Goal: Task Accomplishment & Management: Manage account settings

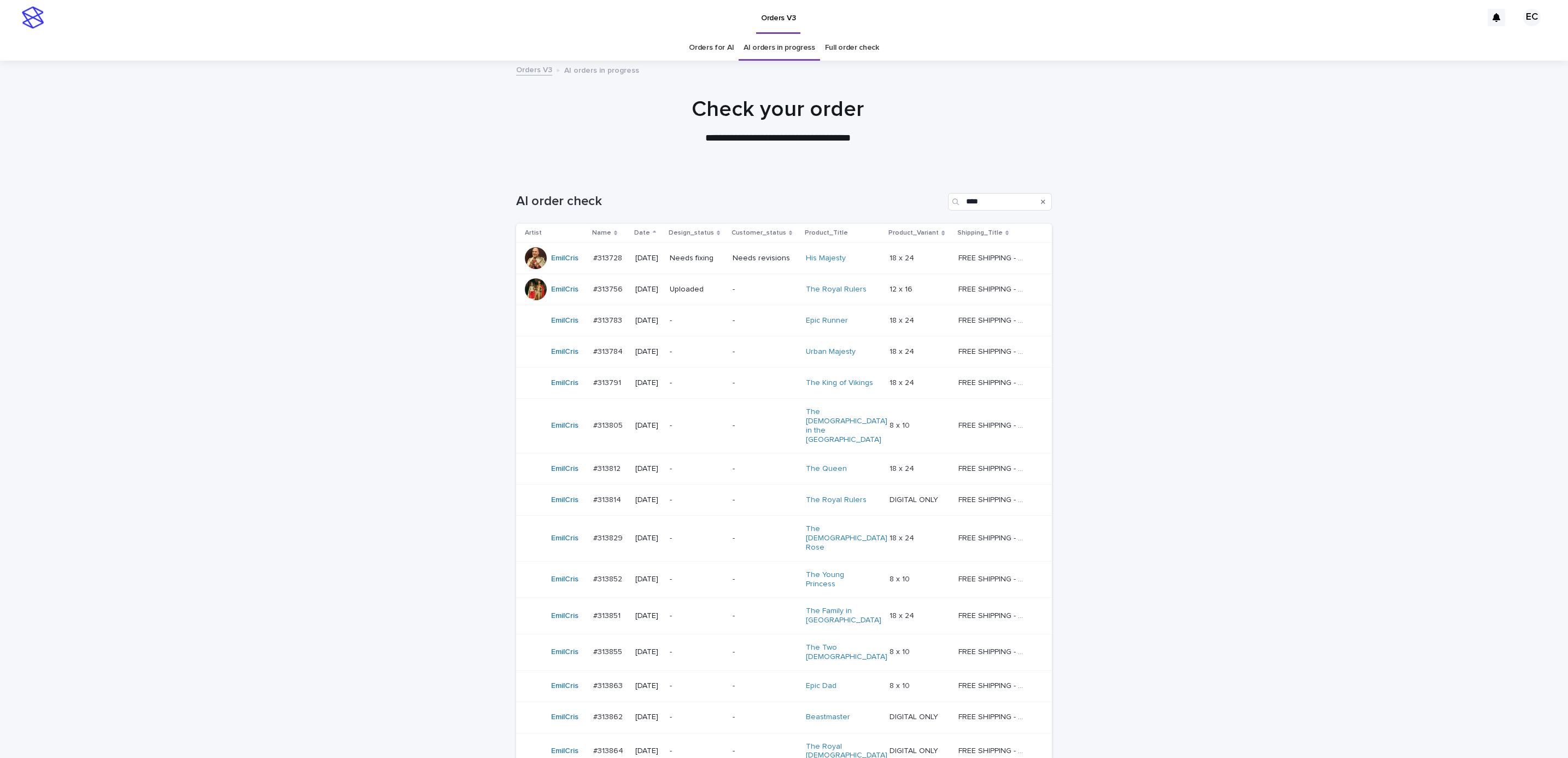
scroll to position [78, 0]
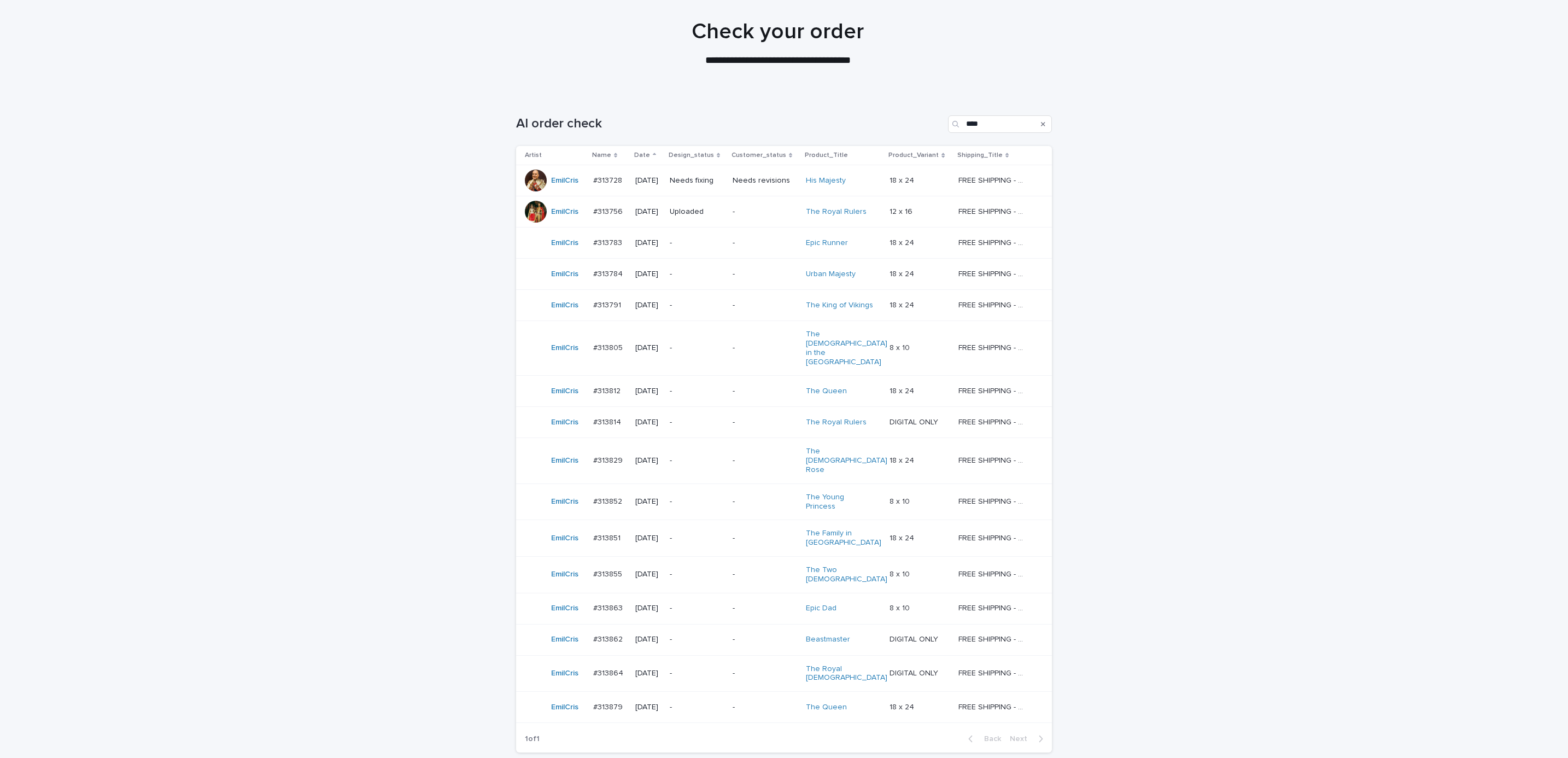
click at [748, 238] on div "-" at bounding box center [765, 241] width 65 height 11
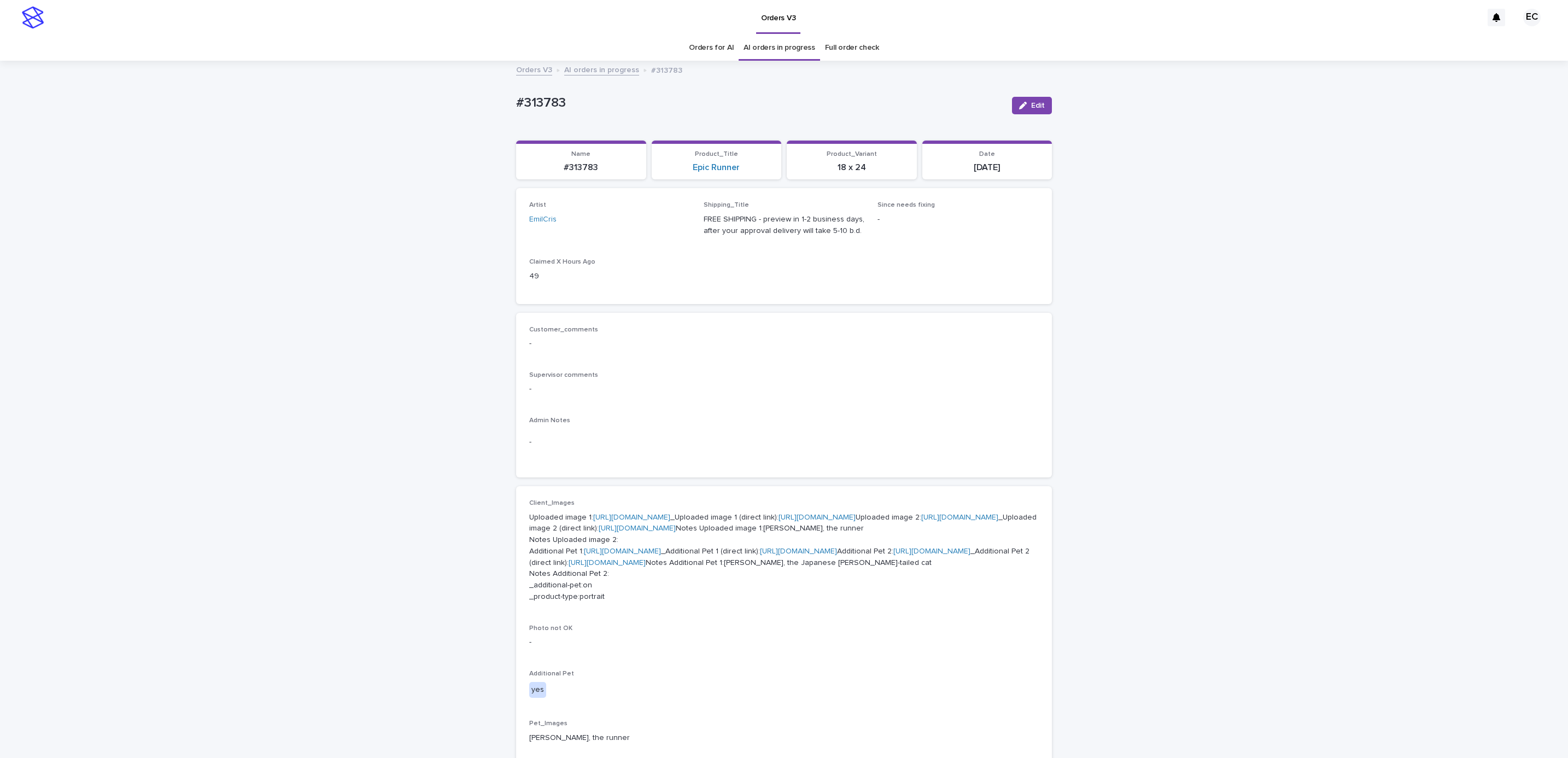
click at [1240, 420] on div "Loading... Saving… Loading... Saving… #313783 Edit #313783 Edit Sorry, there wa…" at bounding box center [784, 634] width 1568 height 1144
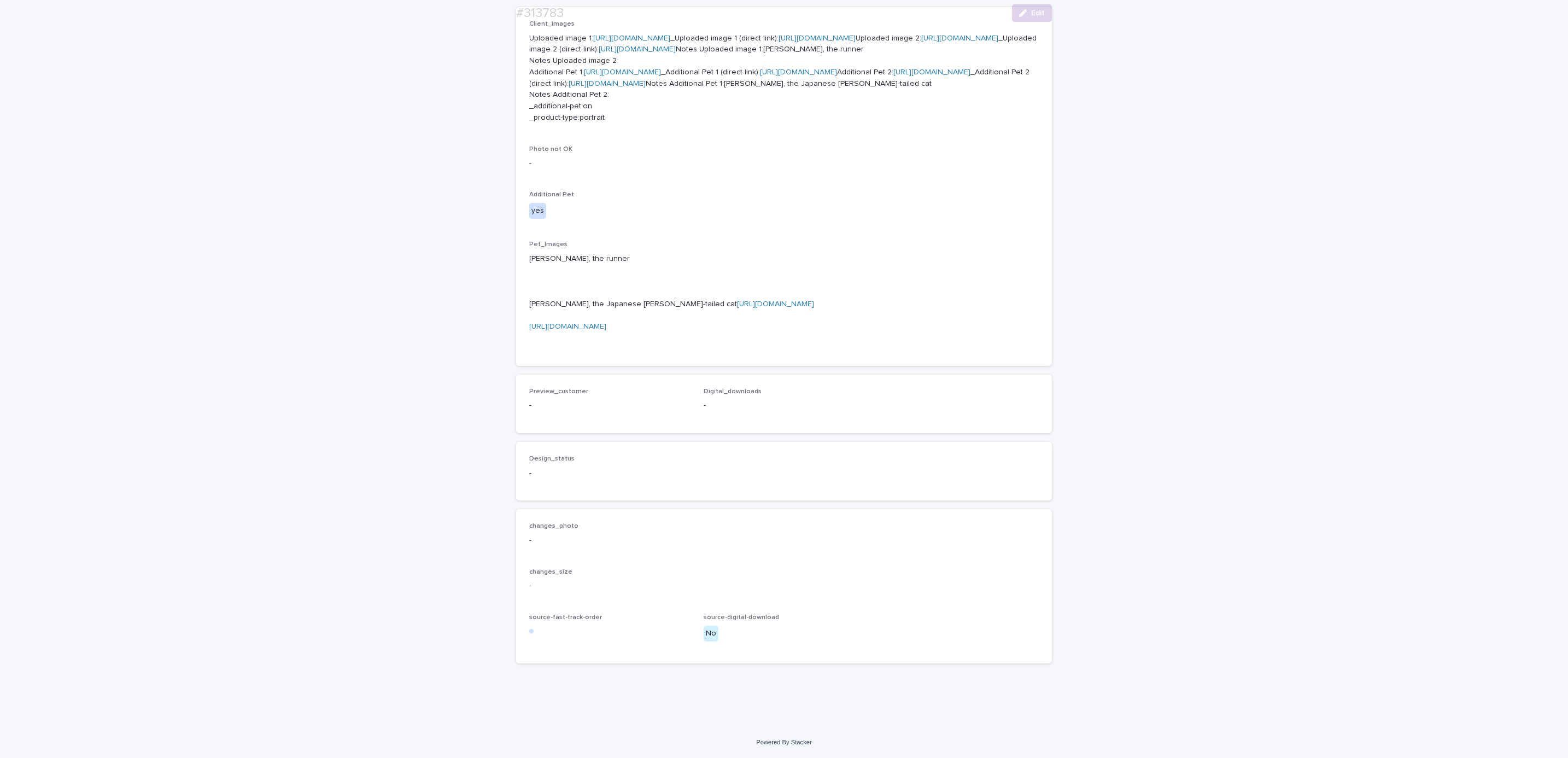
scroll to position [752, 0]
click at [1023, 15] on div "button" at bounding box center [1025, 13] width 12 height 8
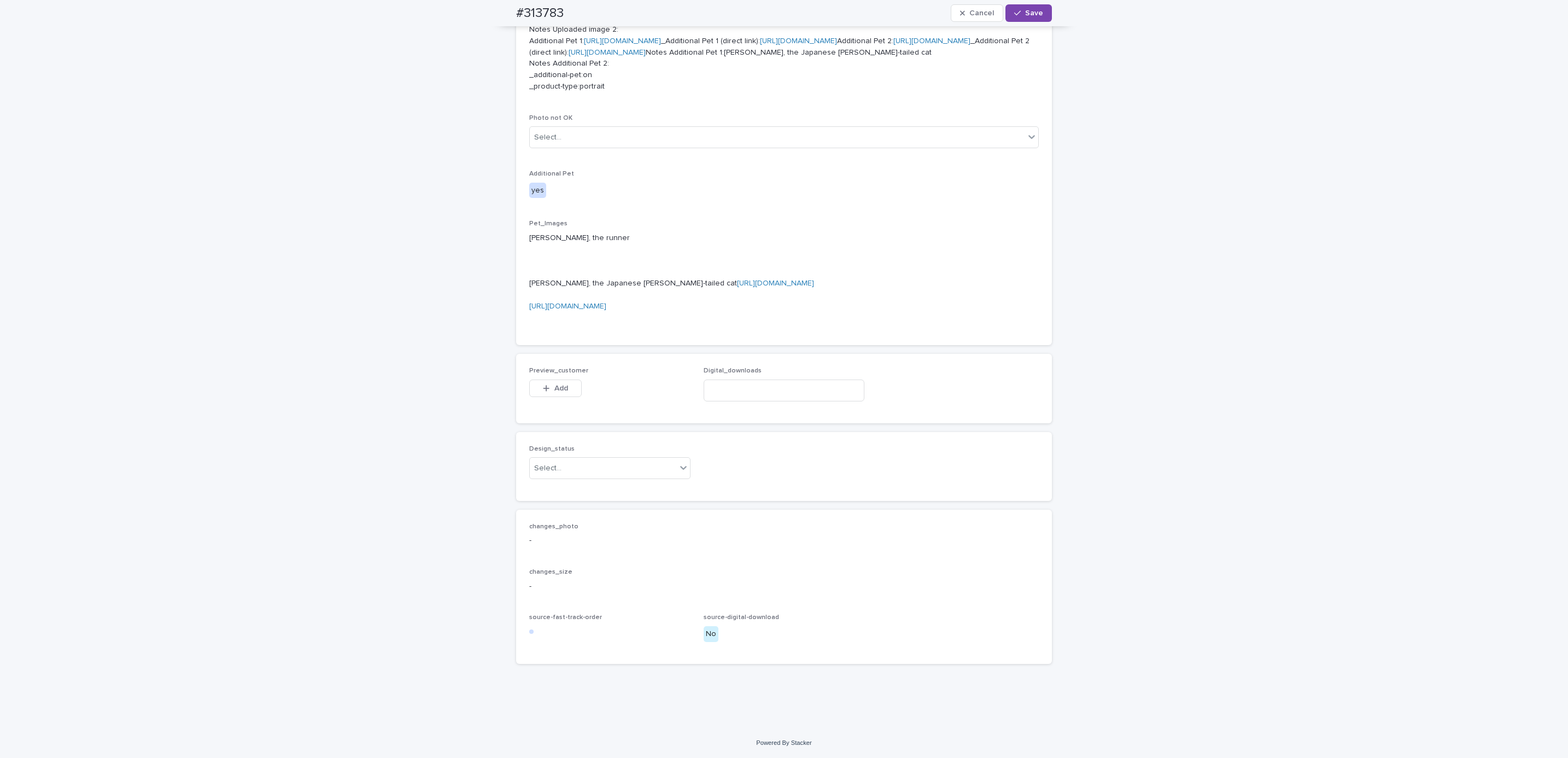
click at [565, 397] on button "Add" at bounding box center [556, 388] width 53 height 18
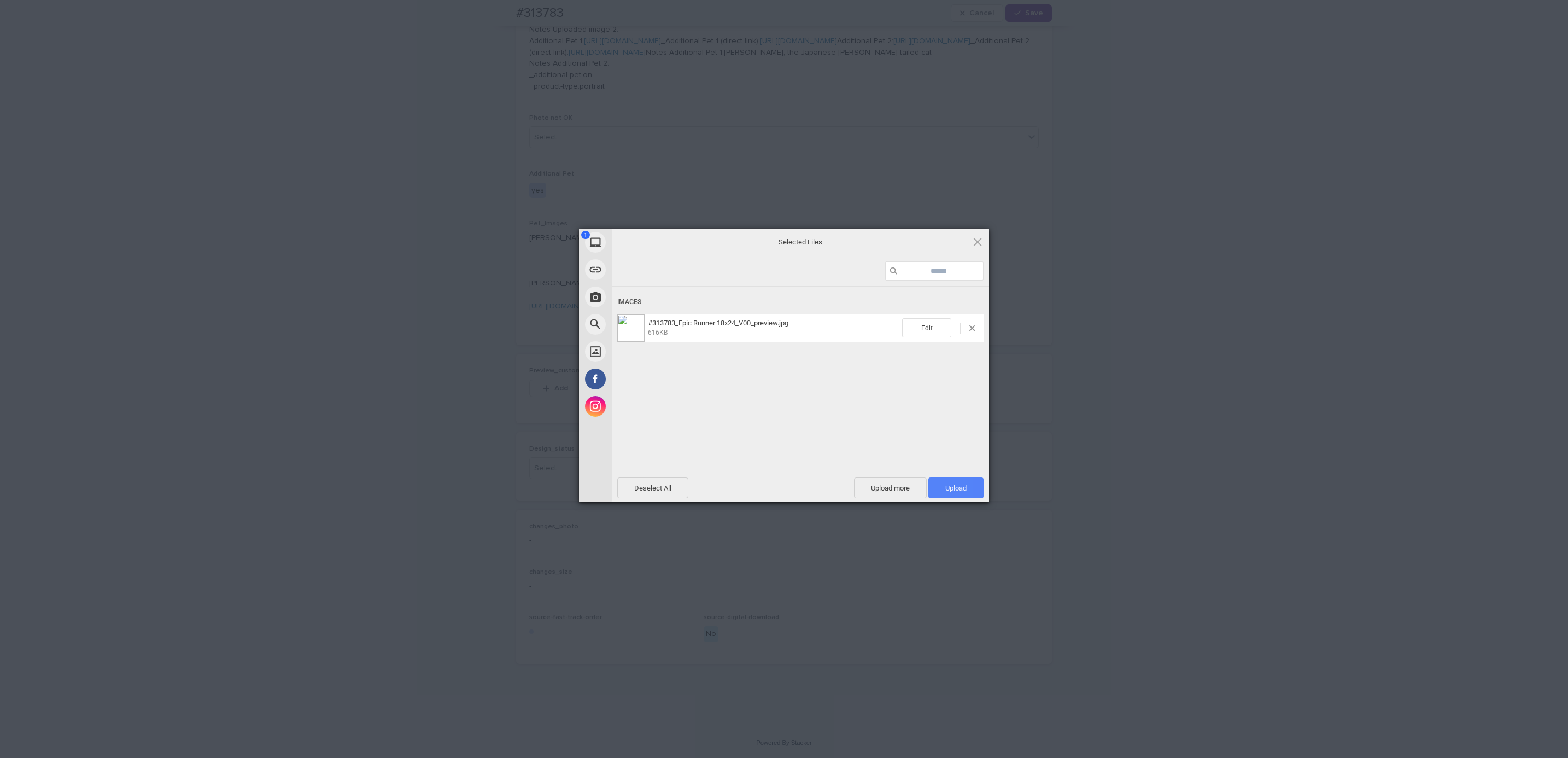
click at [950, 488] on span "Upload 1" at bounding box center [955, 489] width 21 height 9
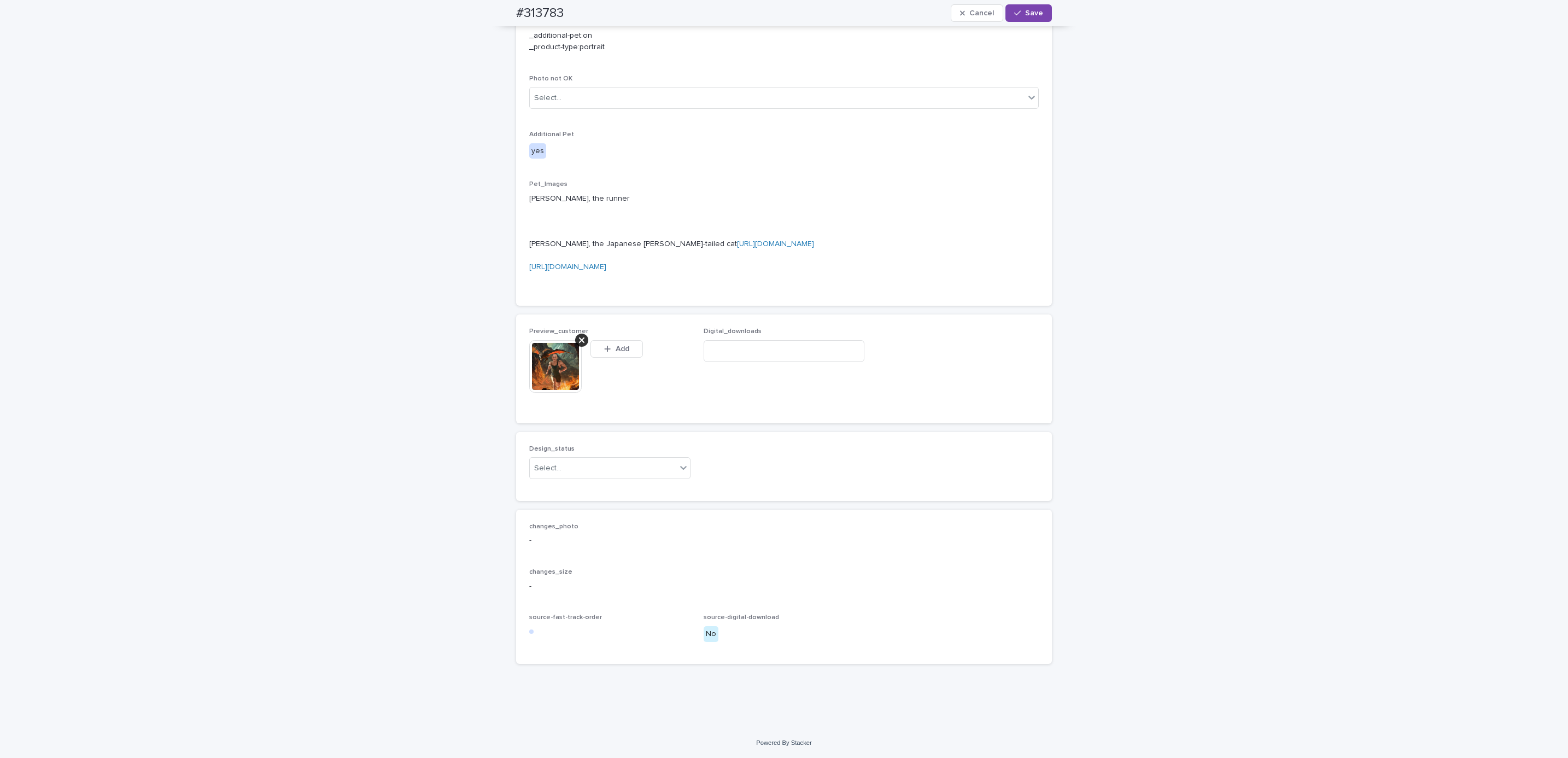
scroll to position [772, 0]
click at [615, 541] on div "Uploaded" at bounding box center [604, 541] width 160 height 19
click at [1025, 14] on span "Save" at bounding box center [1034, 13] width 18 height 8
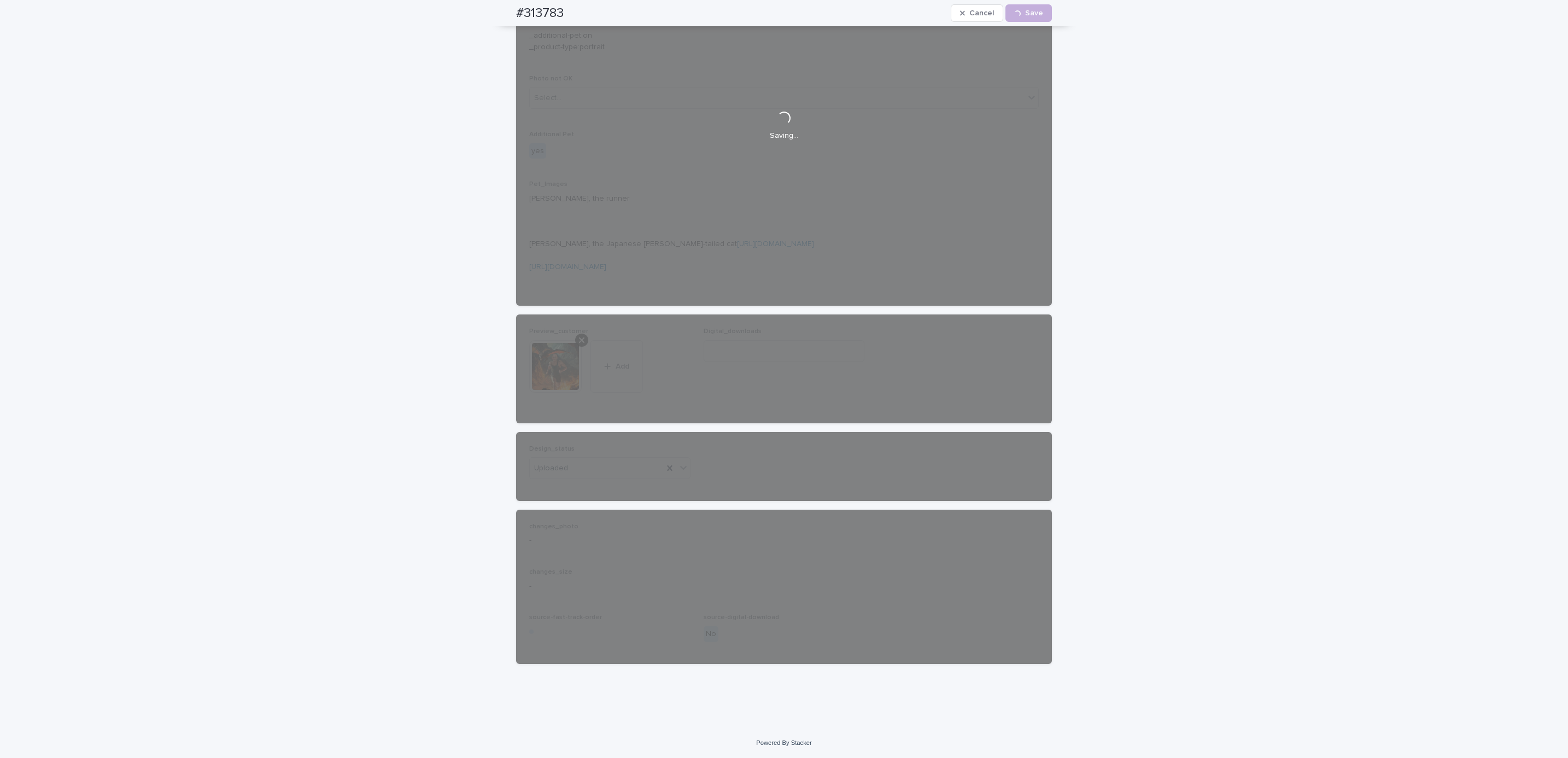
click at [506, 5] on div "#313783 Cancel Loading... Save" at bounding box center [784, 13] width 588 height 26
click at [576, 7] on div "#313783 Cancel Loading... Save" at bounding box center [784, 13] width 536 height 26
copy h2 "#313783"
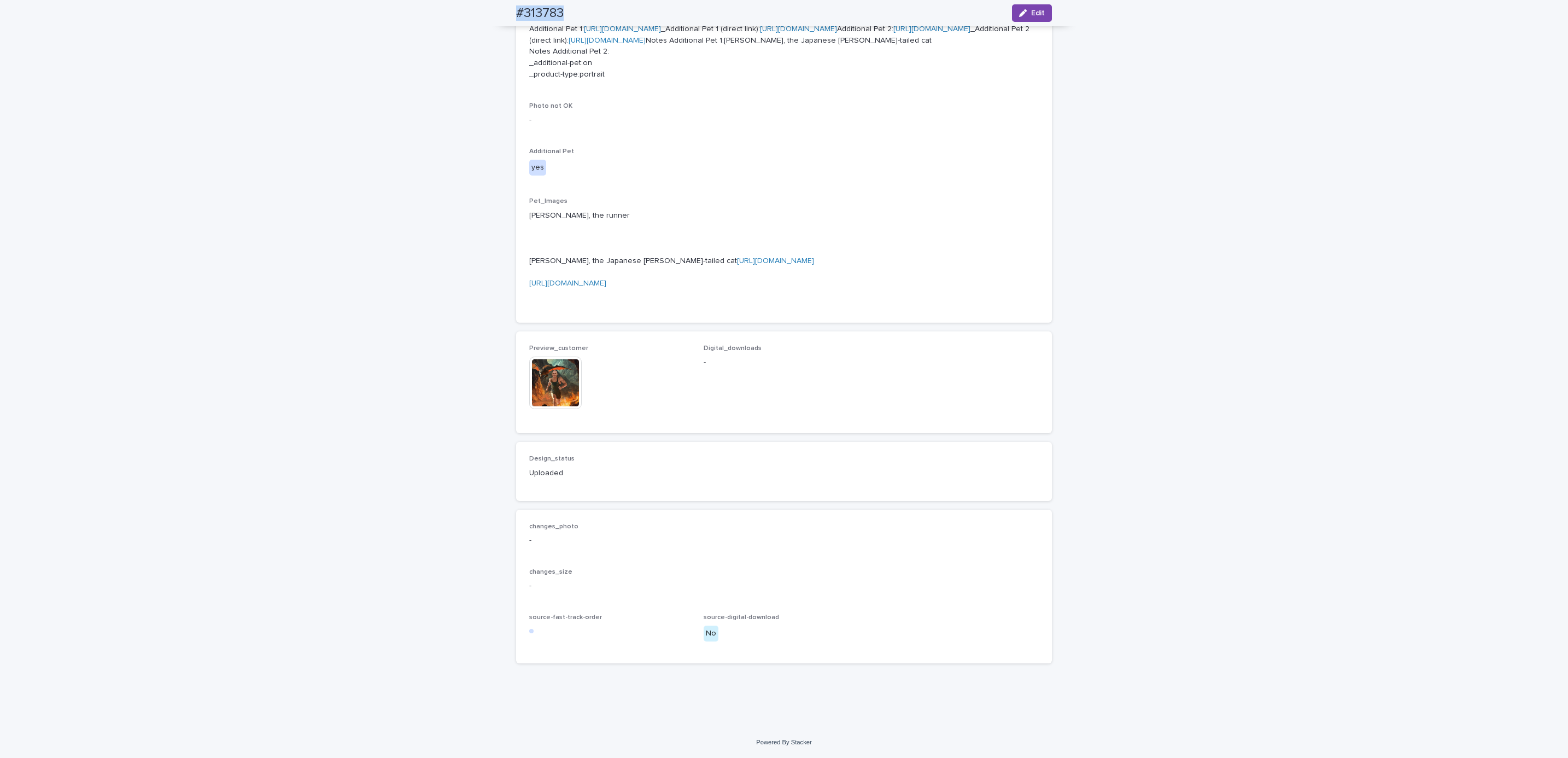
scroll to position [756, 0]
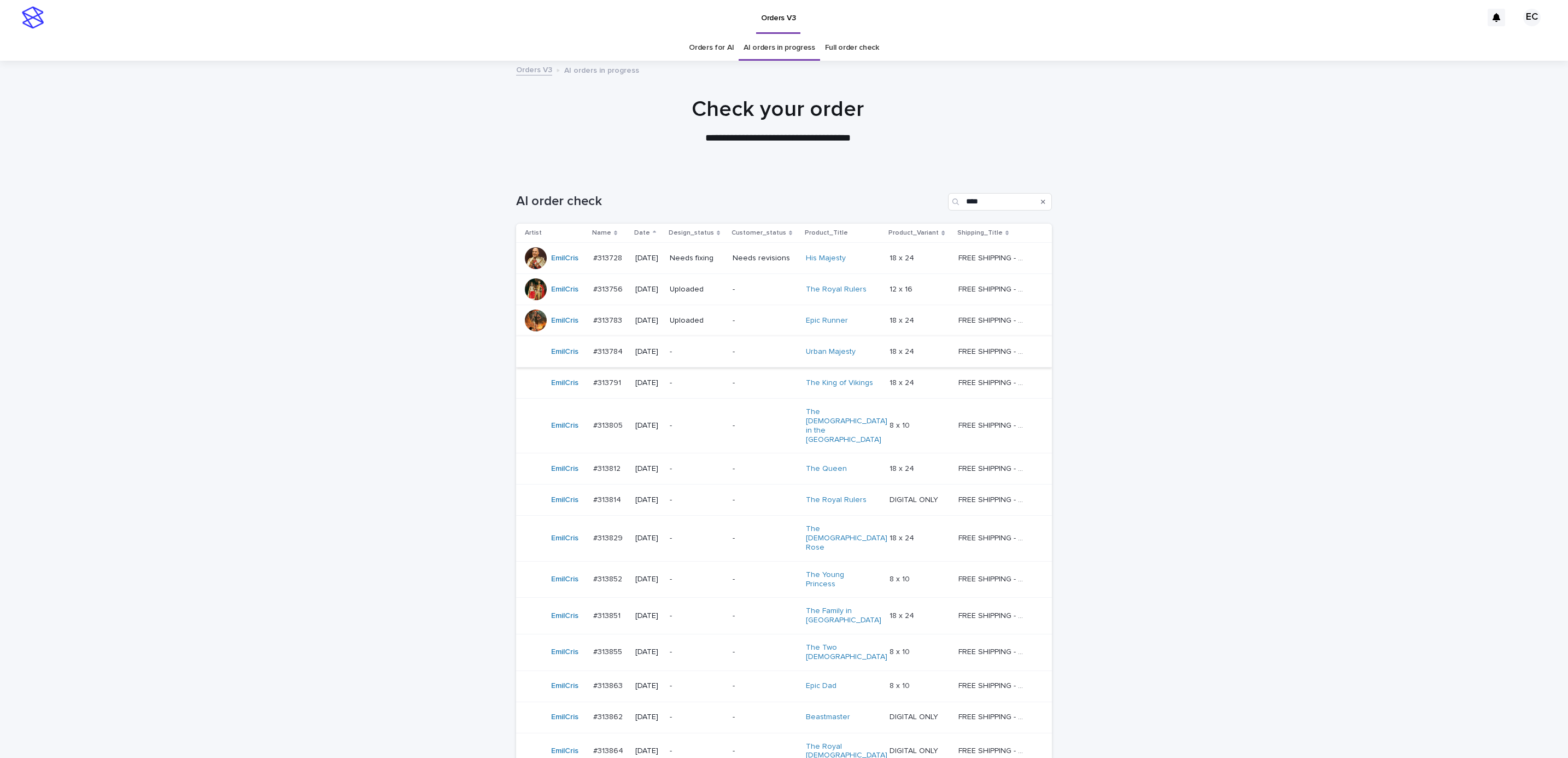
click at [750, 358] on div "-" at bounding box center [765, 351] width 65 height 18
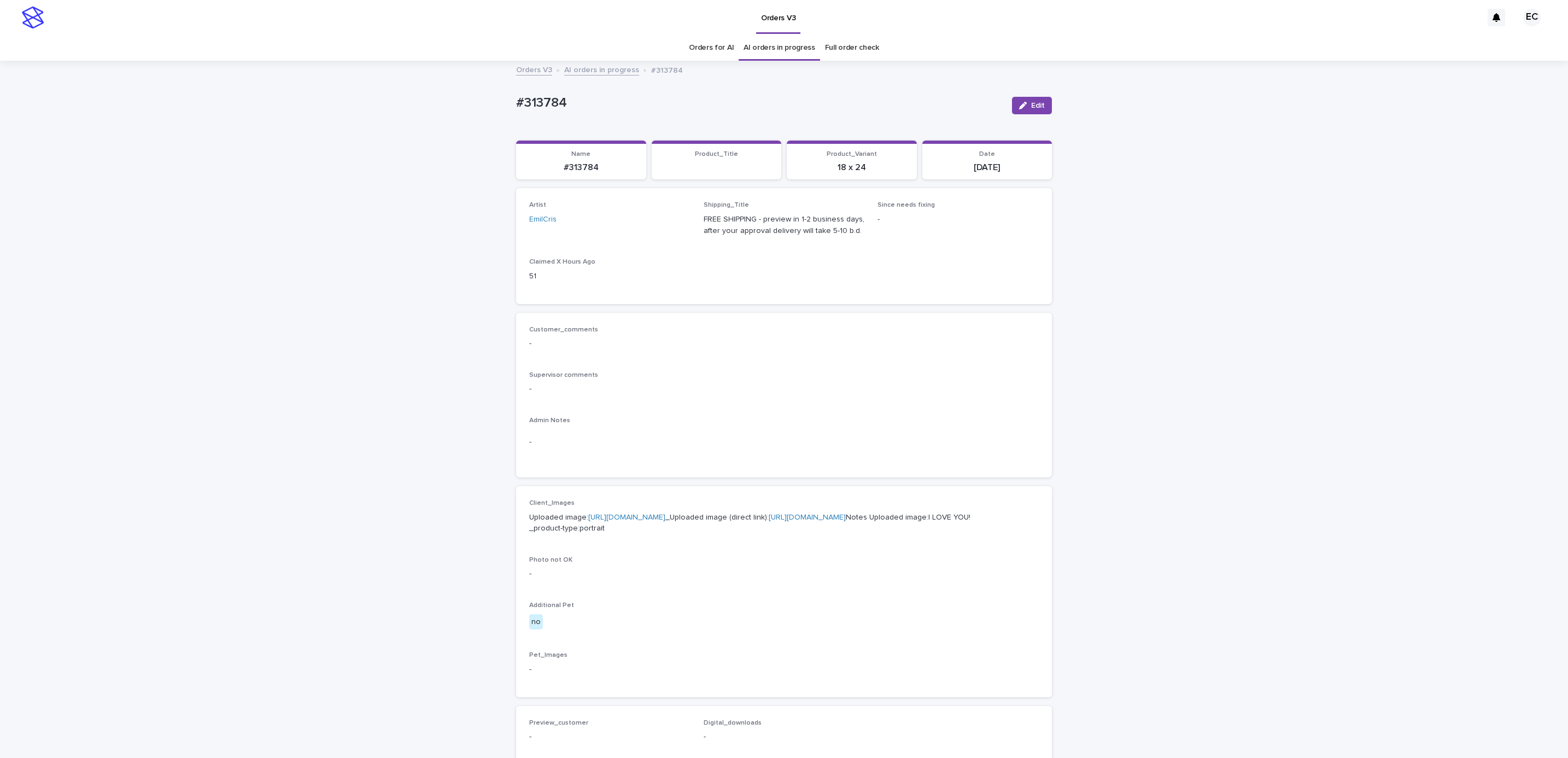
click at [1188, 448] on div "Loading... Saving… Loading... Saving… #313784 Edit #313784 Edit Sorry, there wa…" at bounding box center [784, 560] width 1568 height 997
click at [1031, 109] on span "Edit" at bounding box center [1038, 105] width 14 height 8
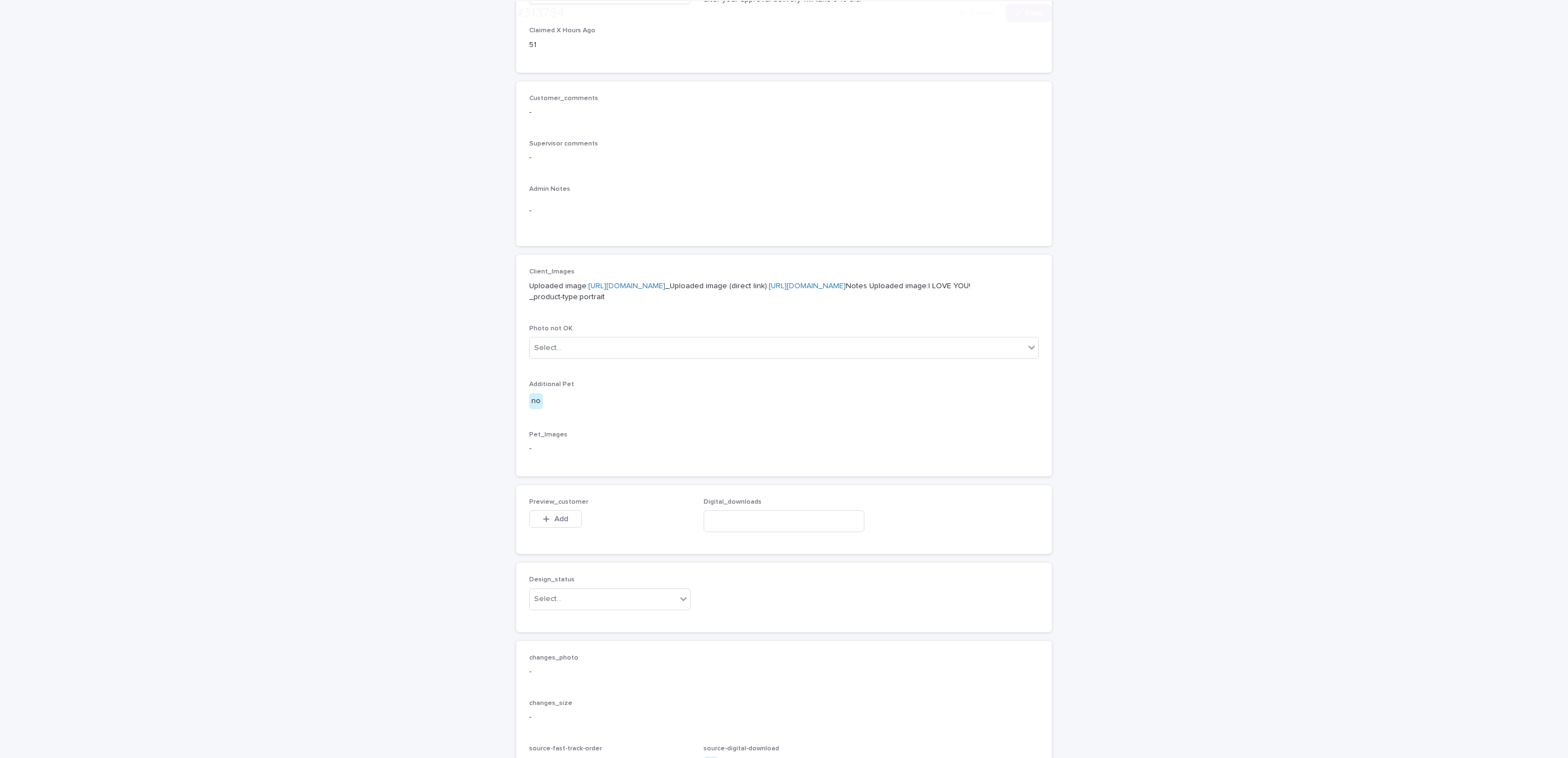
scroll to position [431, 0]
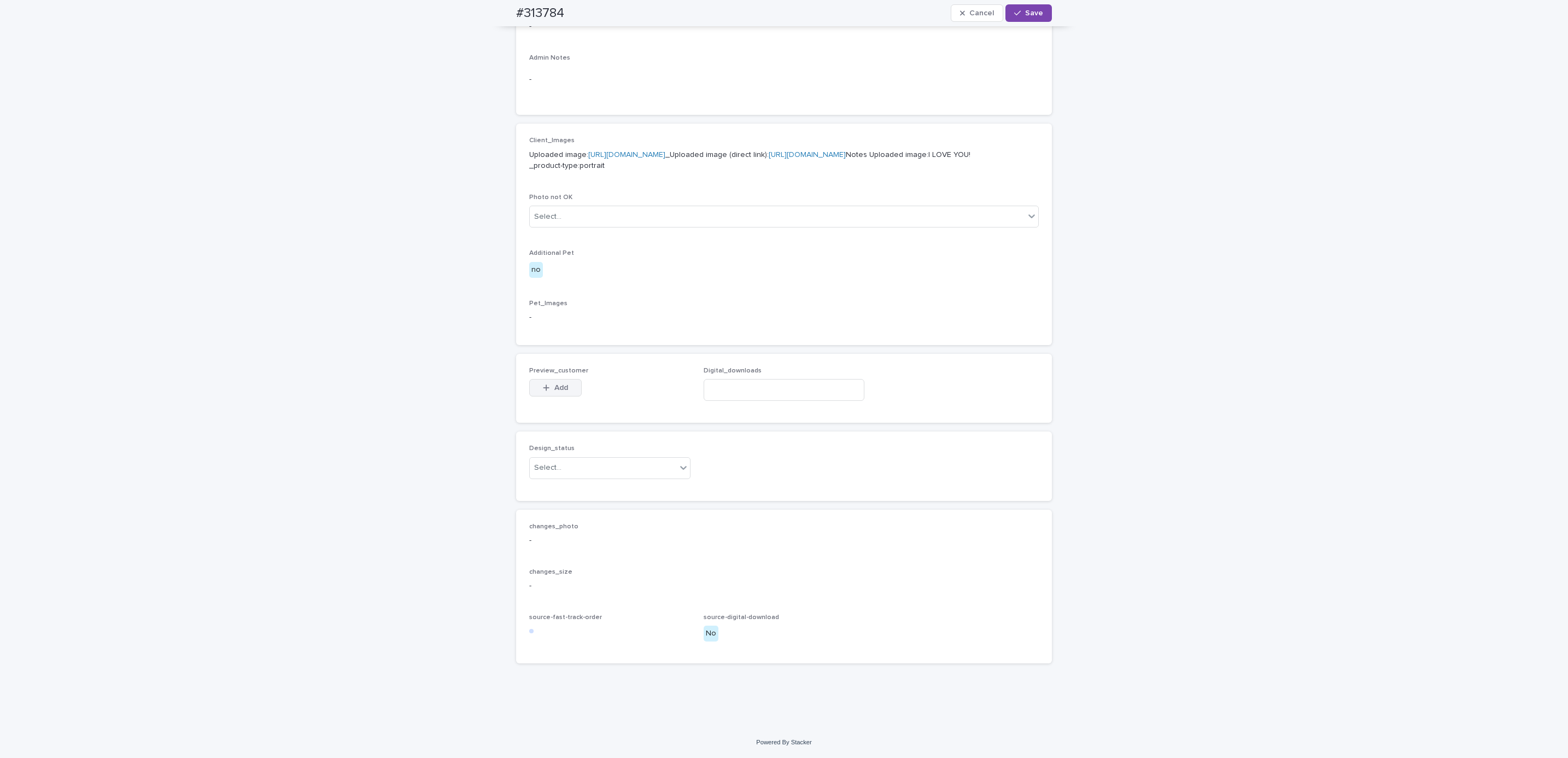
click at [555, 384] on span "Add" at bounding box center [562, 387] width 14 height 8
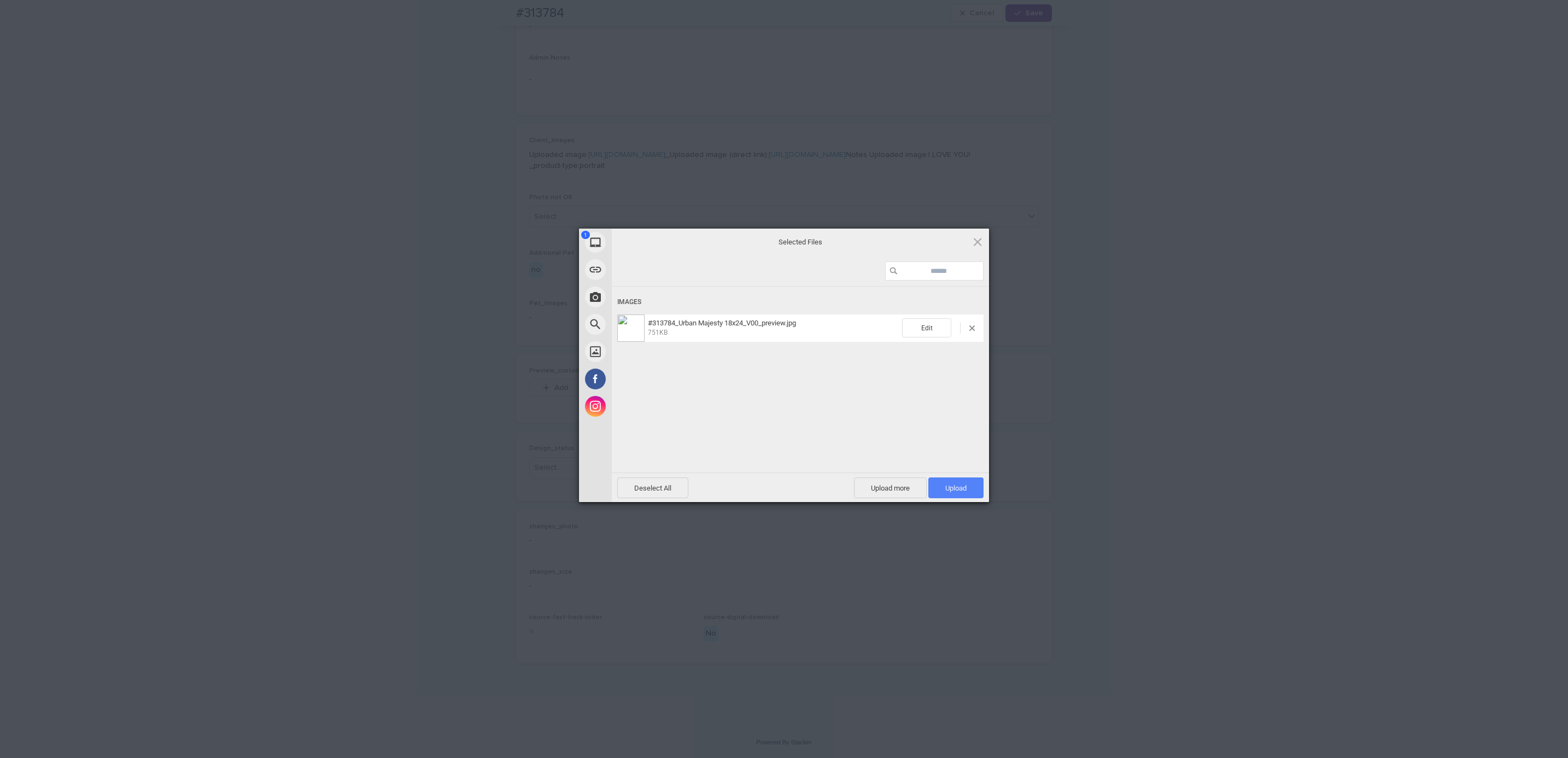
click at [966, 498] on span "Upload 1" at bounding box center [955, 488] width 55 height 20
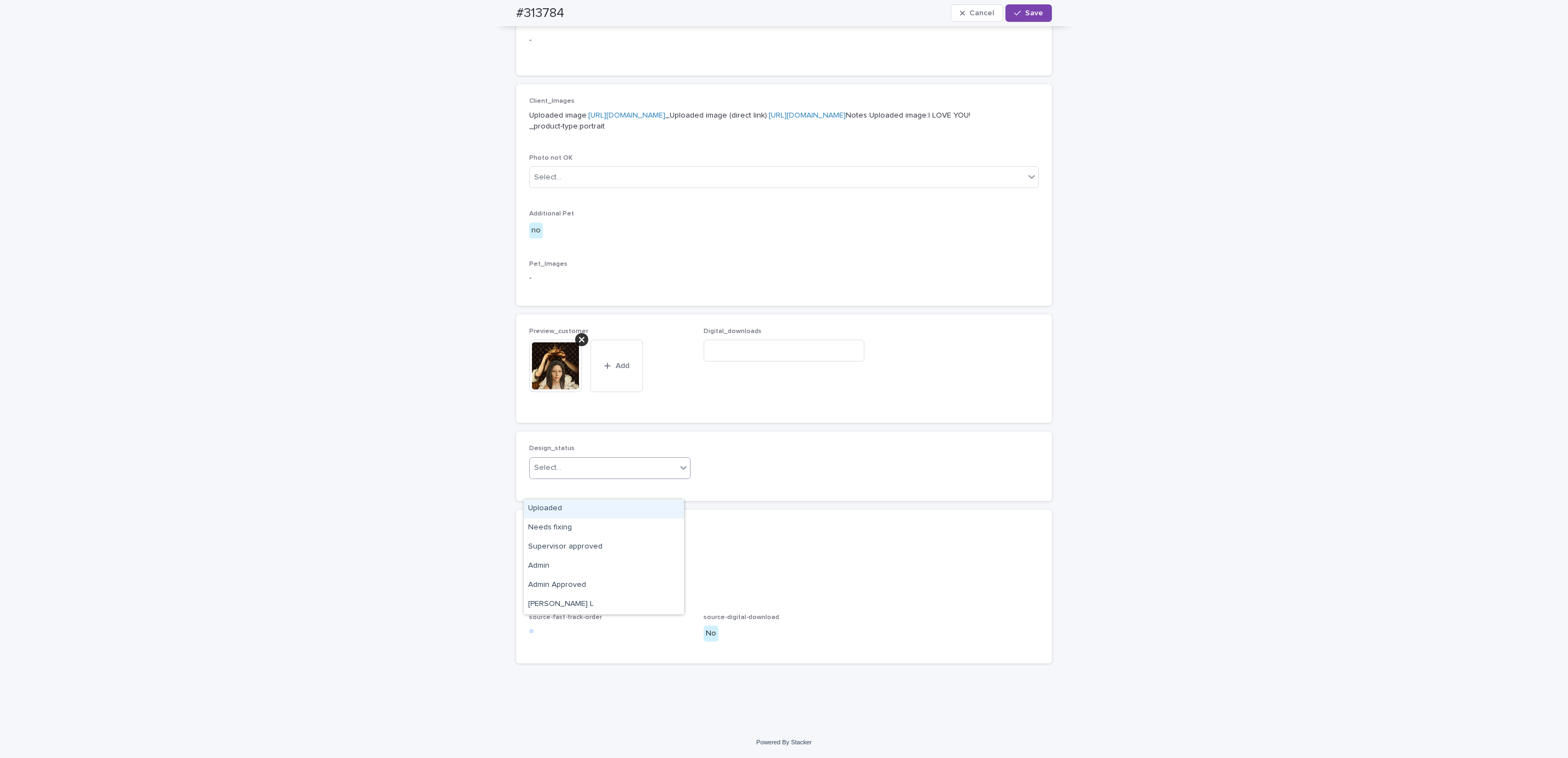
click at [652, 509] on div "Uploaded" at bounding box center [604, 509] width 160 height 19
click at [1064, 14] on div "#313784 Cancel Save" at bounding box center [784, 13] width 588 height 26
click at [1034, 14] on span "Save" at bounding box center [1034, 13] width 18 height 8
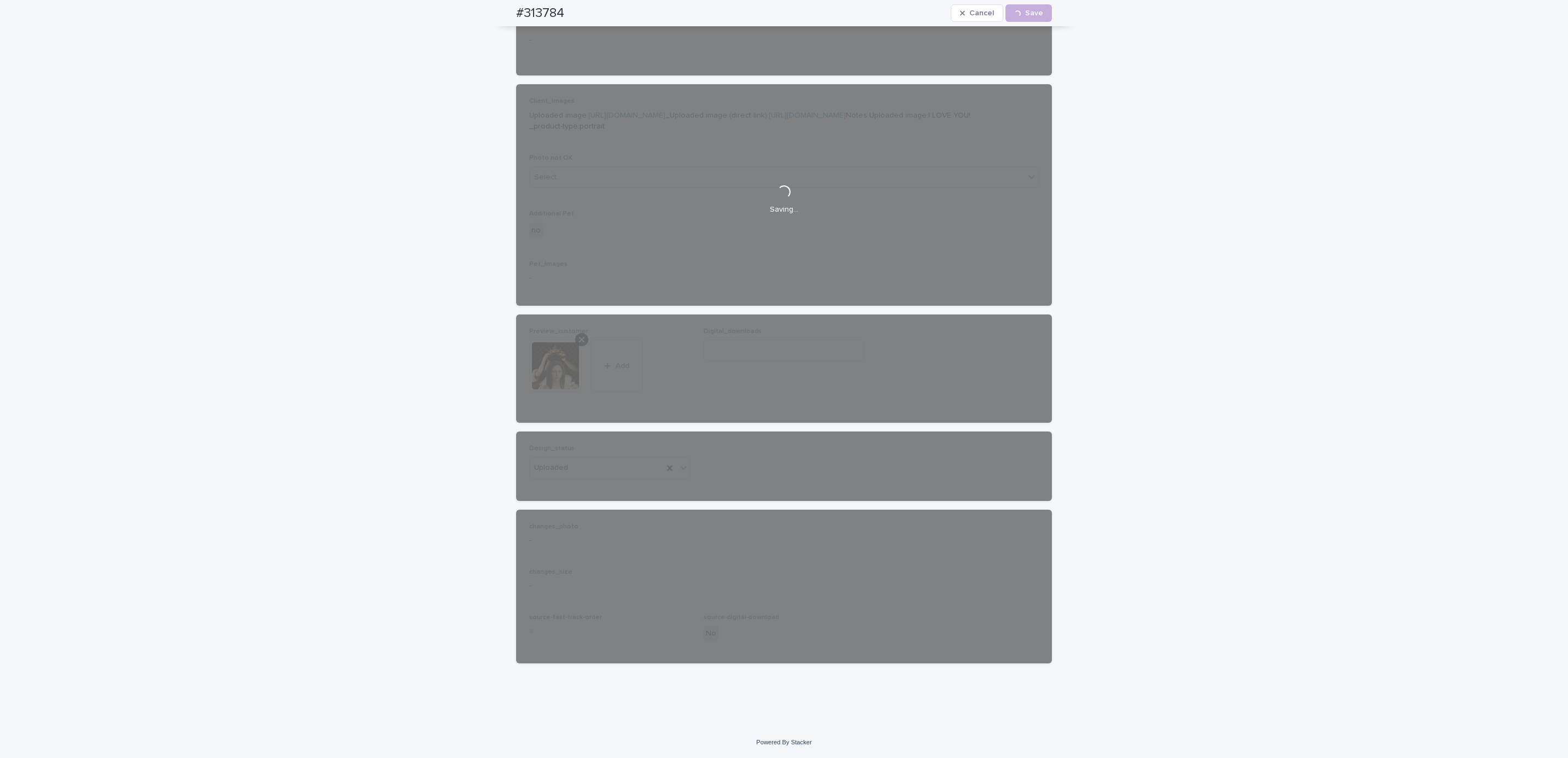
click at [504, 9] on div "#313784 Cancel Loading... Save" at bounding box center [784, 13] width 588 height 26
click at [572, 10] on div "#313784 Cancel Loading... Save" at bounding box center [784, 13] width 536 height 26
copy h2 "#313784"
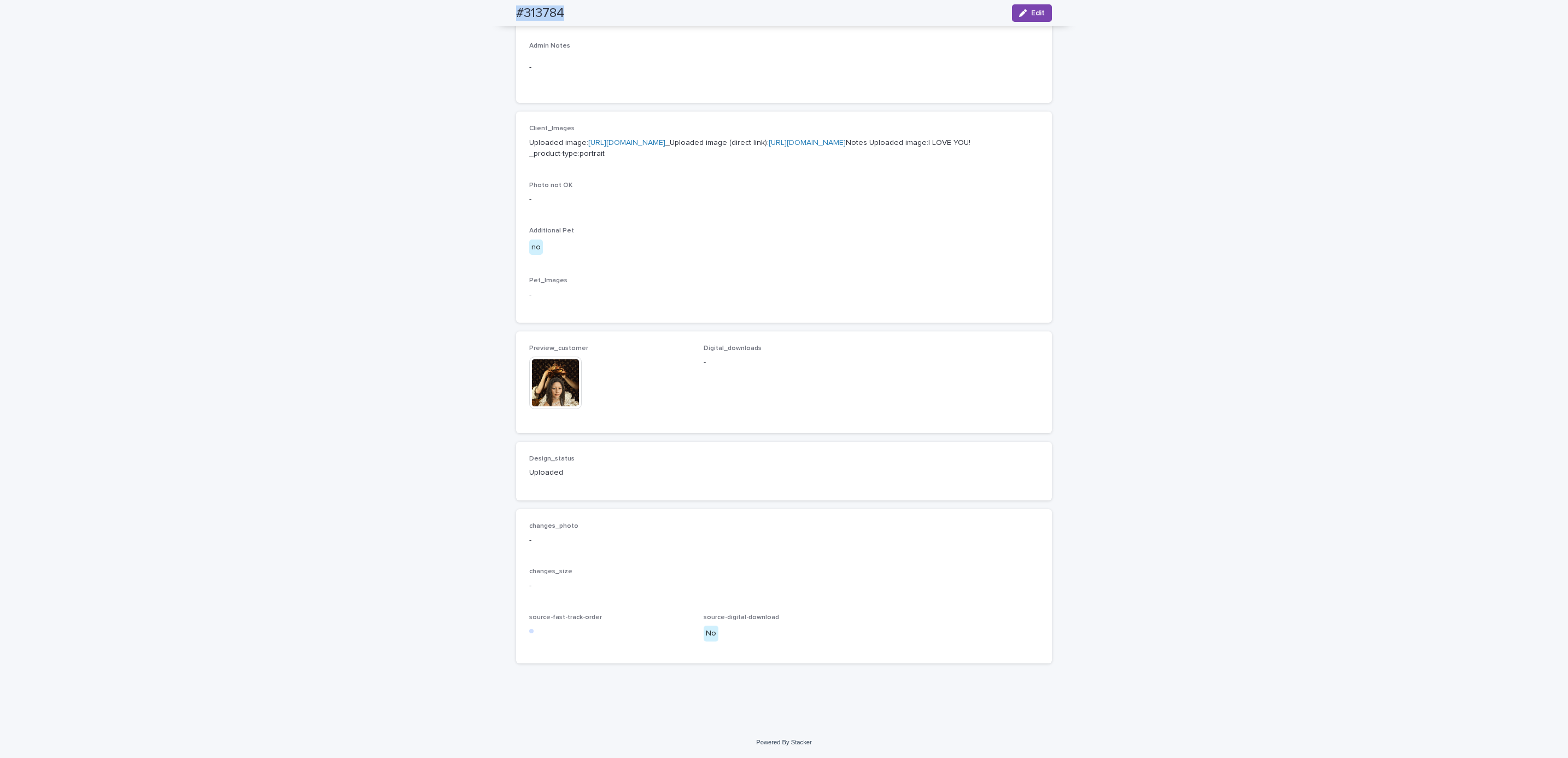
scroll to position [437, 0]
click at [161, 117] on div "Loading... Saving… Loading... Saving… #313784 Edit #313784 Edit Sorry, there wa…" at bounding box center [784, 207] width 1568 height 1040
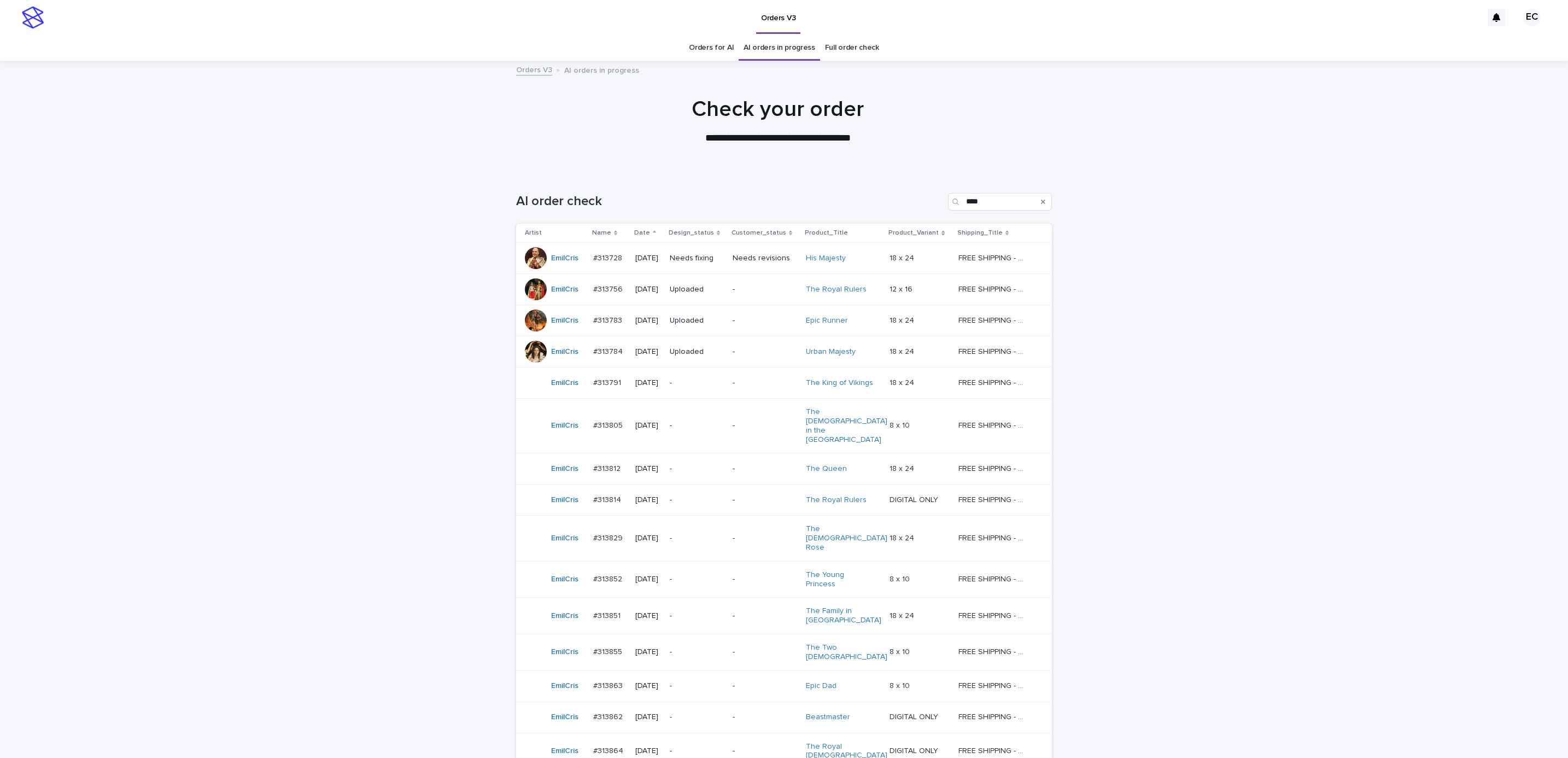
click at [736, 385] on td "-" at bounding box center [765, 383] width 73 height 32
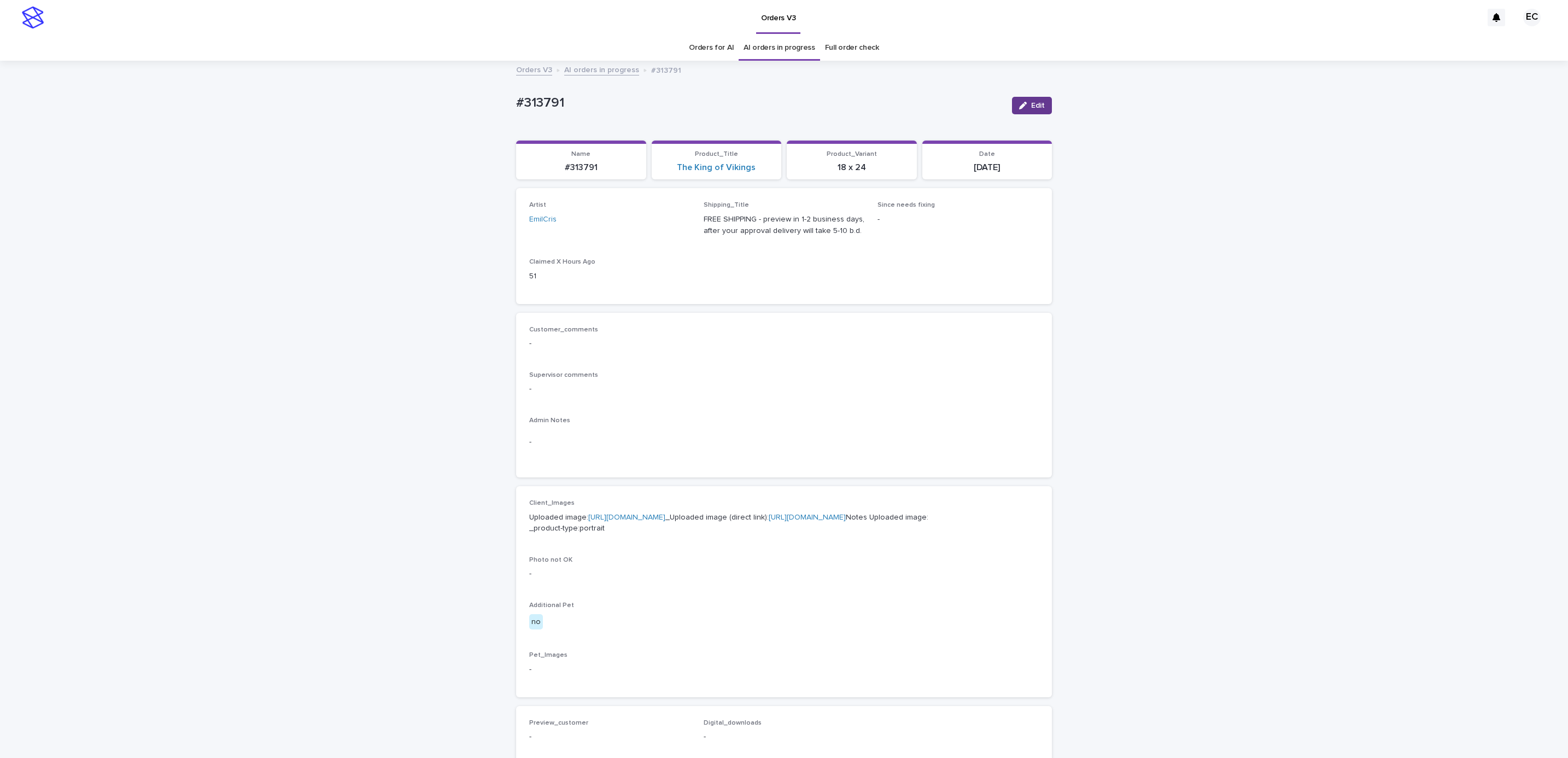
click at [1037, 113] on button "Edit" at bounding box center [1032, 106] width 40 height 18
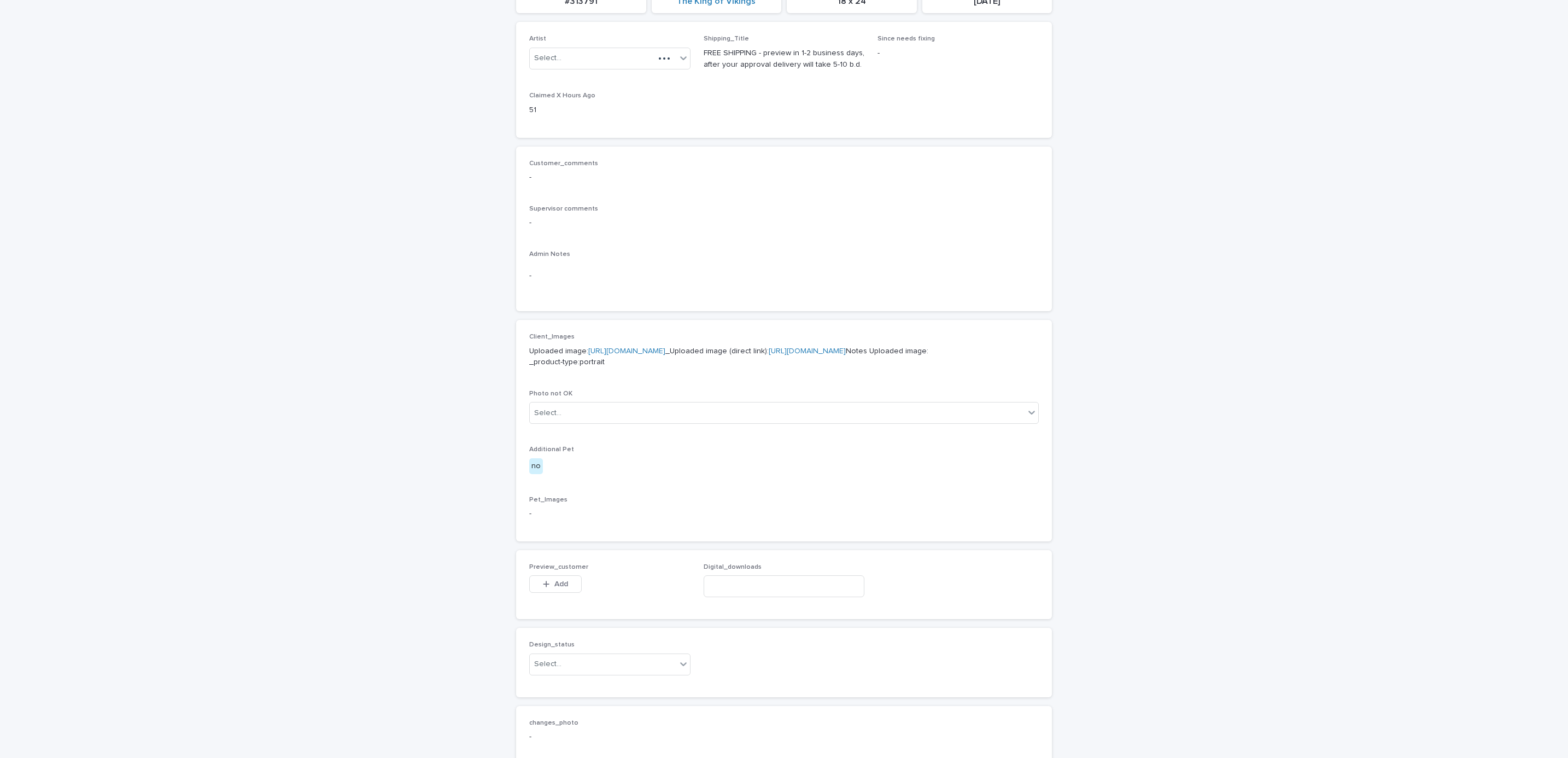
scroll to position [420, 0]
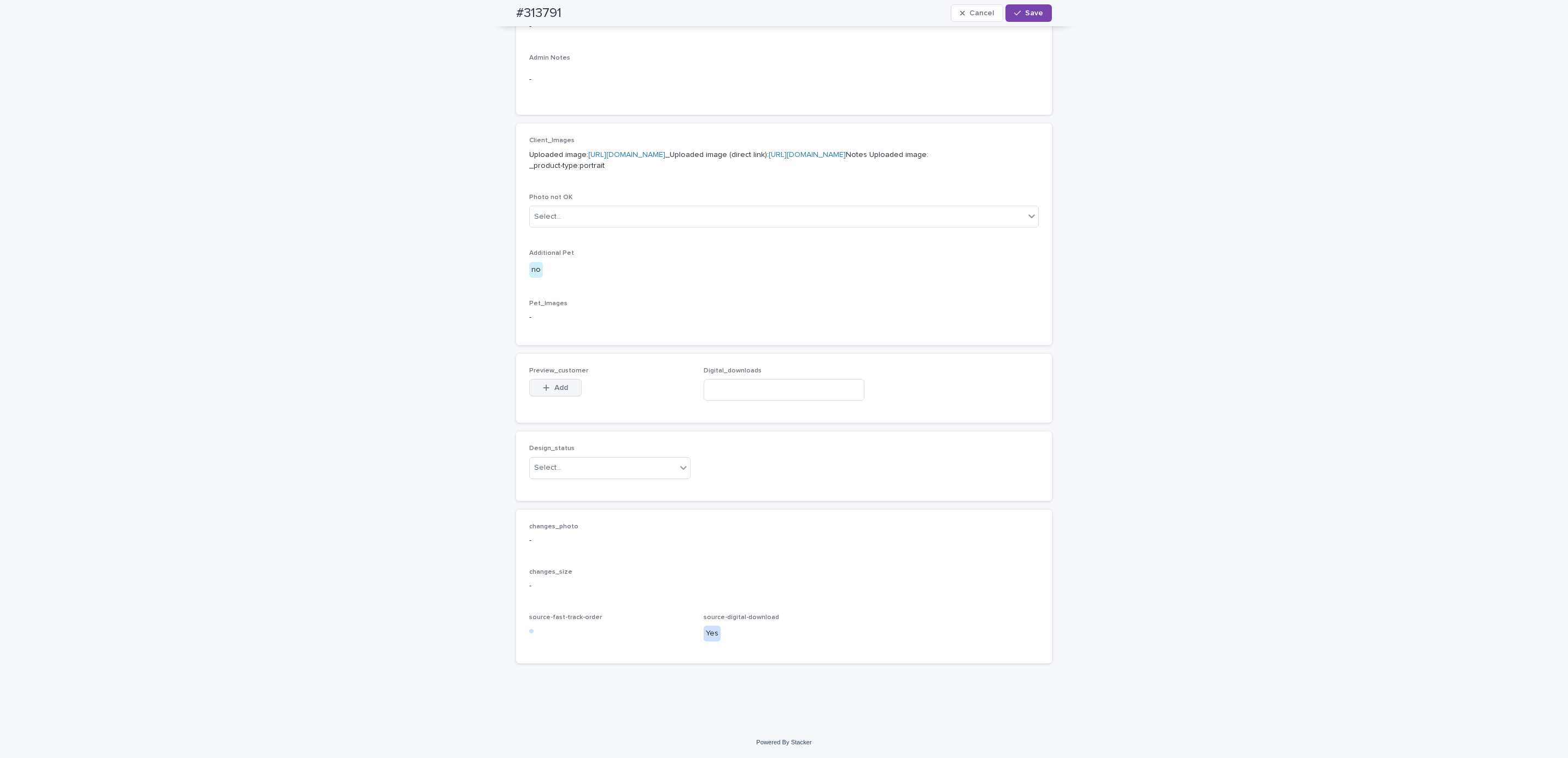
click at [562, 386] on span "Add" at bounding box center [562, 387] width 14 height 8
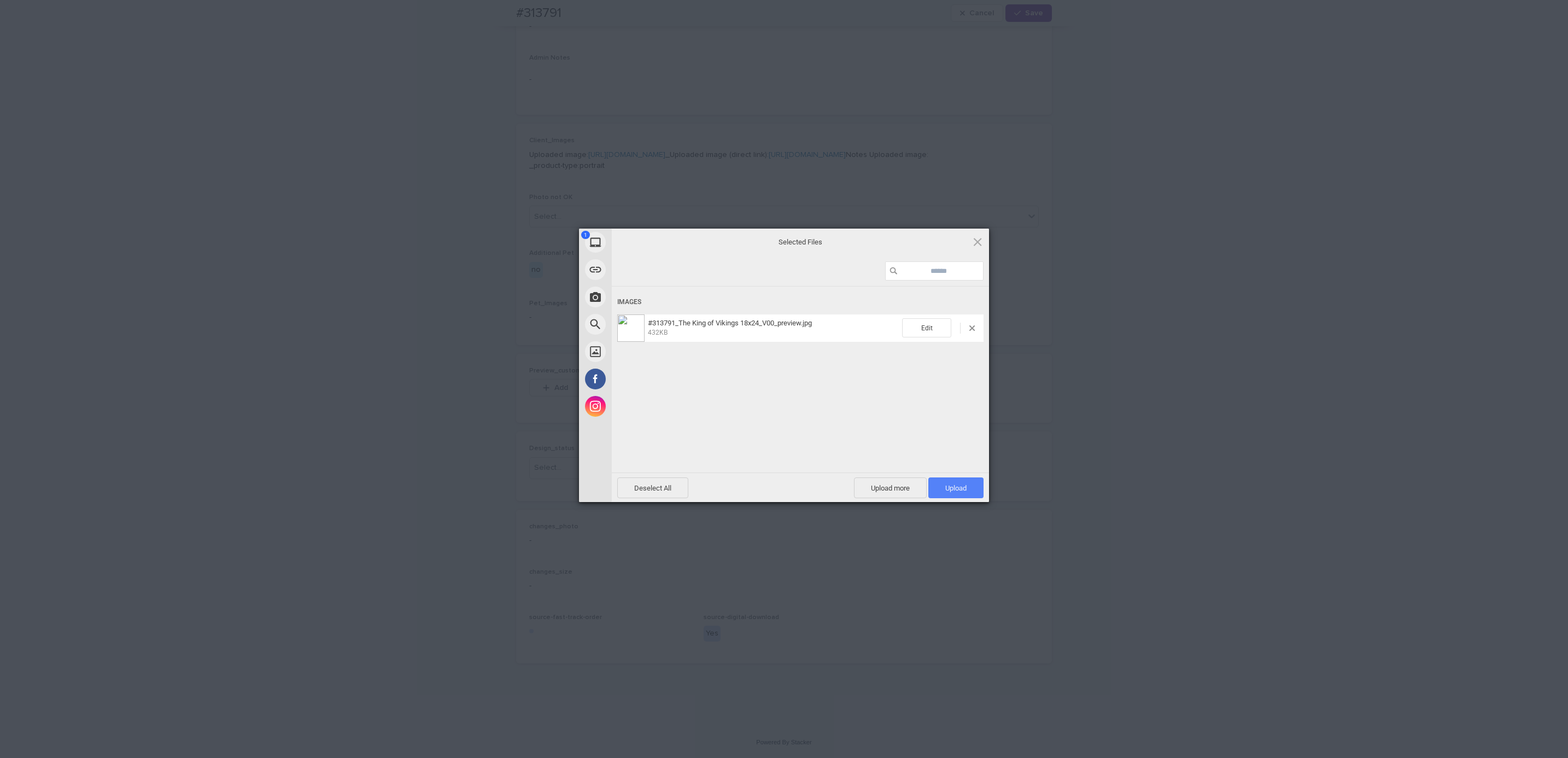
click at [957, 491] on span "Upload 1" at bounding box center [955, 489] width 21 height 9
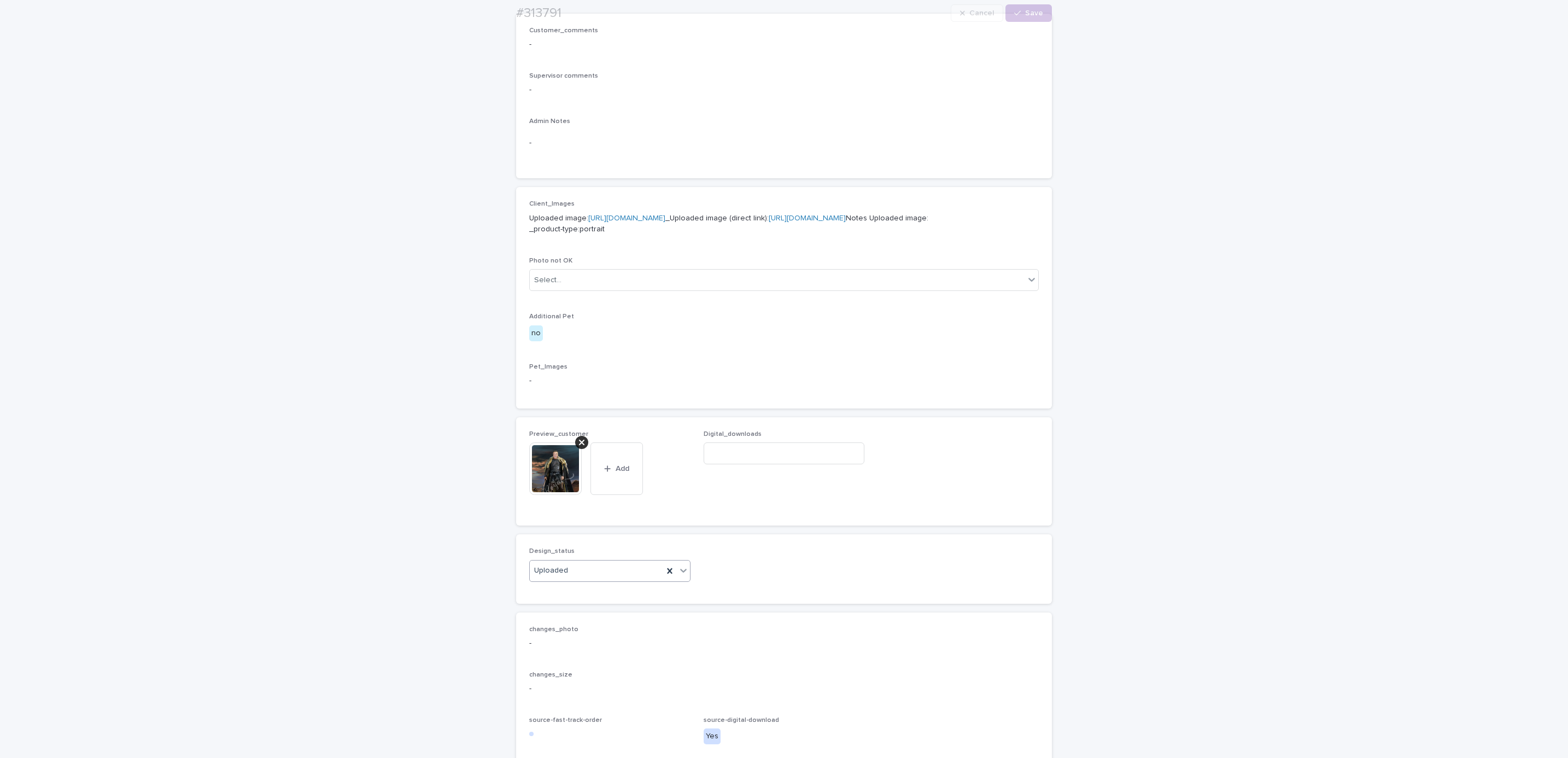
scroll to position [460, 0]
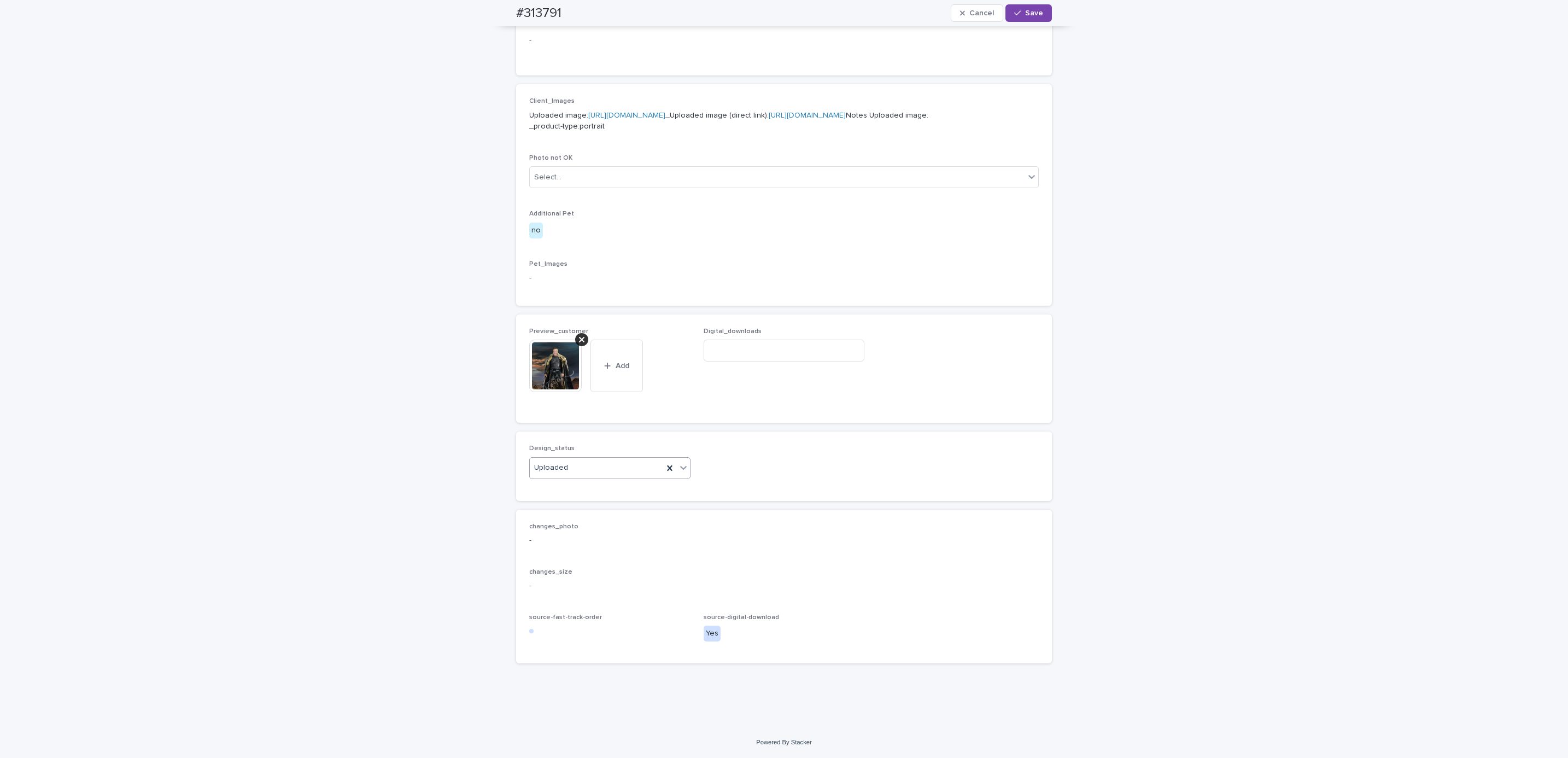
click at [495, 15] on div "#313791 Cancel Save" at bounding box center [784, 13] width 588 height 26
click at [574, 9] on div "#313791 Cancel Save" at bounding box center [784, 13] width 536 height 26
copy h2 "#313791"
click at [764, 355] on input at bounding box center [784, 350] width 161 height 22
paste input "**********"
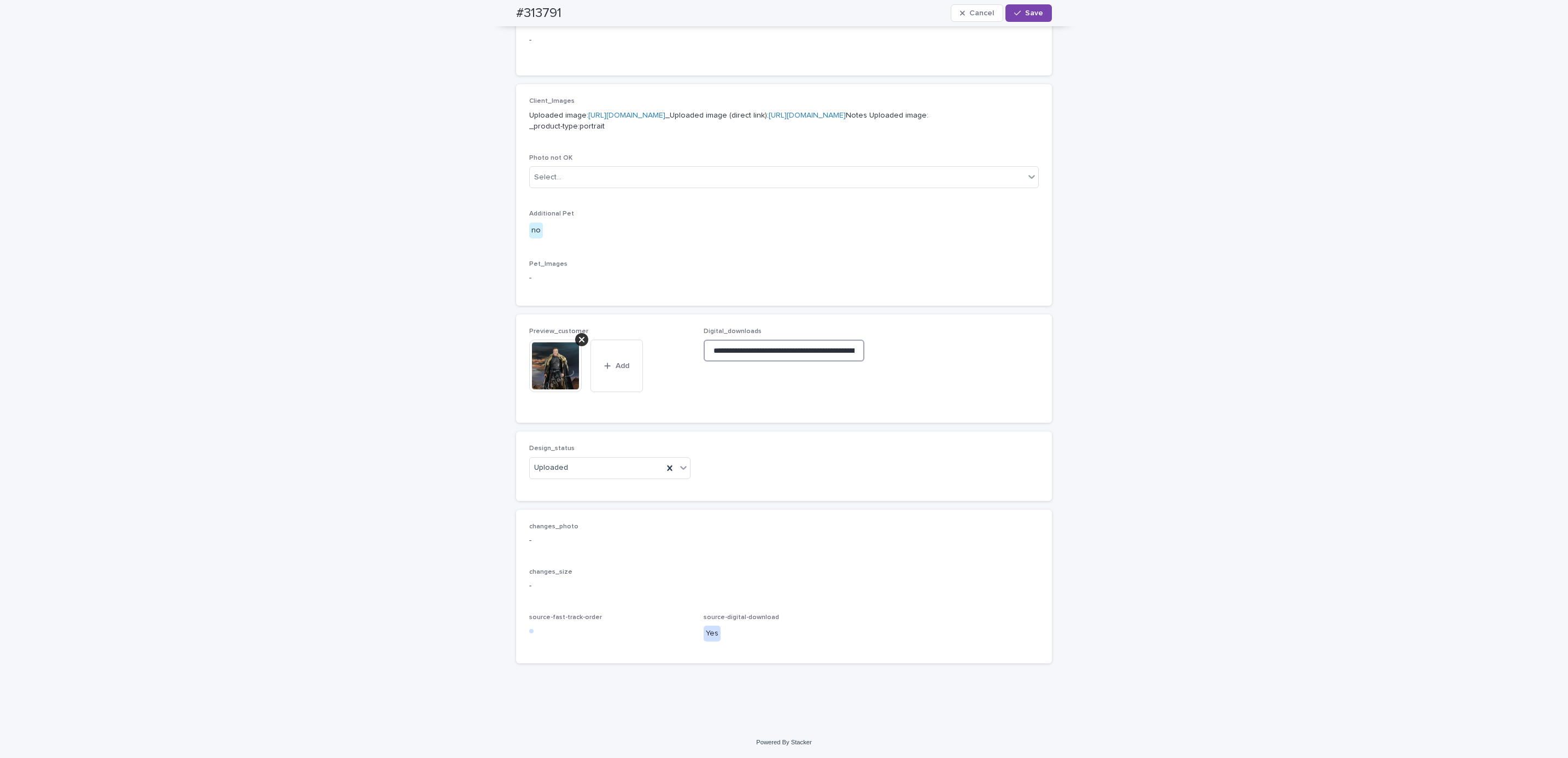
scroll to position [0, 165]
type input "**********"
click at [1034, 14] on span "Save" at bounding box center [1034, 13] width 18 height 8
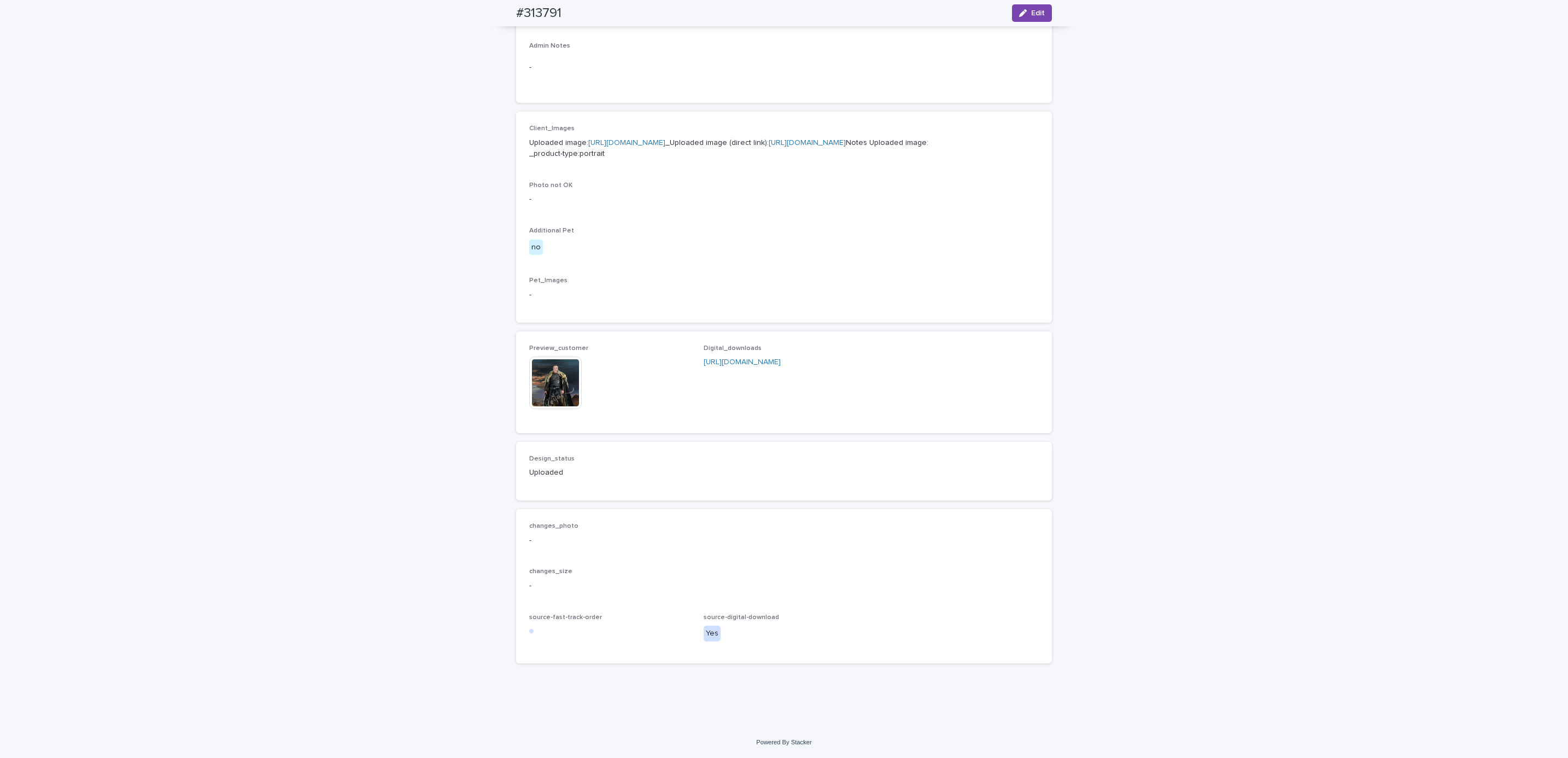
scroll to position [431, 0]
click at [339, 541] on div "Loading... Saving… Loading... Saving… #313791 Edit #313791 Edit Sorry, there wa…" at bounding box center [784, 207] width 1568 height 1040
drag, startPoint x: 339, startPoint y: 541, endPoint x: 337, endPoint y: 535, distance: 6.3
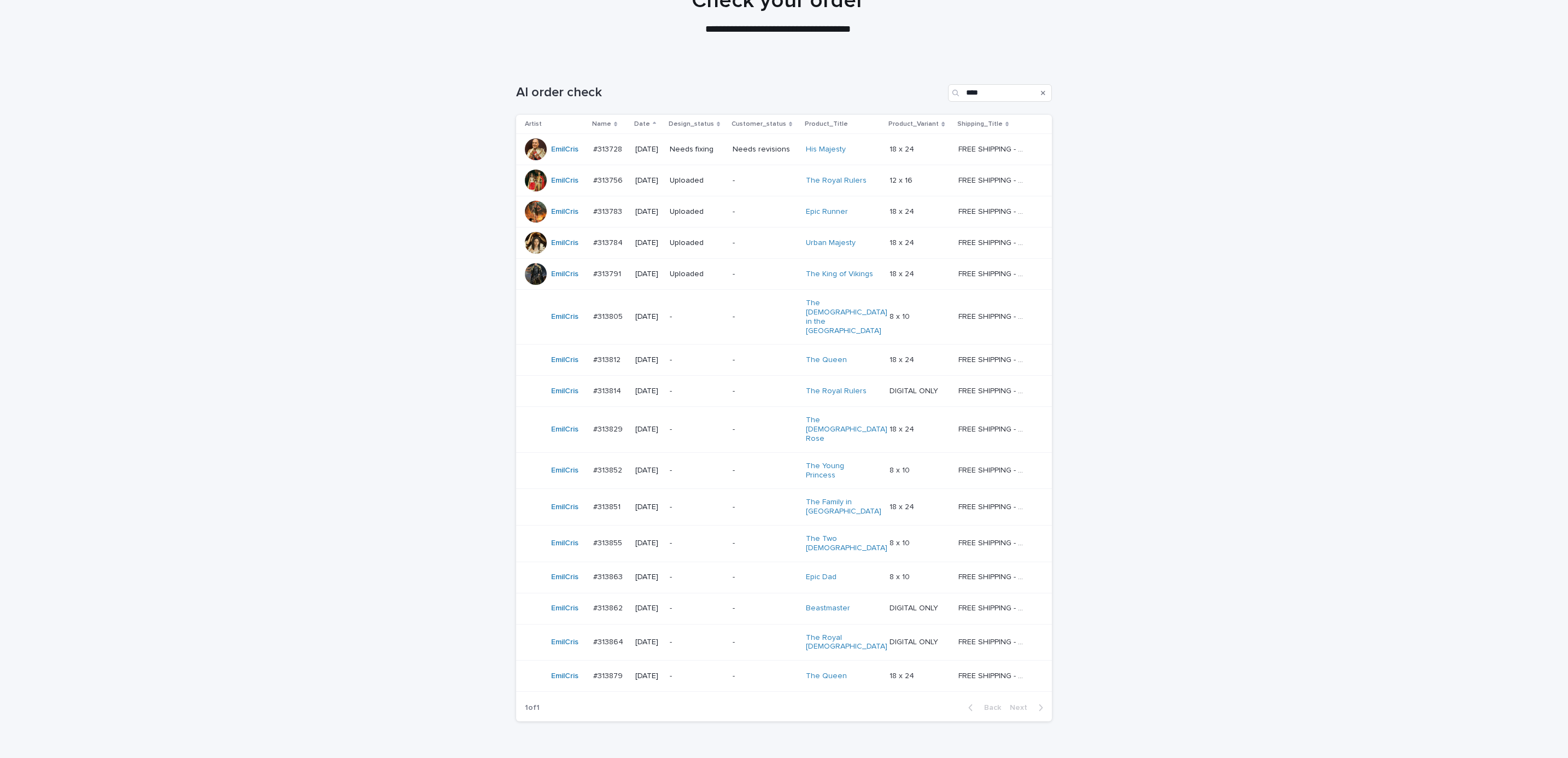
scroll to position [123, 0]
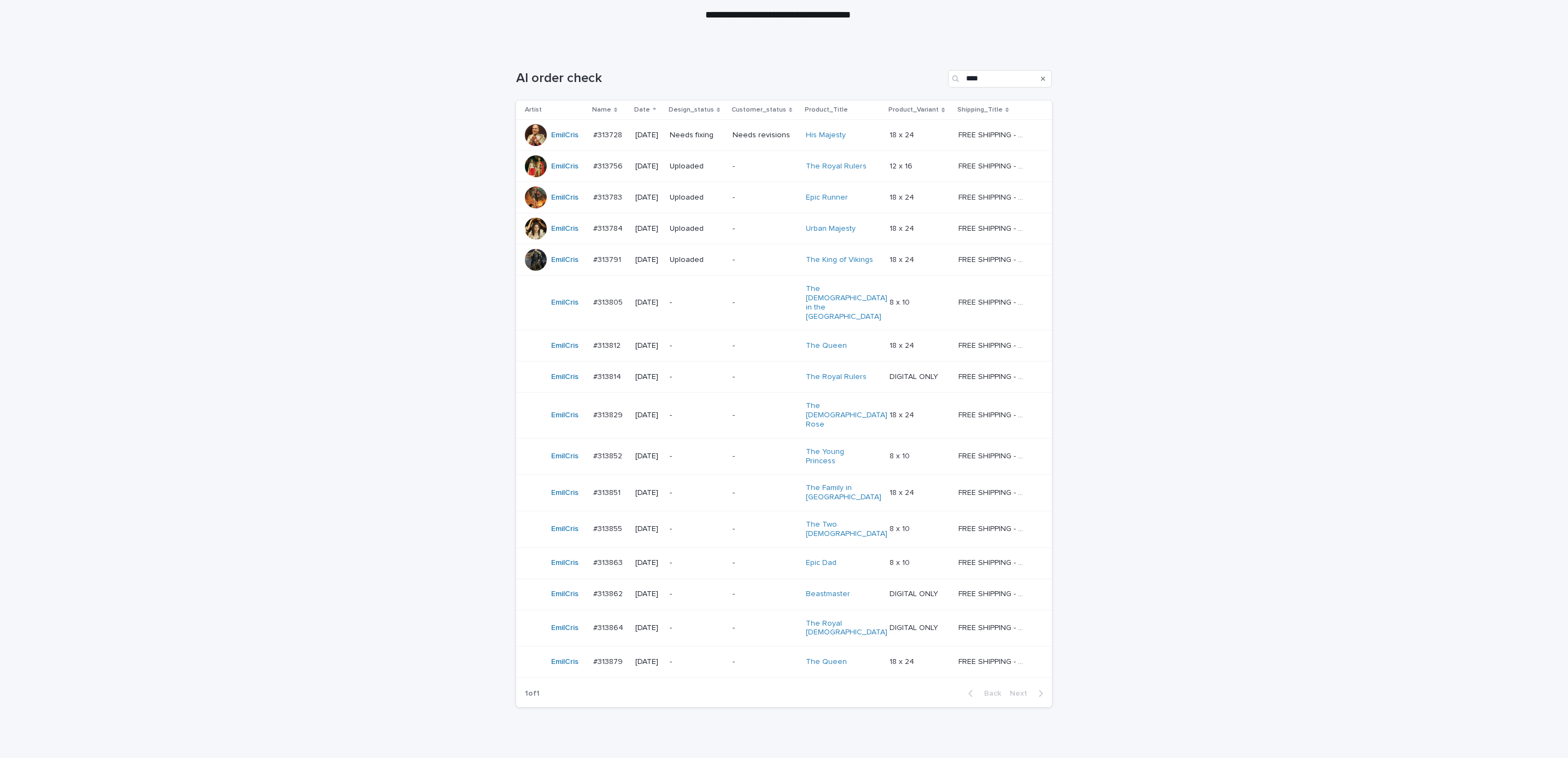
click at [733, 438] on td "-" at bounding box center [765, 456] width 73 height 37
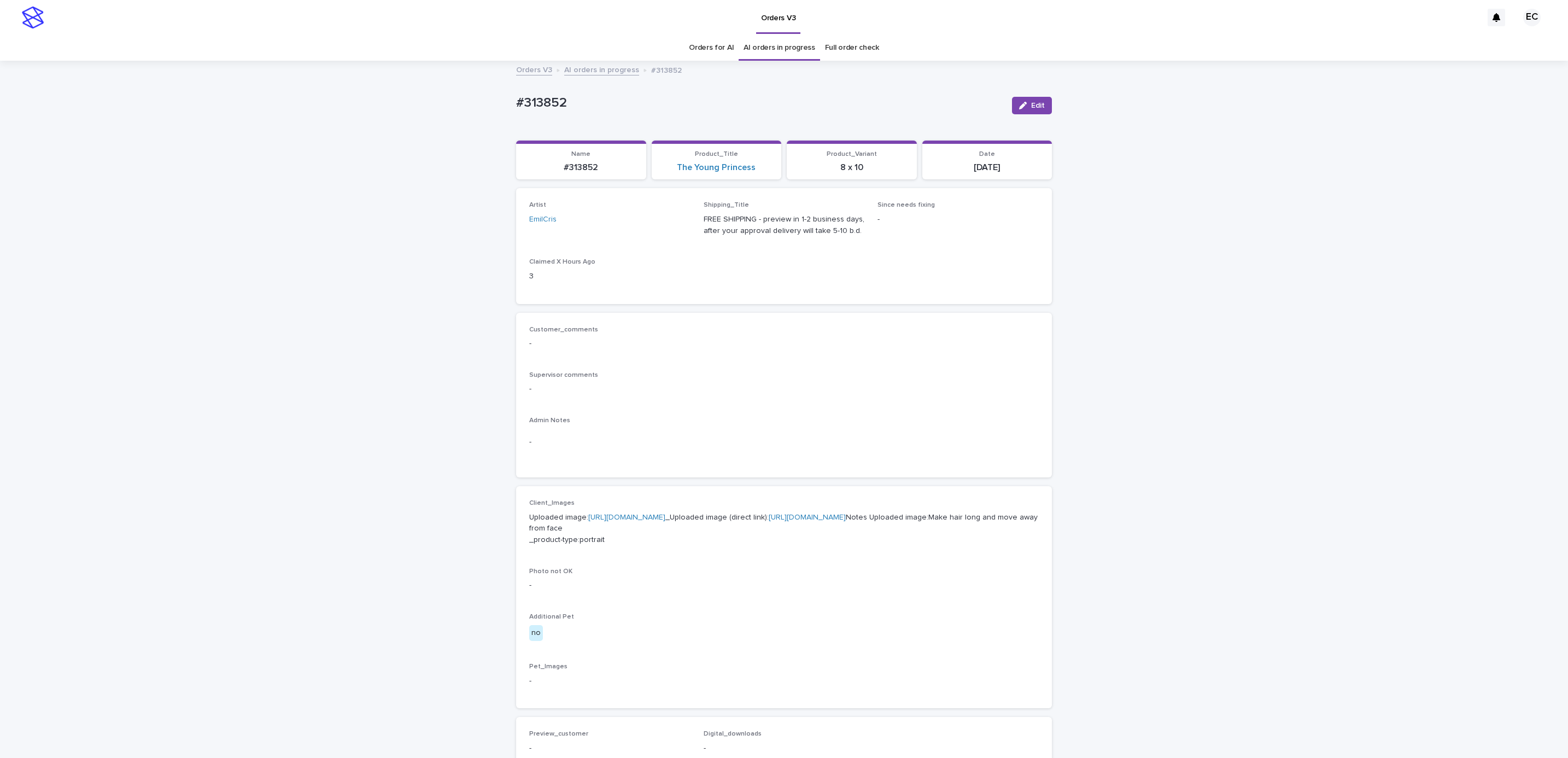
click at [625, 516] on link "[URL][DOMAIN_NAME]" at bounding box center [626, 517] width 77 height 8
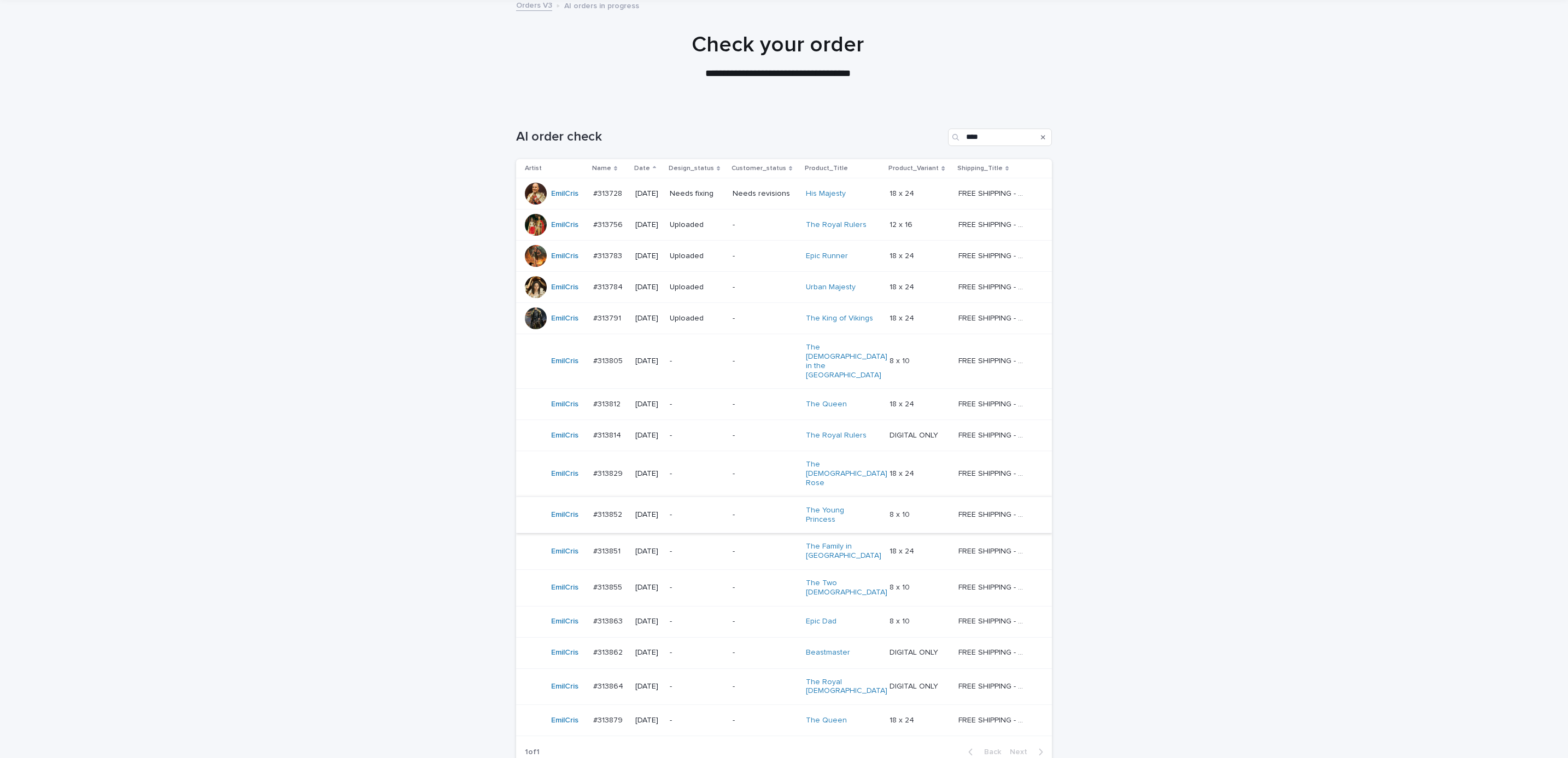
scroll to position [123, 0]
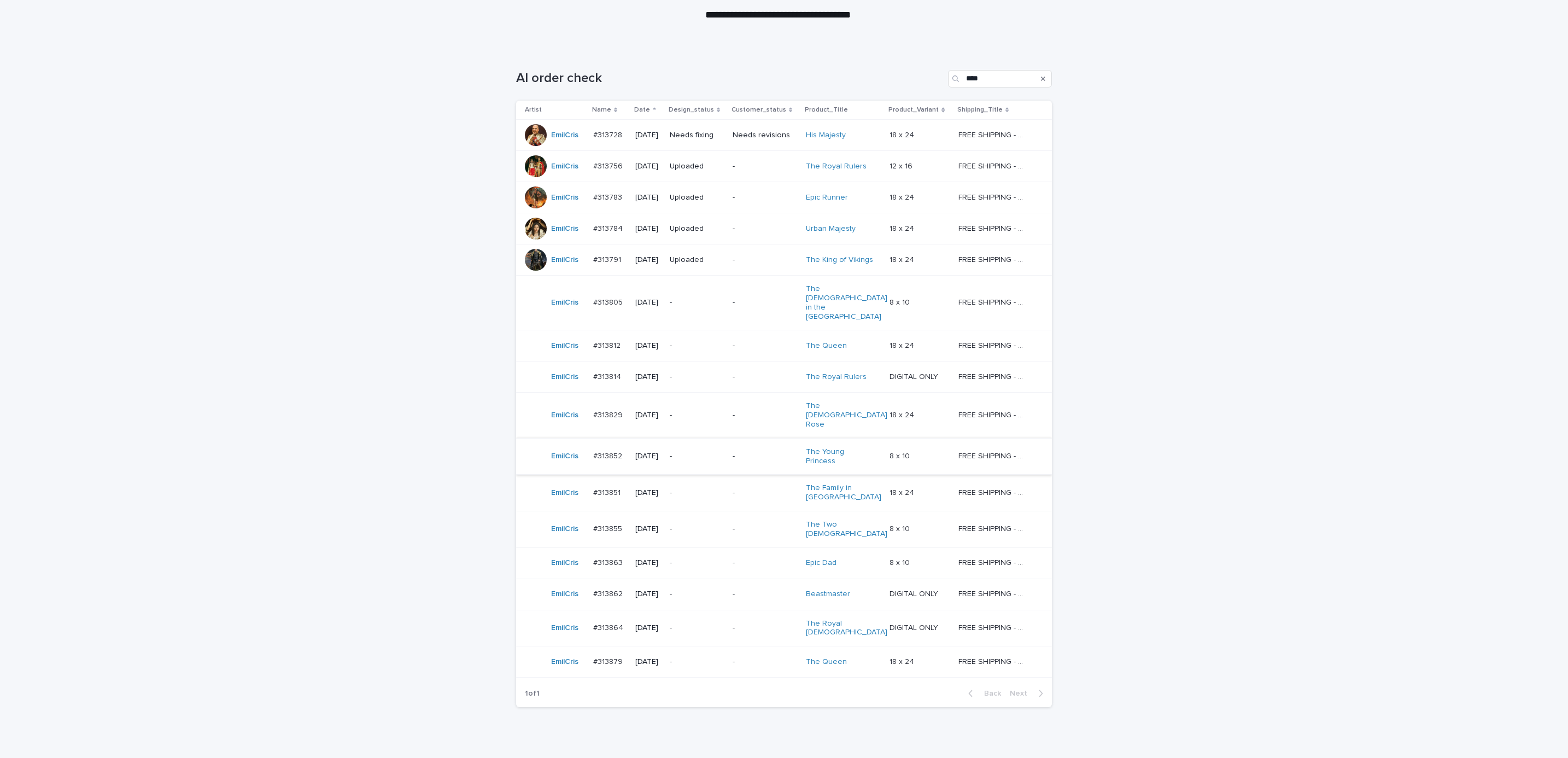
click at [707, 489] on p "-" at bounding box center [697, 493] width 55 height 9
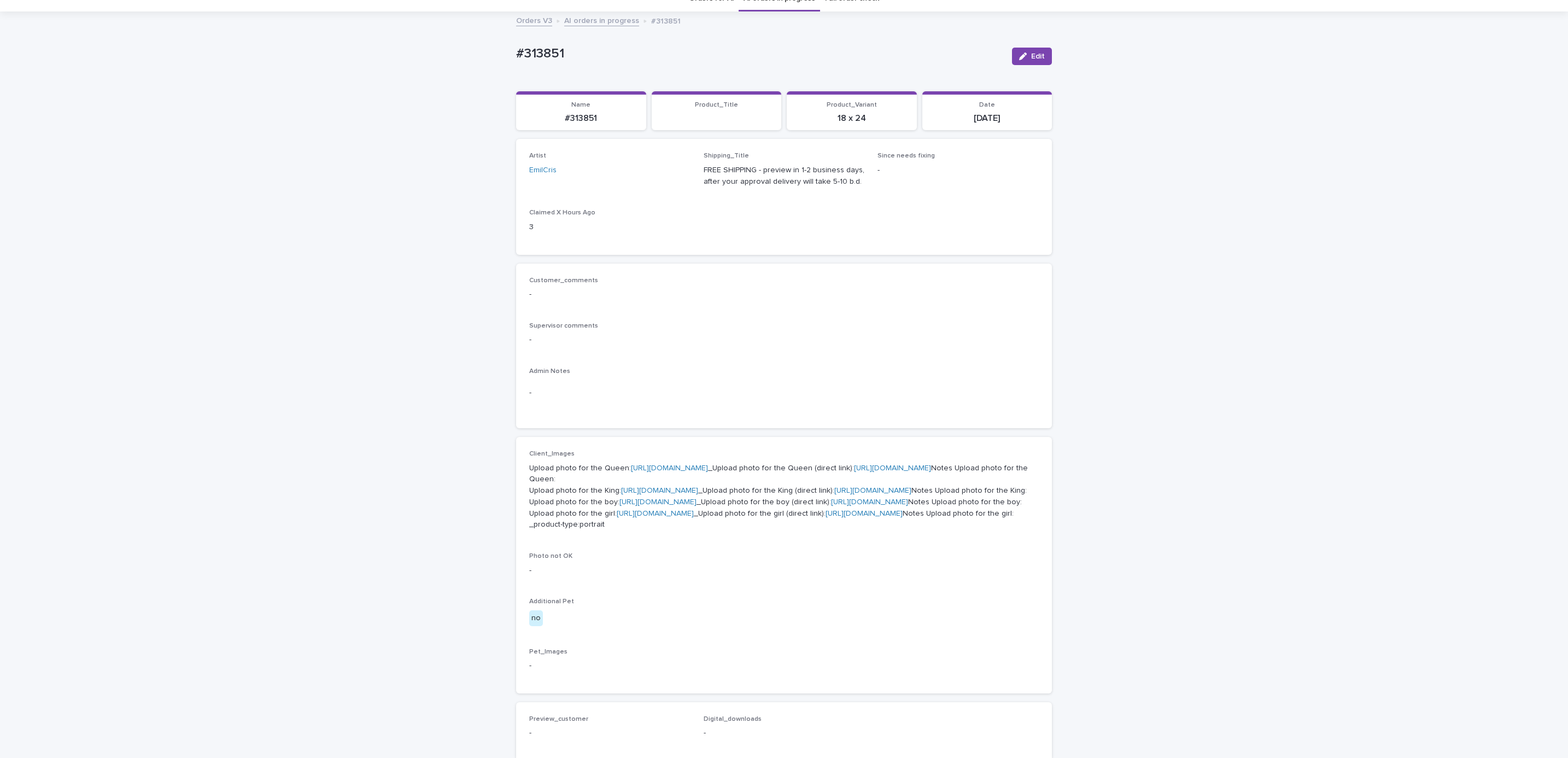
scroll to position [246, 0]
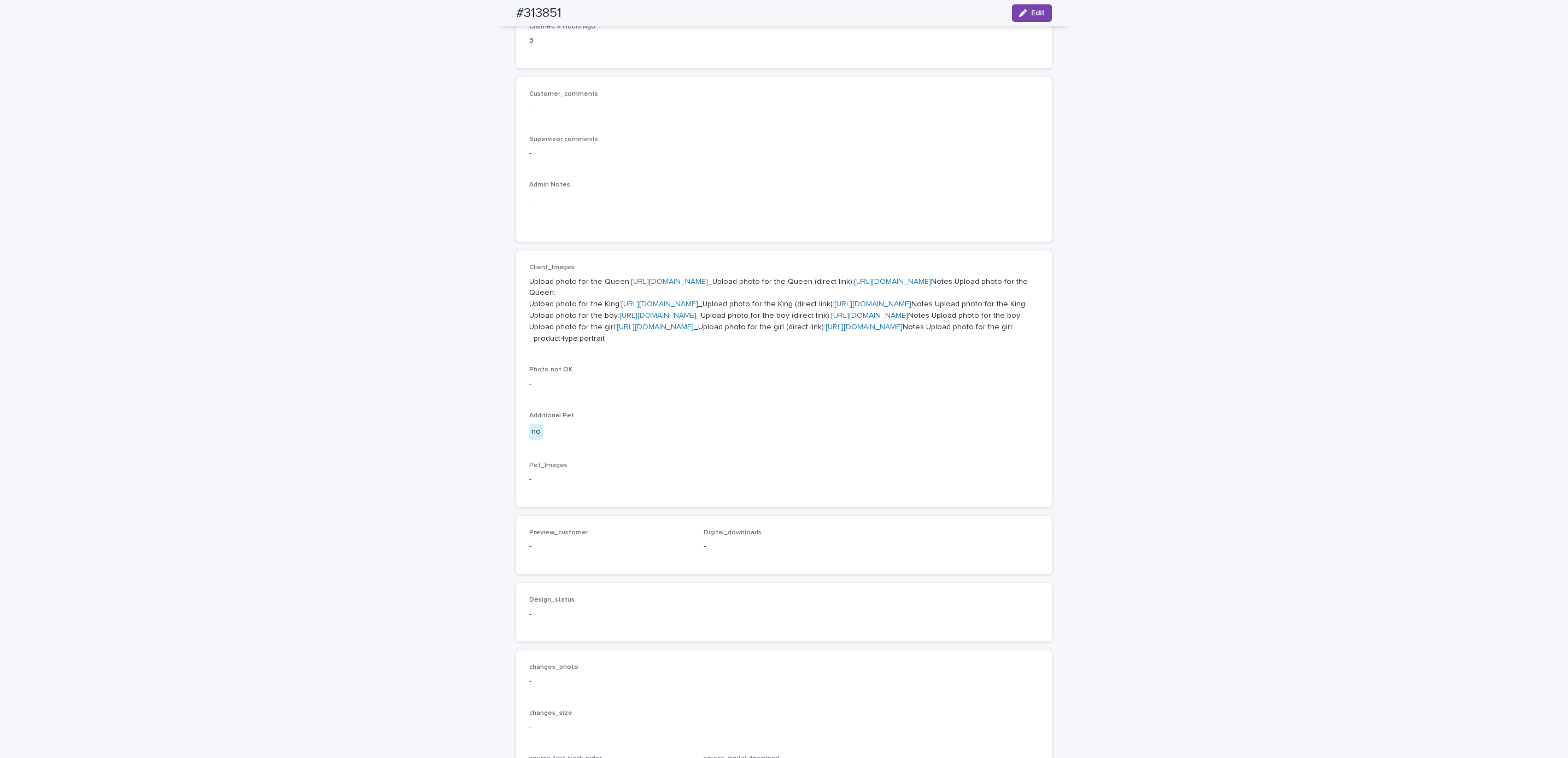
click at [655, 278] on link "[URL][DOMAIN_NAME]" at bounding box center [669, 281] width 77 height 8
click at [654, 330] on p "Upload photo for the Queen: [URL][DOMAIN_NAME] _Upload photo for the Queen (dir…" at bounding box center [784, 310] width 510 height 68
click at [654, 308] on link "[URL][DOMAIN_NAME]" at bounding box center [660, 304] width 77 height 8
click at [666, 320] on link "[URL][DOMAIN_NAME]" at bounding box center [658, 315] width 77 height 8
click at [660, 331] on link "[URL][DOMAIN_NAME]" at bounding box center [655, 327] width 77 height 8
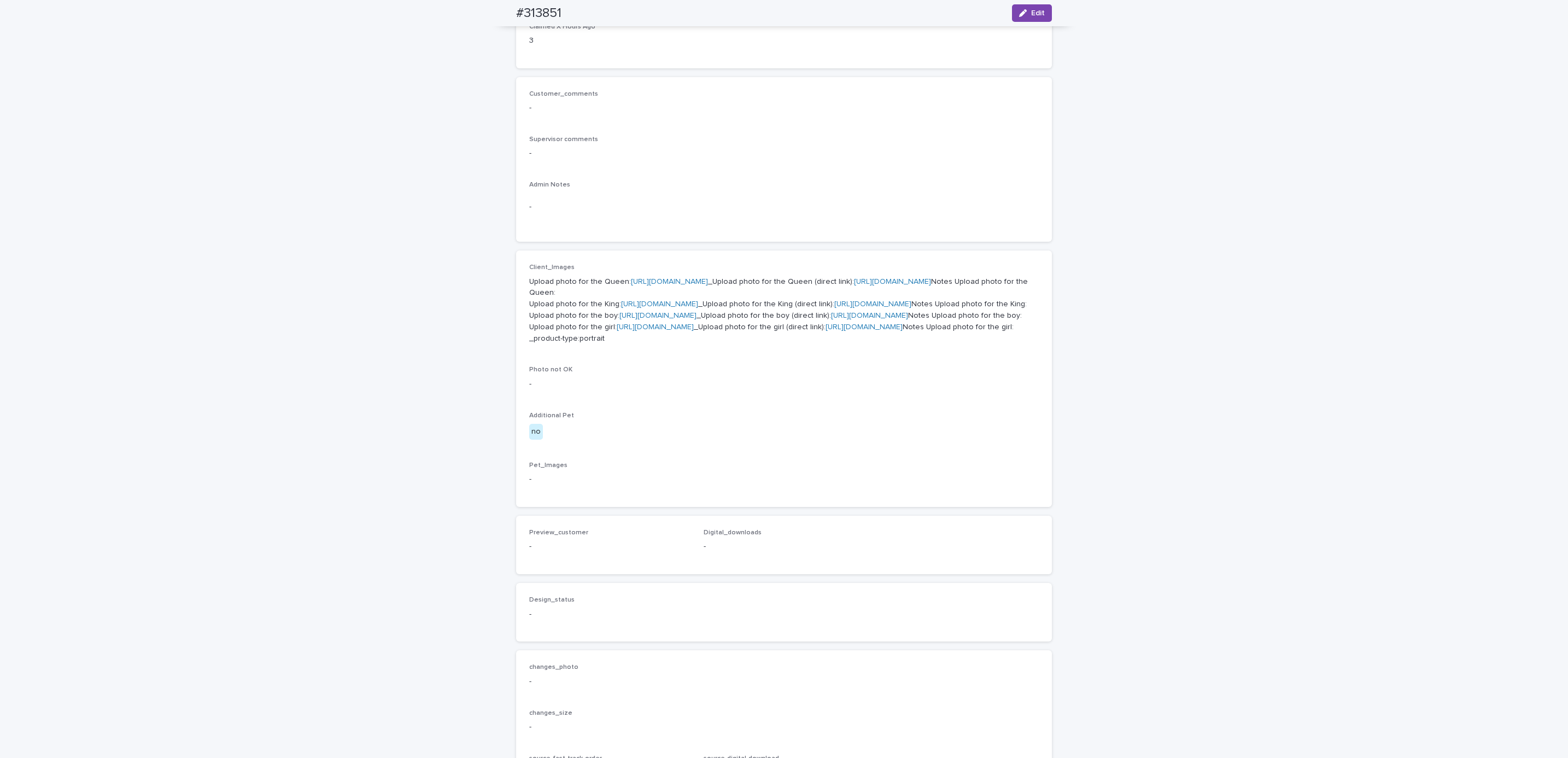
click at [338, 281] on div "Loading... Saving… Loading... Saving… #313851 Edit #313851 Edit Sorry, there wa…" at bounding box center [784, 342] width 1568 height 1053
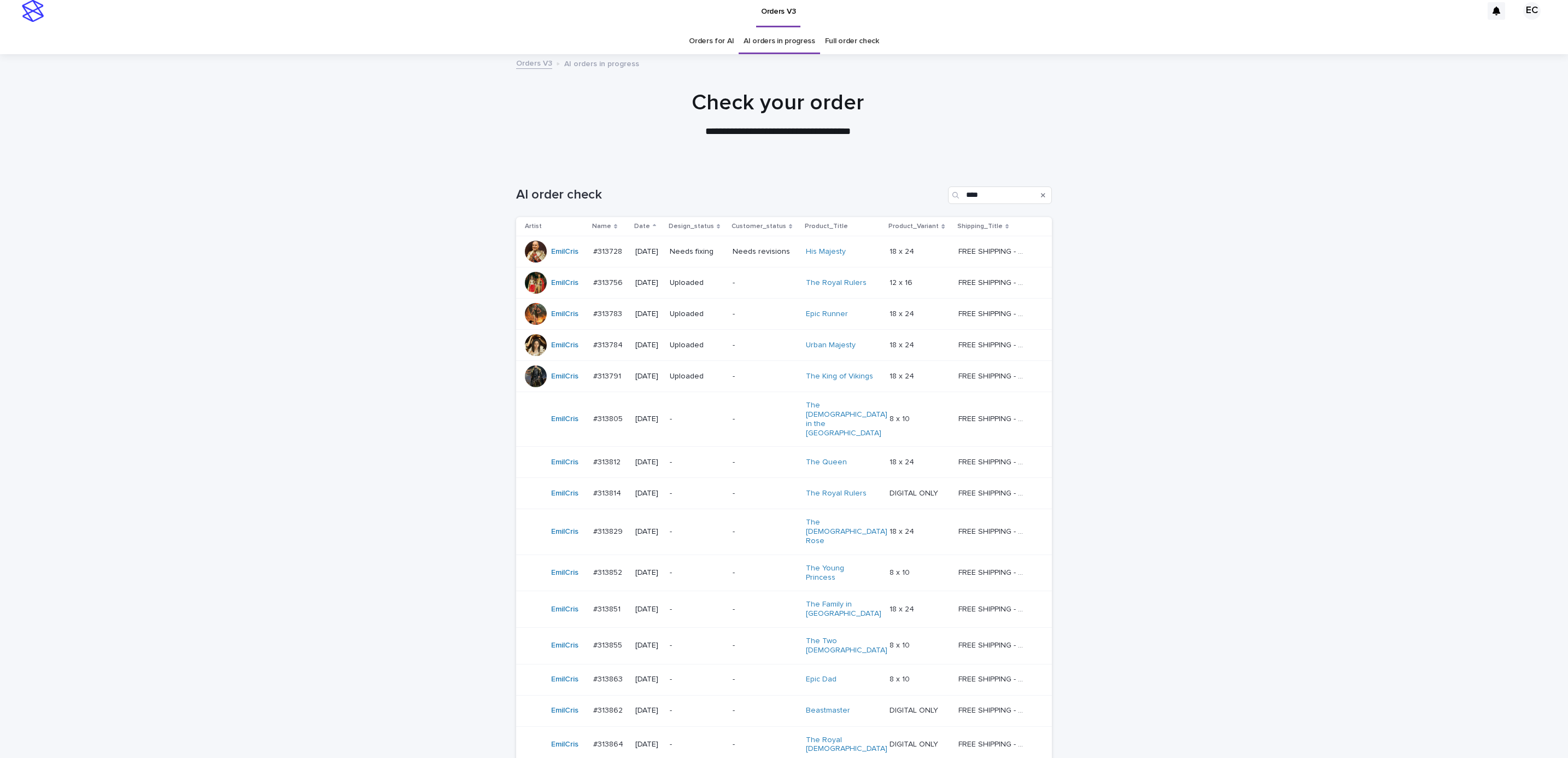
scroll to position [35, 0]
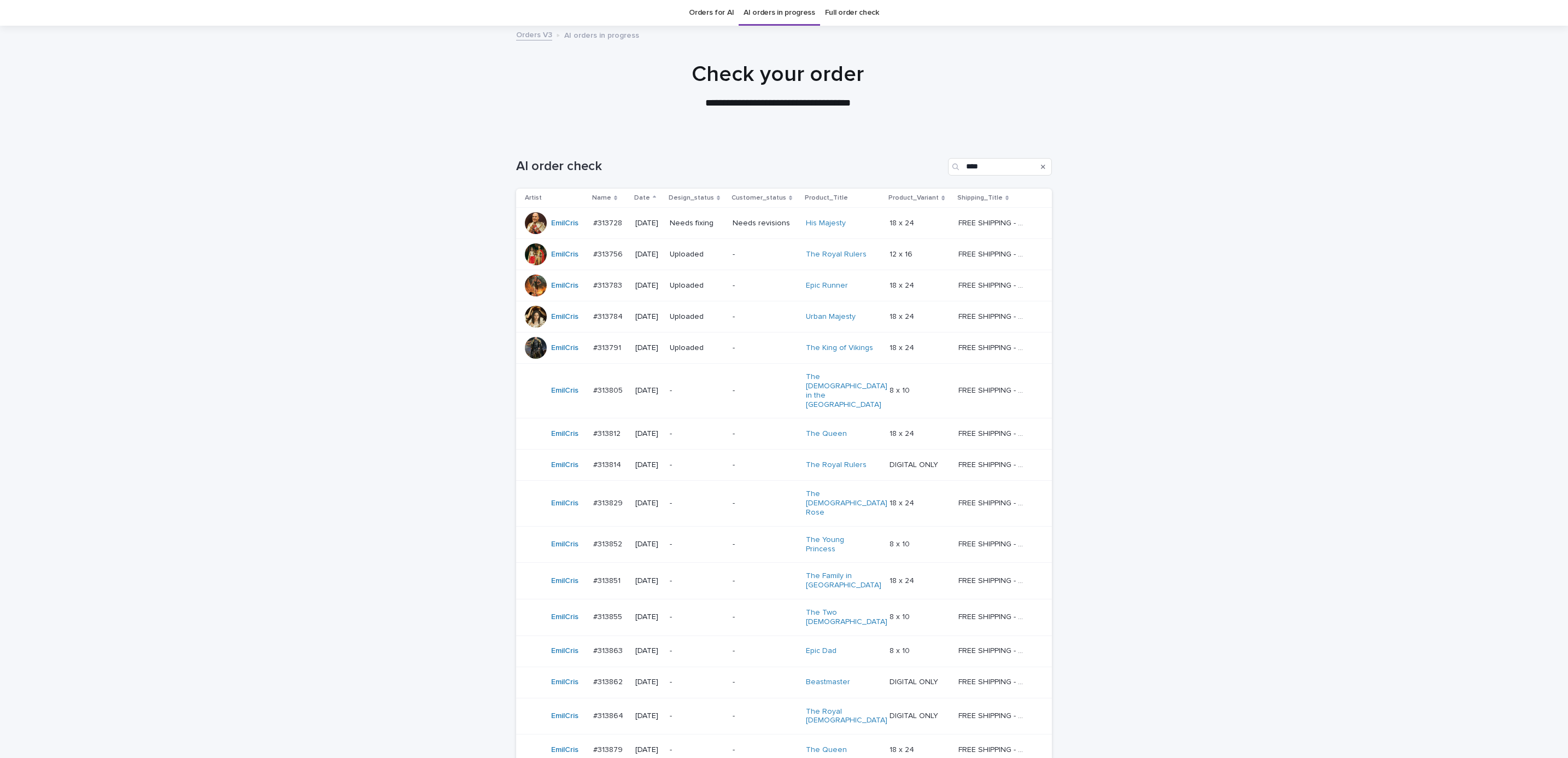
click at [744, 613] on p "-" at bounding box center [765, 617] width 65 height 9
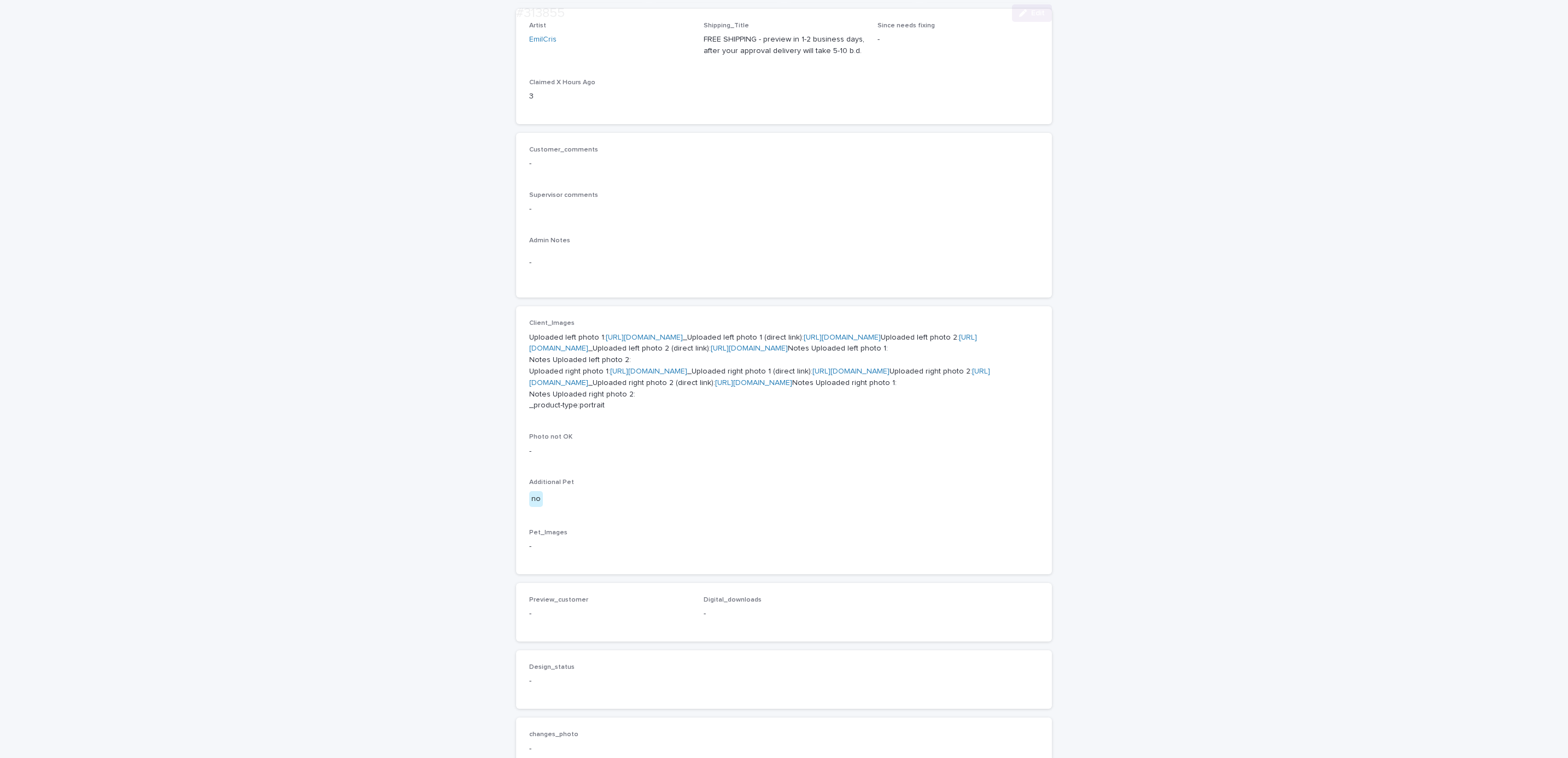
scroll to position [246, 0]
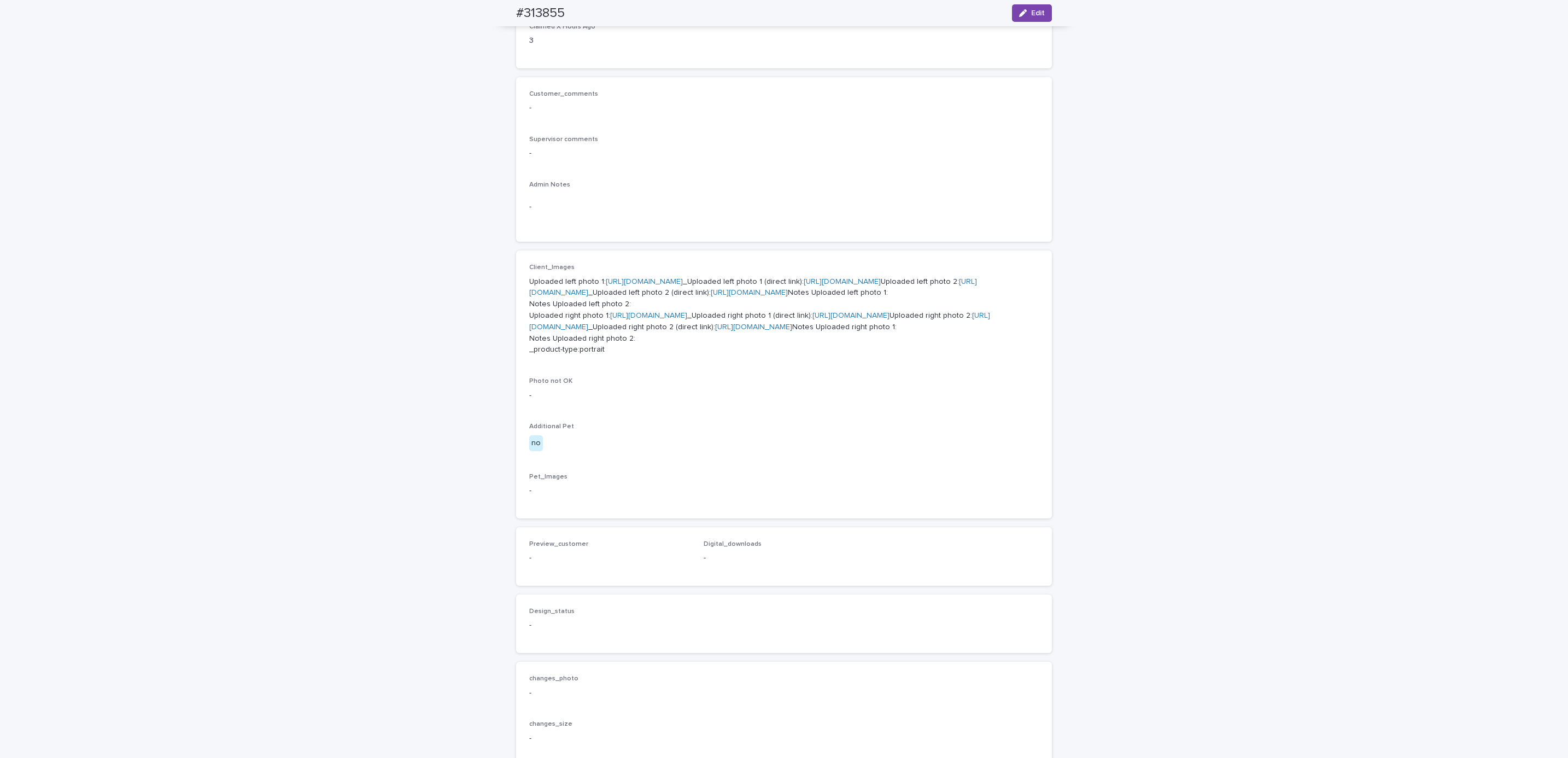
click at [683, 278] on link "[URL][DOMAIN_NAME]" at bounding box center [644, 281] width 77 height 8
click at [640, 297] on link "[URL][DOMAIN_NAME]" at bounding box center [753, 287] width 448 height 19
click at [644, 320] on link "[URL][DOMAIN_NAME]" at bounding box center [649, 315] width 77 height 8
click at [647, 331] on link "[URL][DOMAIN_NAME]" at bounding box center [759, 321] width 461 height 19
click at [258, 326] on div "Loading... Saving… Loading... Saving… #313855 Edit #313855 Edit Sorry, there wa…" at bounding box center [784, 348] width 1568 height 1064
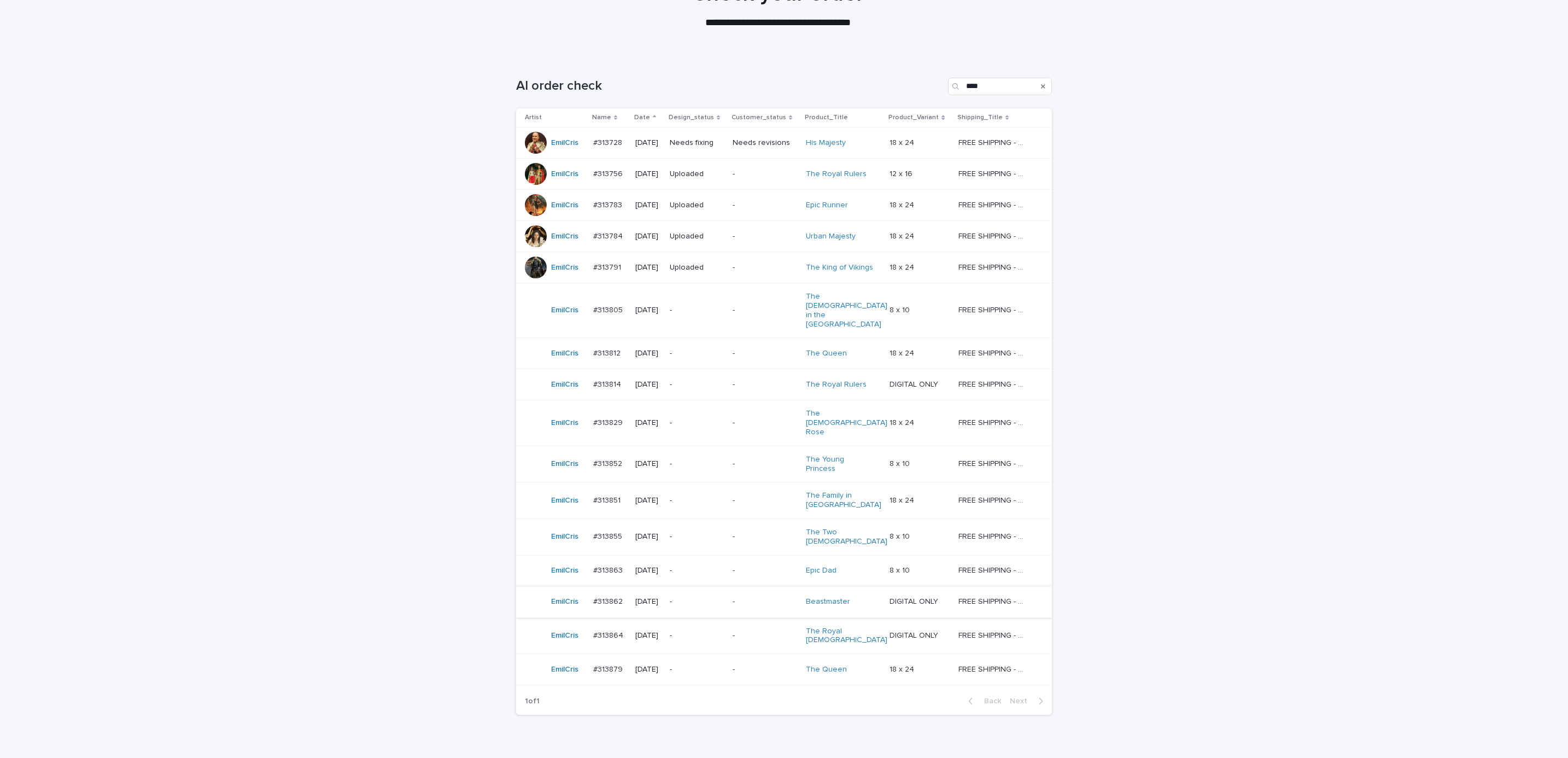
scroll to position [117, 0]
click at [775, 564] on p "-" at bounding box center [765, 569] width 65 height 9
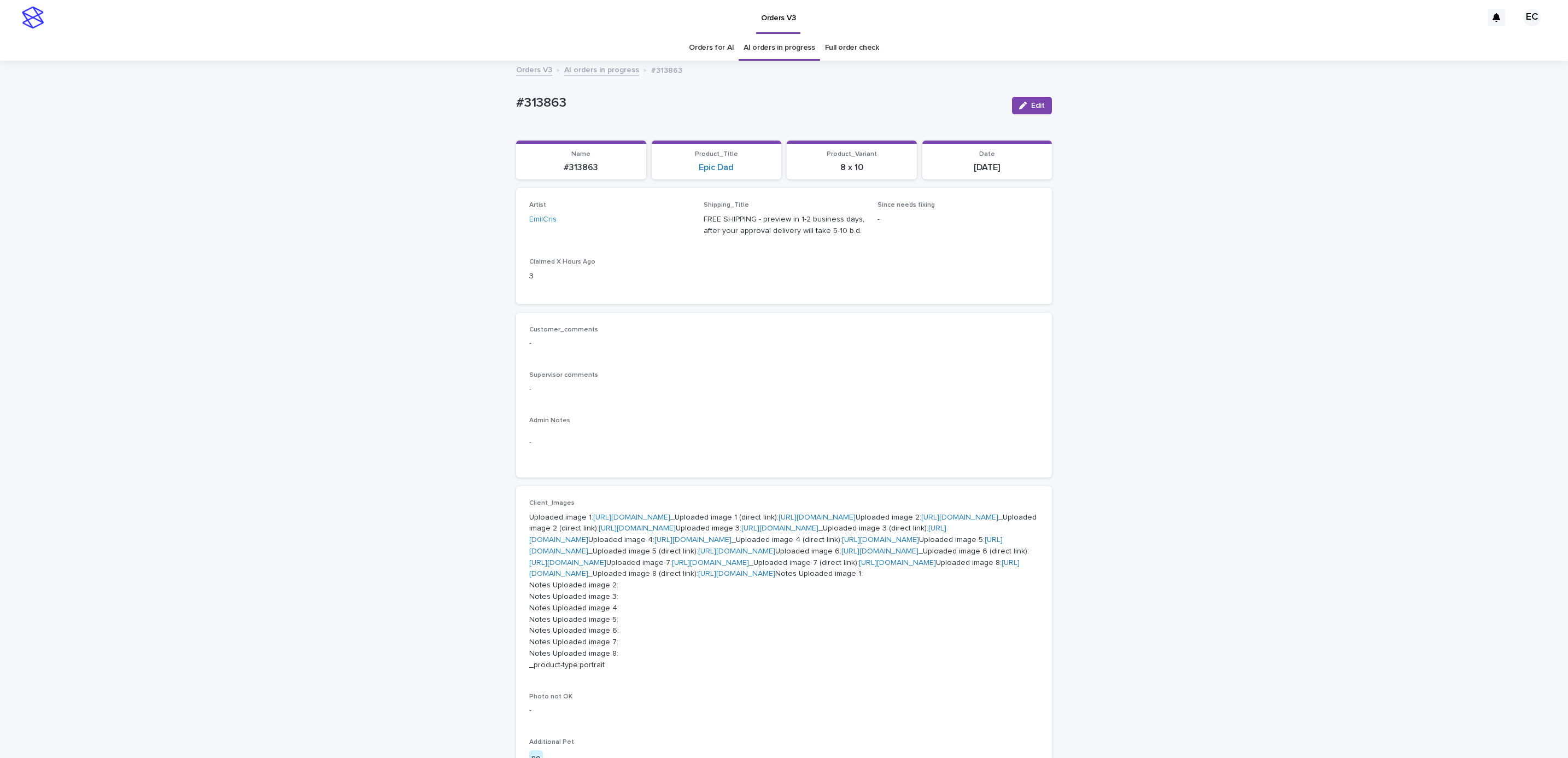
click at [661, 512] on p "Uploaded image 1: [URL][DOMAIN_NAME] _Uploaded image 1 (direct link): [URL][DOM…" at bounding box center [784, 592] width 510 height 159
click at [661, 514] on link "[URL][DOMAIN_NAME]" at bounding box center [631, 517] width 77 height 8
click at [921, 521] on link "[URL][DOMAIN_NAME]" at bounding box center [960, 517] width 77 height 8
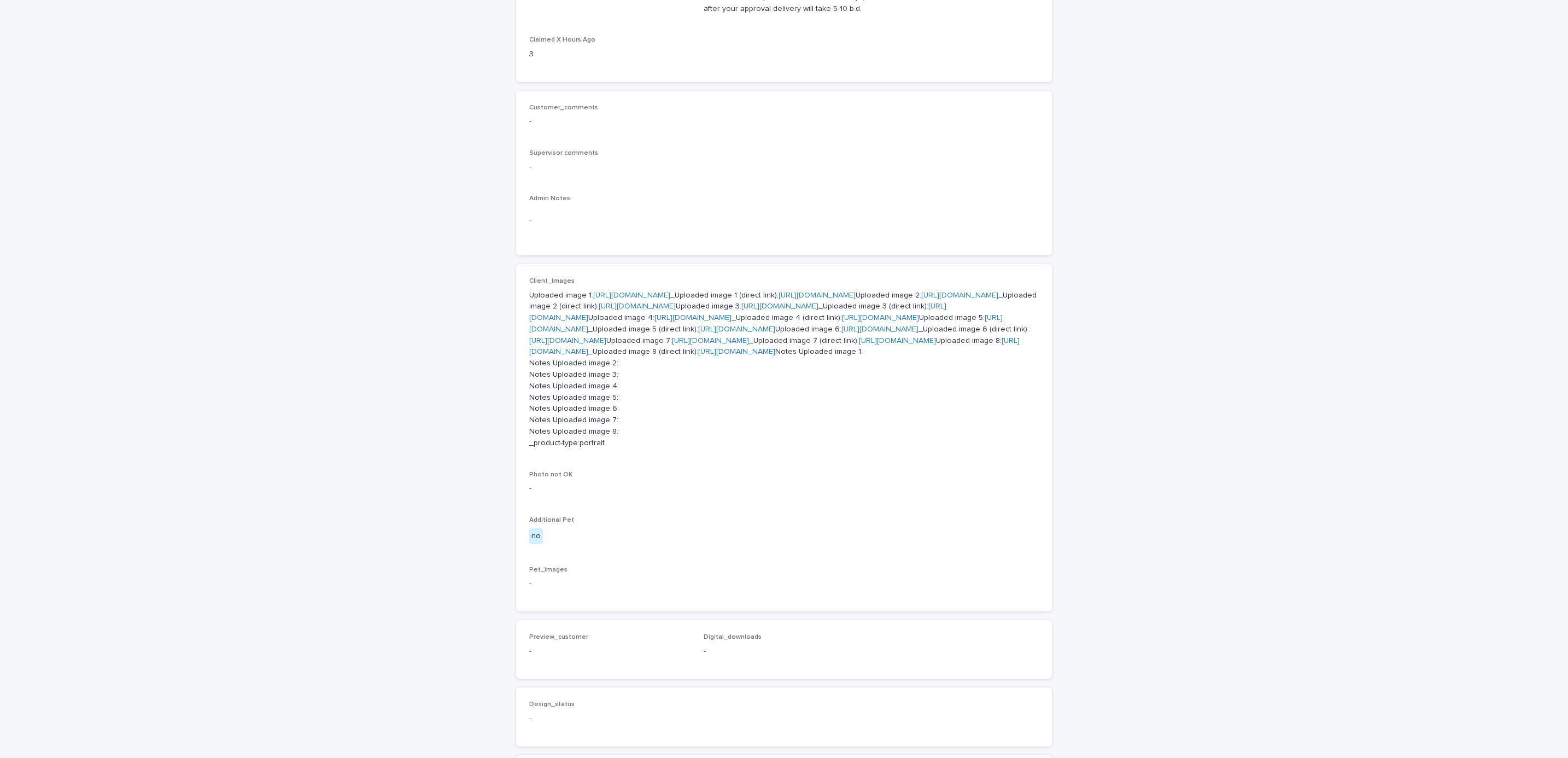
scroll to position [246, 0]
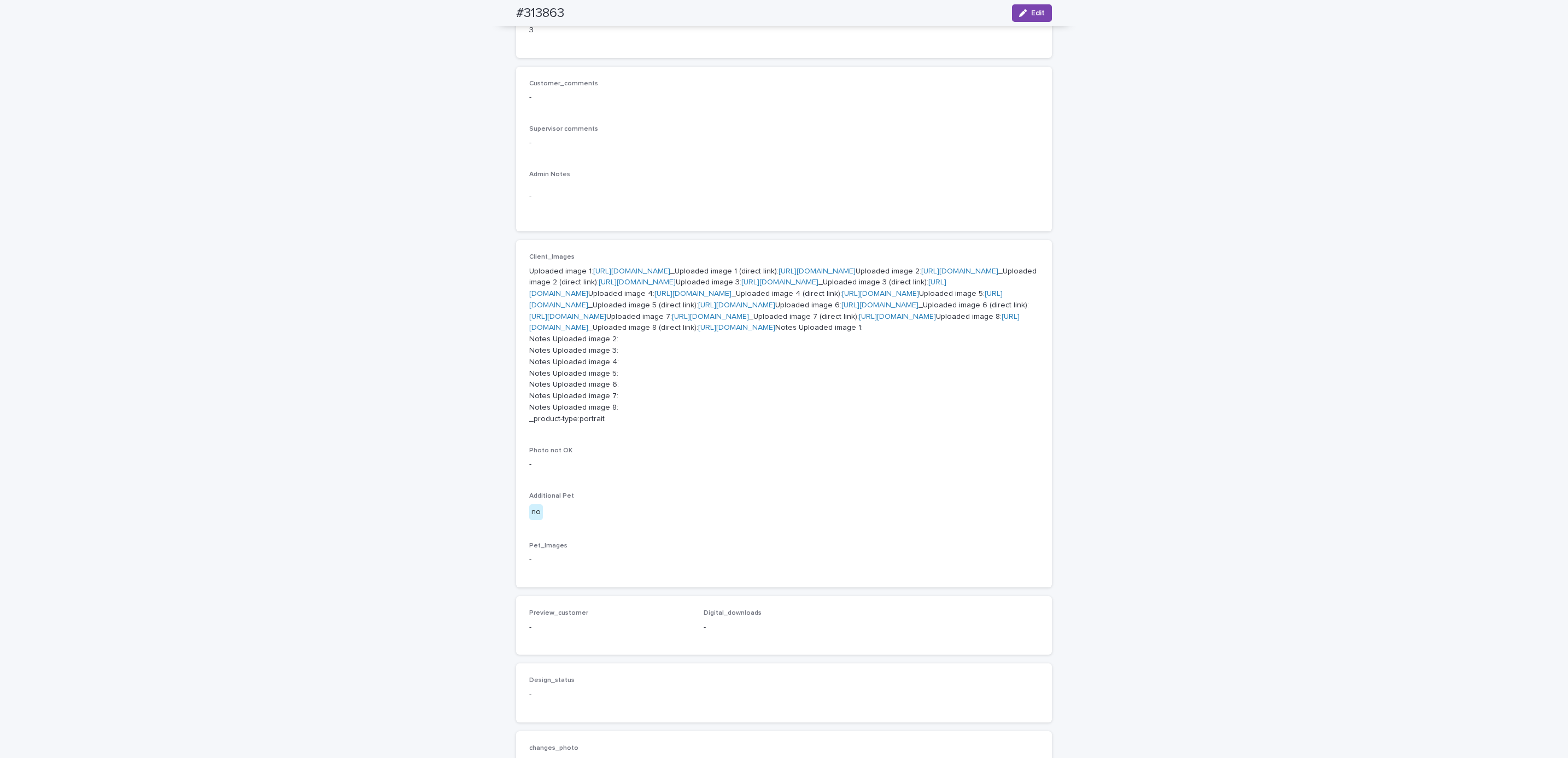
click at [741, 286] on link "[URL][DOMAIN_NAME]" at bounding box center [780, 282] width 77 height 8
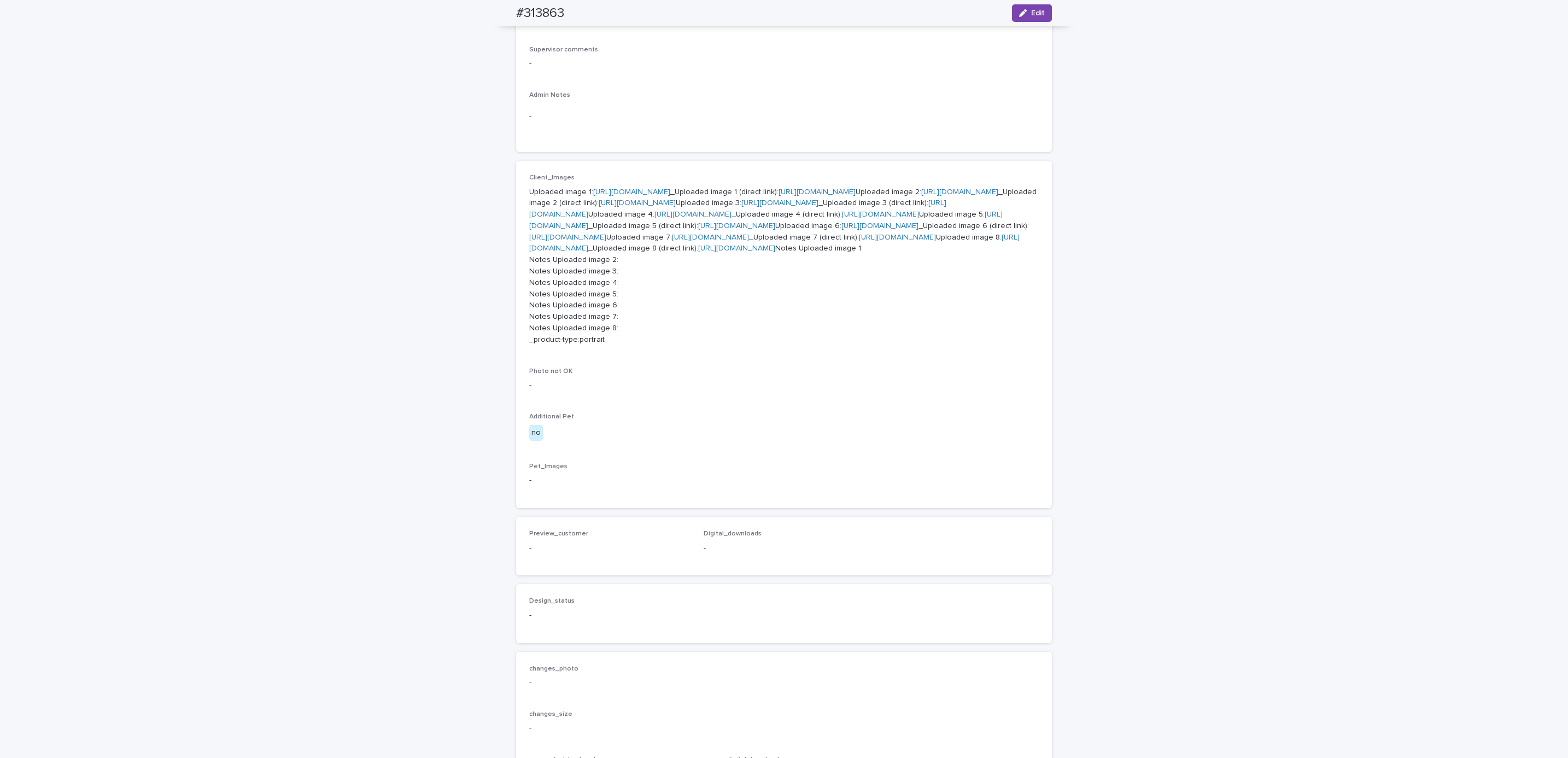
scroll to position [328, 0]
click at [654, 216] on link "[URL][DOMAIN_NAME]" at bounding box center [693, 211] width 77 height 8
click at [619, 227] on link "[URL][DOMAIN_NAME]" at bounding box center [766, 217] width 474 height 19
click at [841, 227] on link "[URL][DOMAIN_NAME]" at bounding box center [879, 223] width 77 height 8
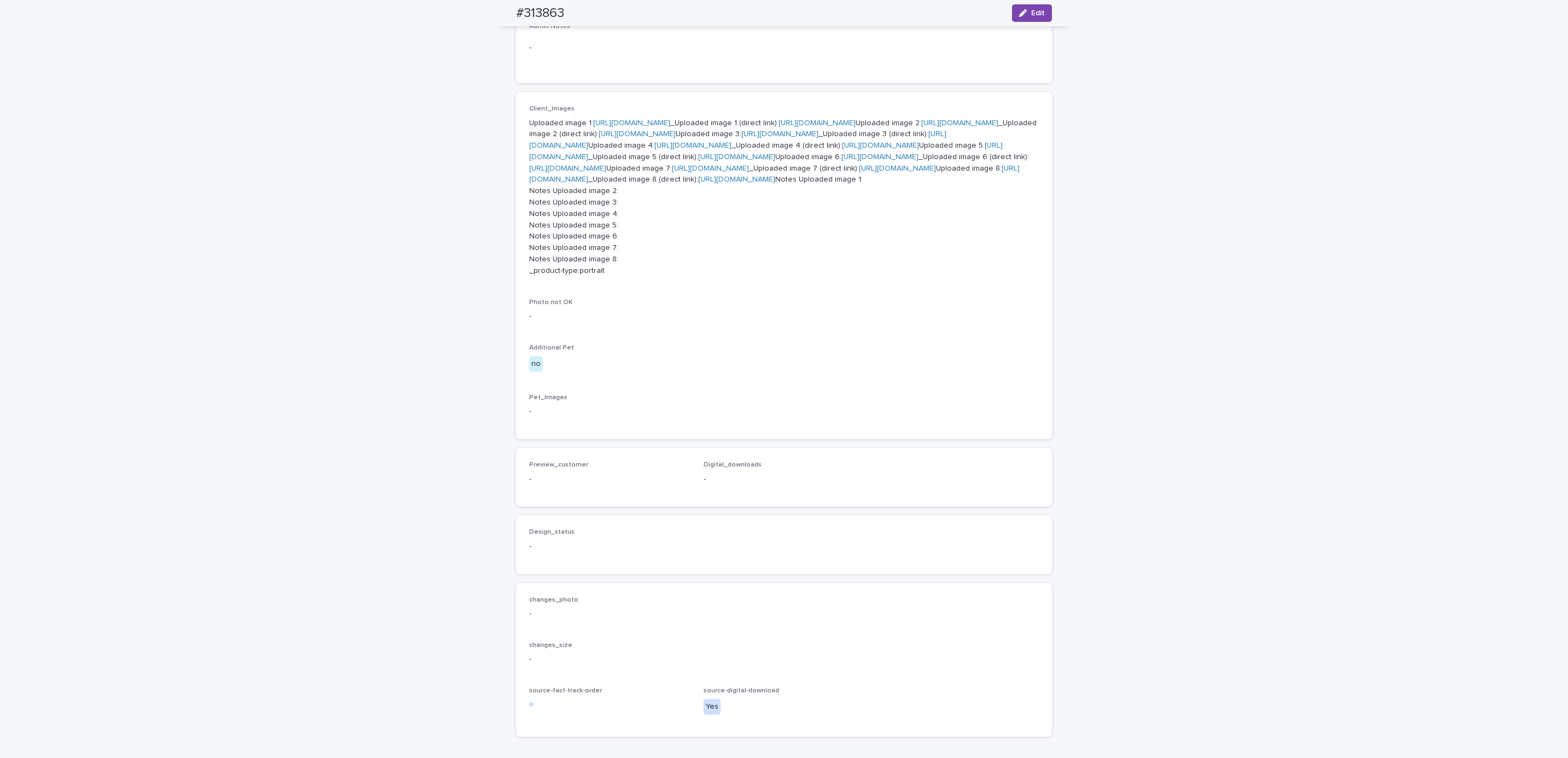
scroll to position [575, 0]
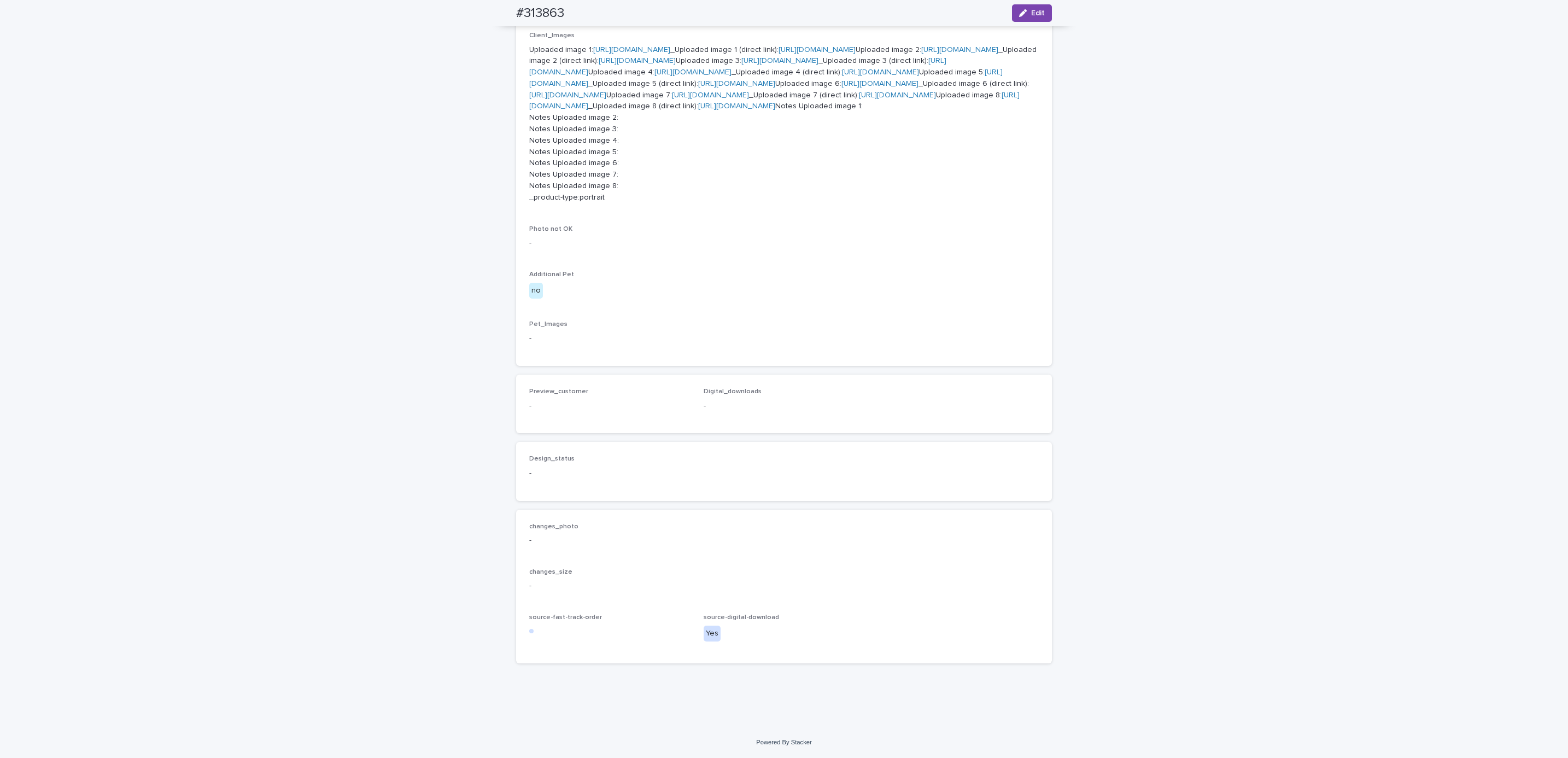
click at [672, 99] on link "[URL][DOMAIN_NAME]" at bounding box center [711, 95] width 77 height 8
click at [627, 204] on p "Uploaded image 1: [URL][DOMAIN_NAME] _Uploaded image 1 (direct link): [URL][DOM…" at bounding box center [784, 124] width 510 height 159
click at [625, 204] on p "Uploaded image 1: [URL][DOMAIN_NAME] _Uploaded image 1 (direct link): [URL][DOM…" at bounding box center [784, 124] width 510 height 159
click at [627, 111] on link "[URL][DOMAIN_NAME]" at bounding box center [775, 101] width 491 height 19
click at [404, 192] on div "Loading... Saving… Loading... Saving… #313863 Edit #313863 Edit Sorry, there wa…" at bounding box center [784, 160] width 1568 height 1133
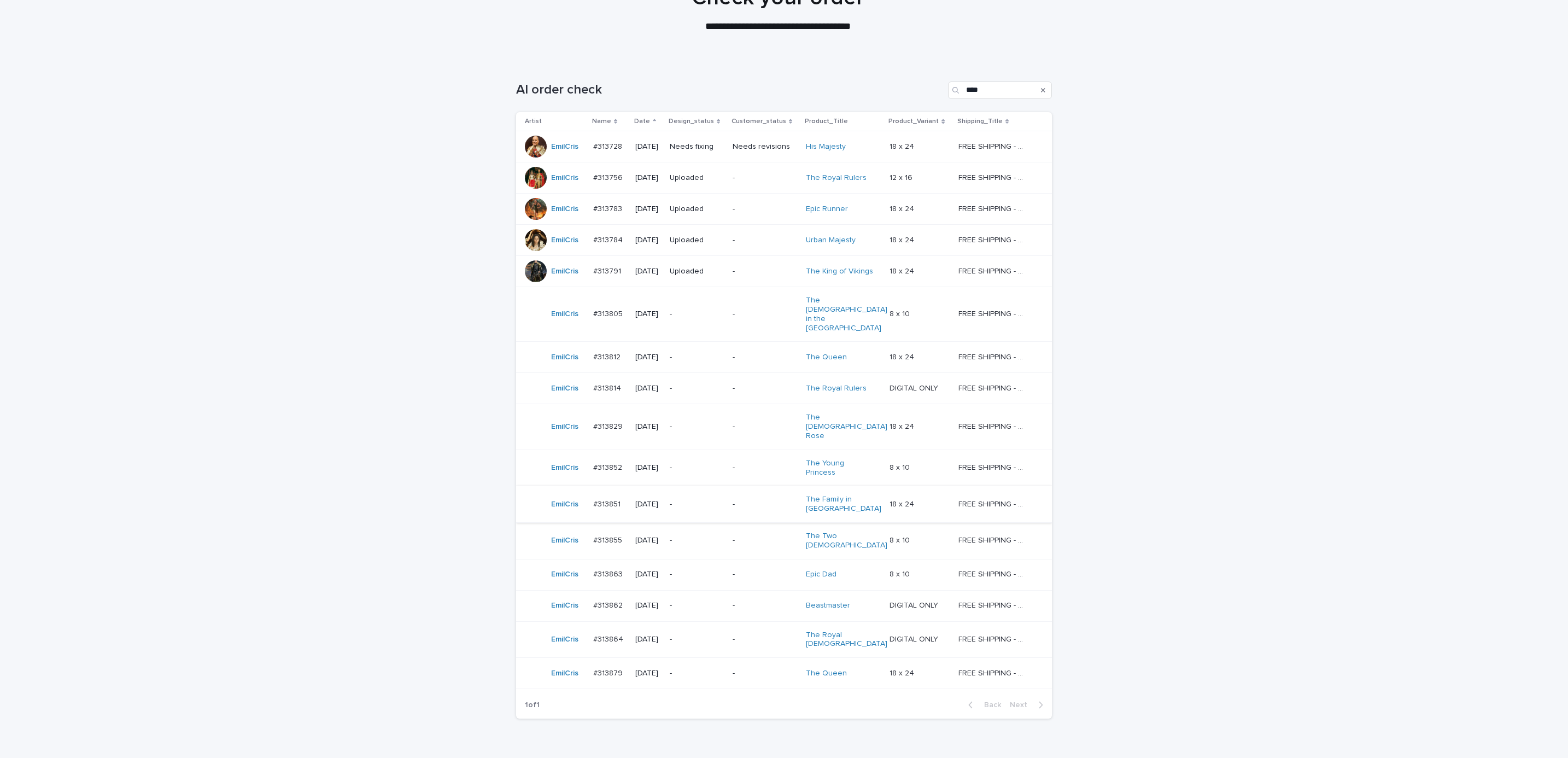
scroll to position [123, 0]
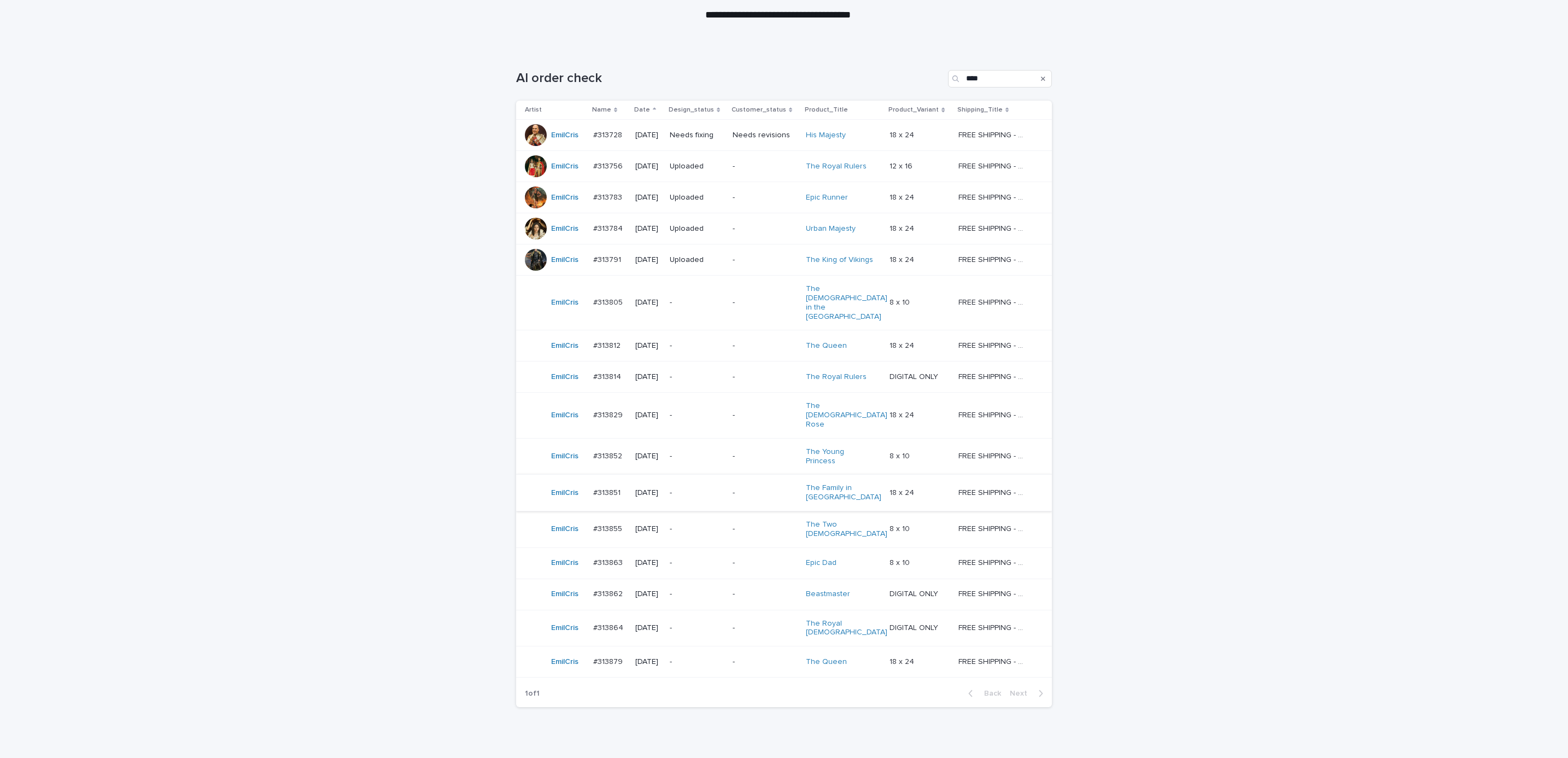
click at [750, 590] on p "-" at bounding box center [765, 594] width 65 height 9
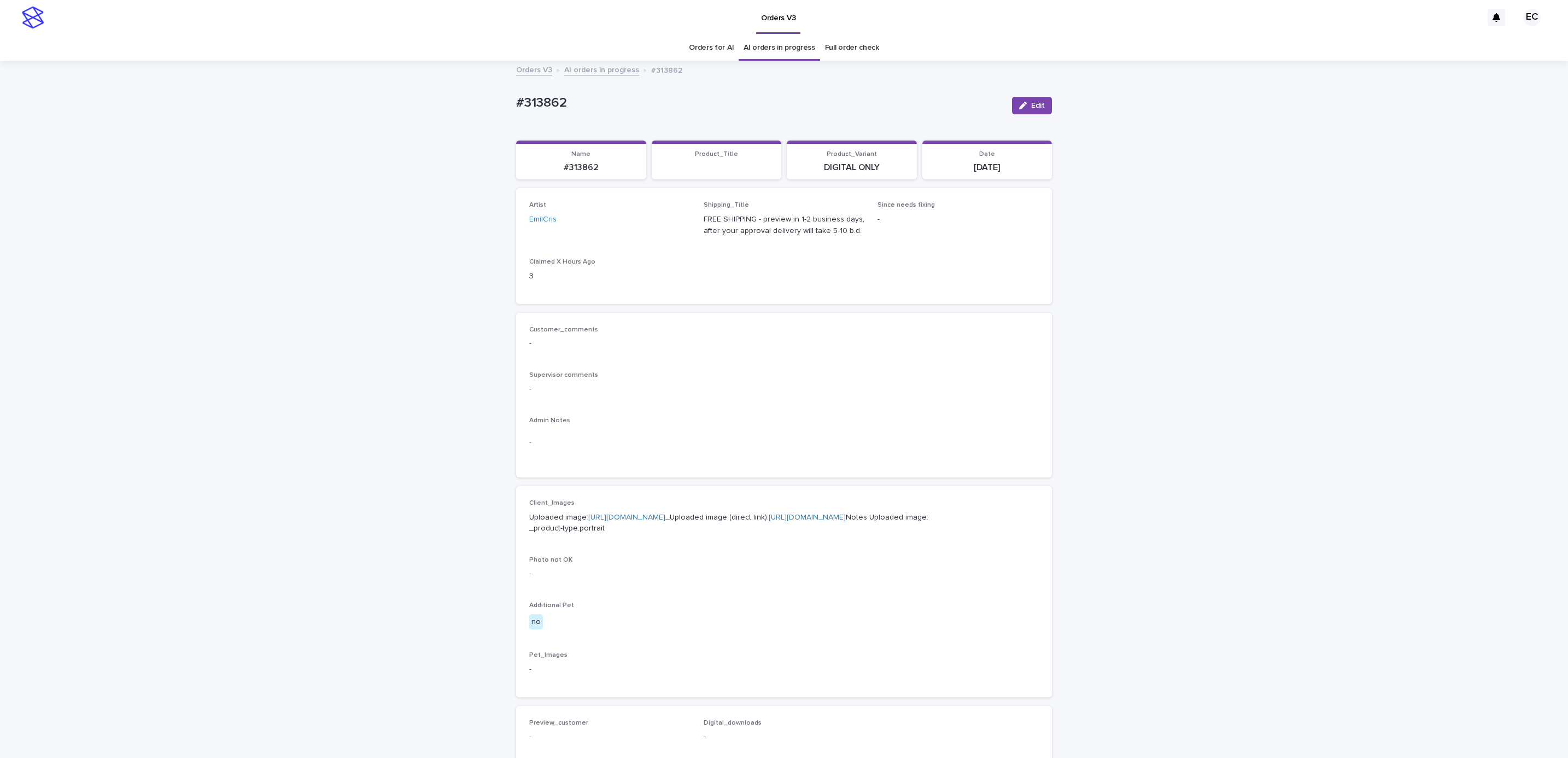
click at [614, 521] on p "Uploaded image: [URL][DOMAIN_NAME] _Uploaded image (direct link): [URL][DOMAIN_…" at bounding box center [784, 524] width 510 height 23
click at [619, 518] on link "[URL][DOMAIN_NAME]" at bounding box center [626, 517] width 77 height 8
click at [370, 165] on div "Loading... Saving… Loading... Saving… #313862 Edit #313862 Edit Sorry, there wa…" at bounding box center [784, 560] width 1568 height 997
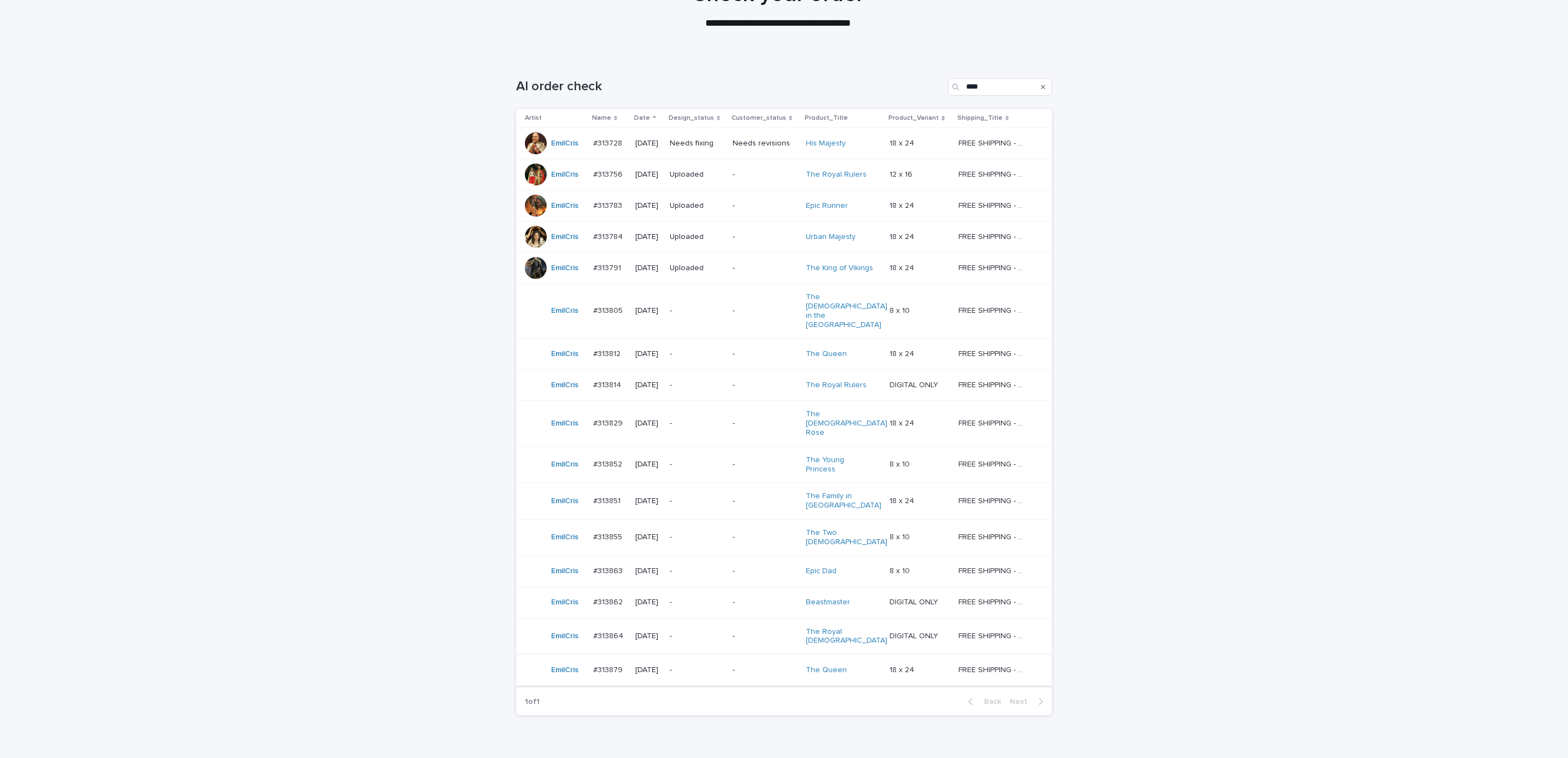
scroll to position [117, 0]
click at [746, 630] on p "-" at bounding box center [765, 634] width 65 height 9
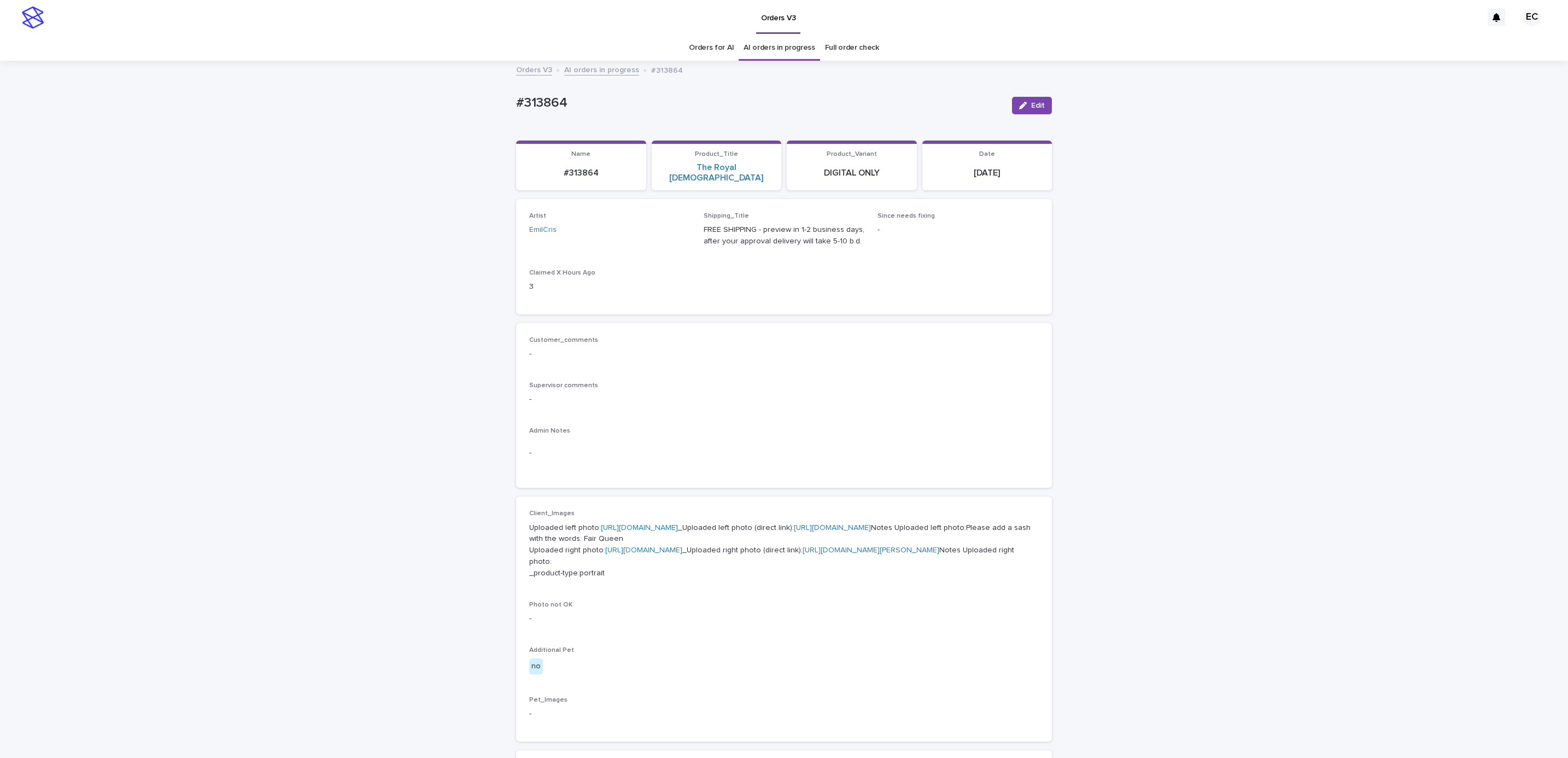
click at [622, 524] on link "[URL][DOMAIN_NAME]" at bounding box center [639, 528] width 77 height 8
click at [643, 554] on link "[URL][DOMAIN_NAME]" at bounding box center [643, 550] width 77 height 8
drag, startPoint x: 500, startPoint y: 95, endPoint x: 614, endPoint y: 100, distance: 114.1
click at [614, 100] on div "Loading... Saving… Loading... Saving… #313864 Edit #313864 Edit Sorry, there wa…" at bounding box center [784, 582] width 1568 height 1041
copy p "#313864"
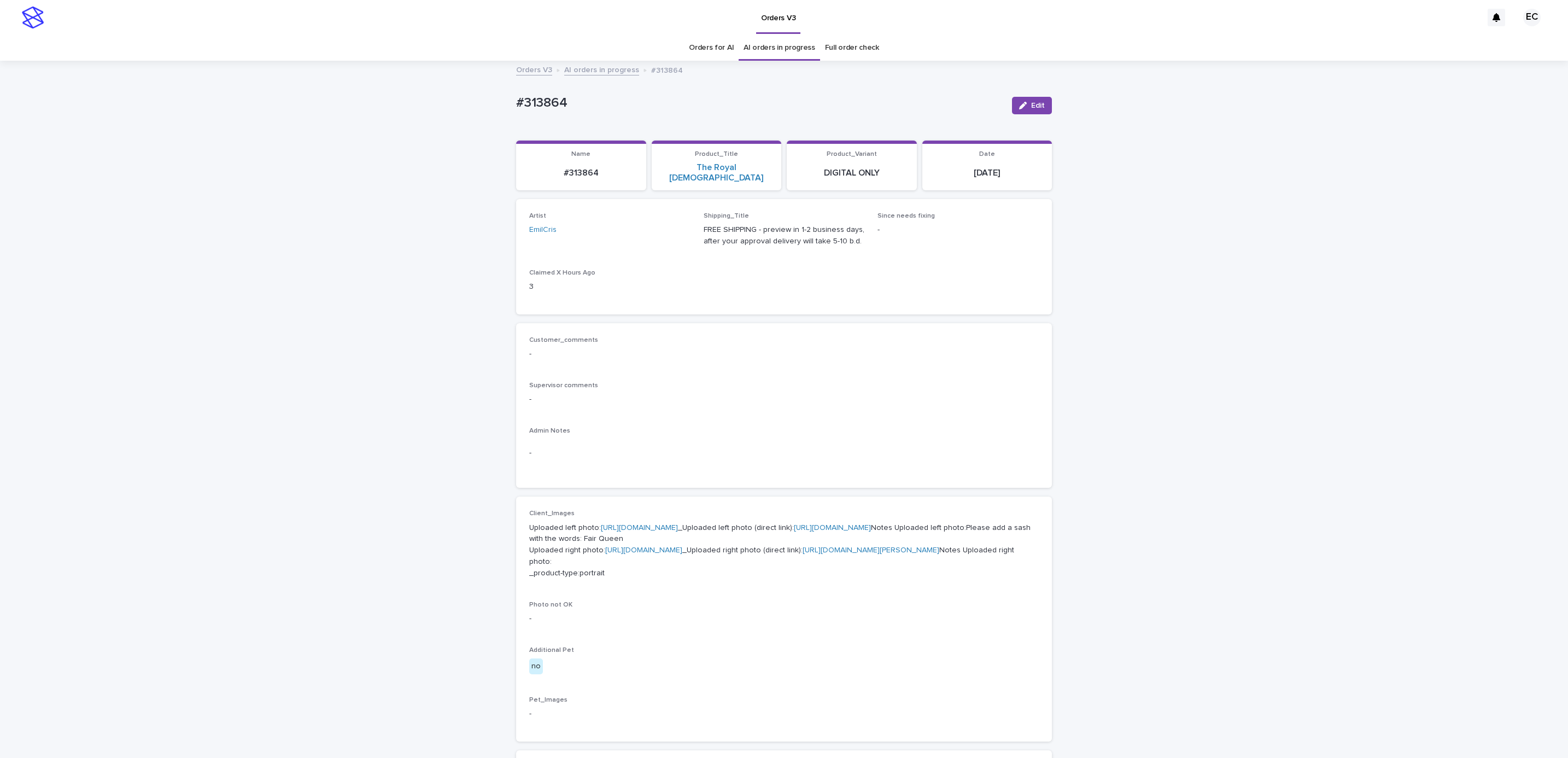
click at [1311, 461] on div "Loading... Saving… Loading... Saving… #313864 Edit #313864 Edit Sorry, there wa…" at bounding box center [784, 582] width 1568 height 1041
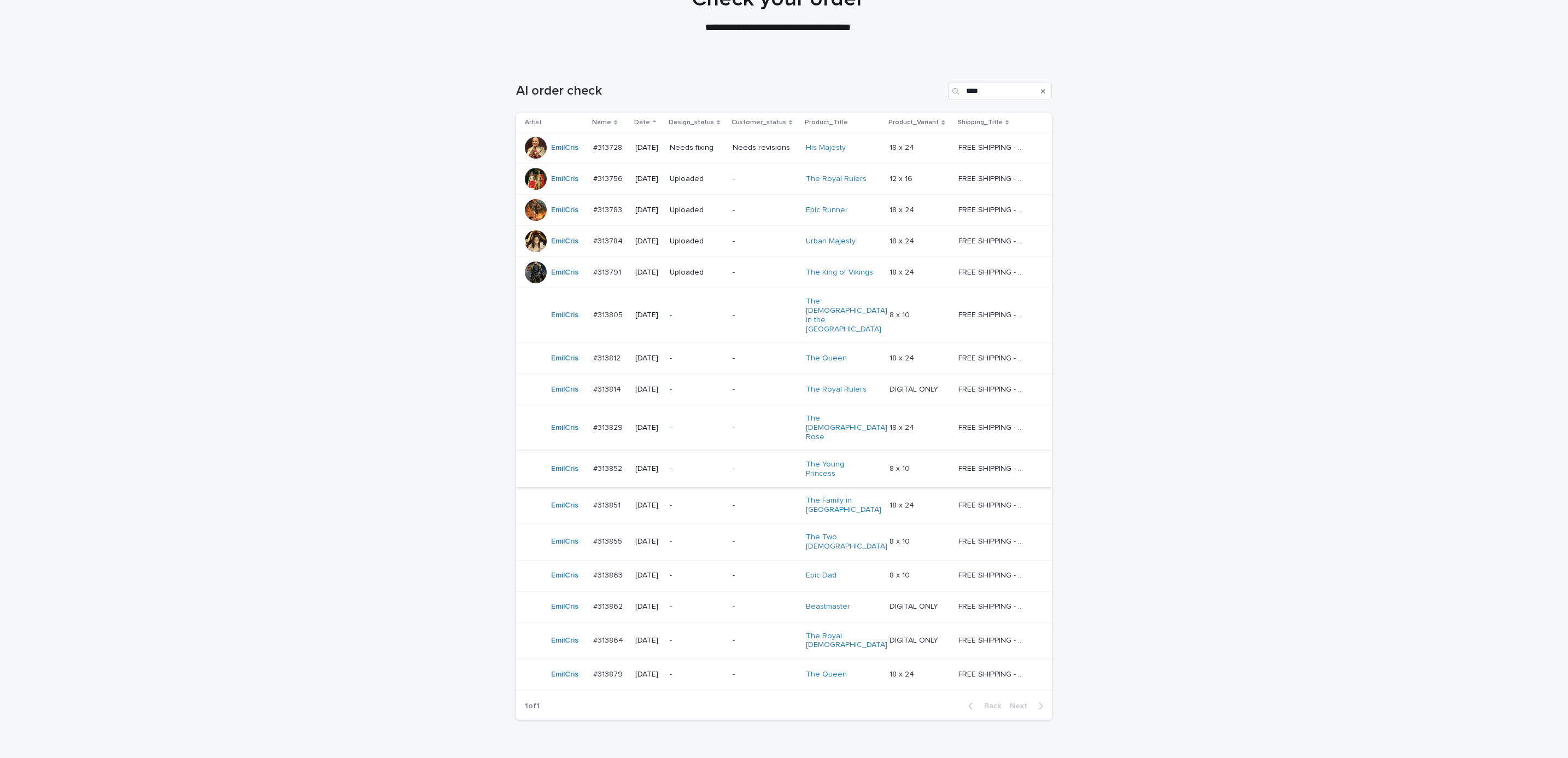
scroll to position [123, 0]
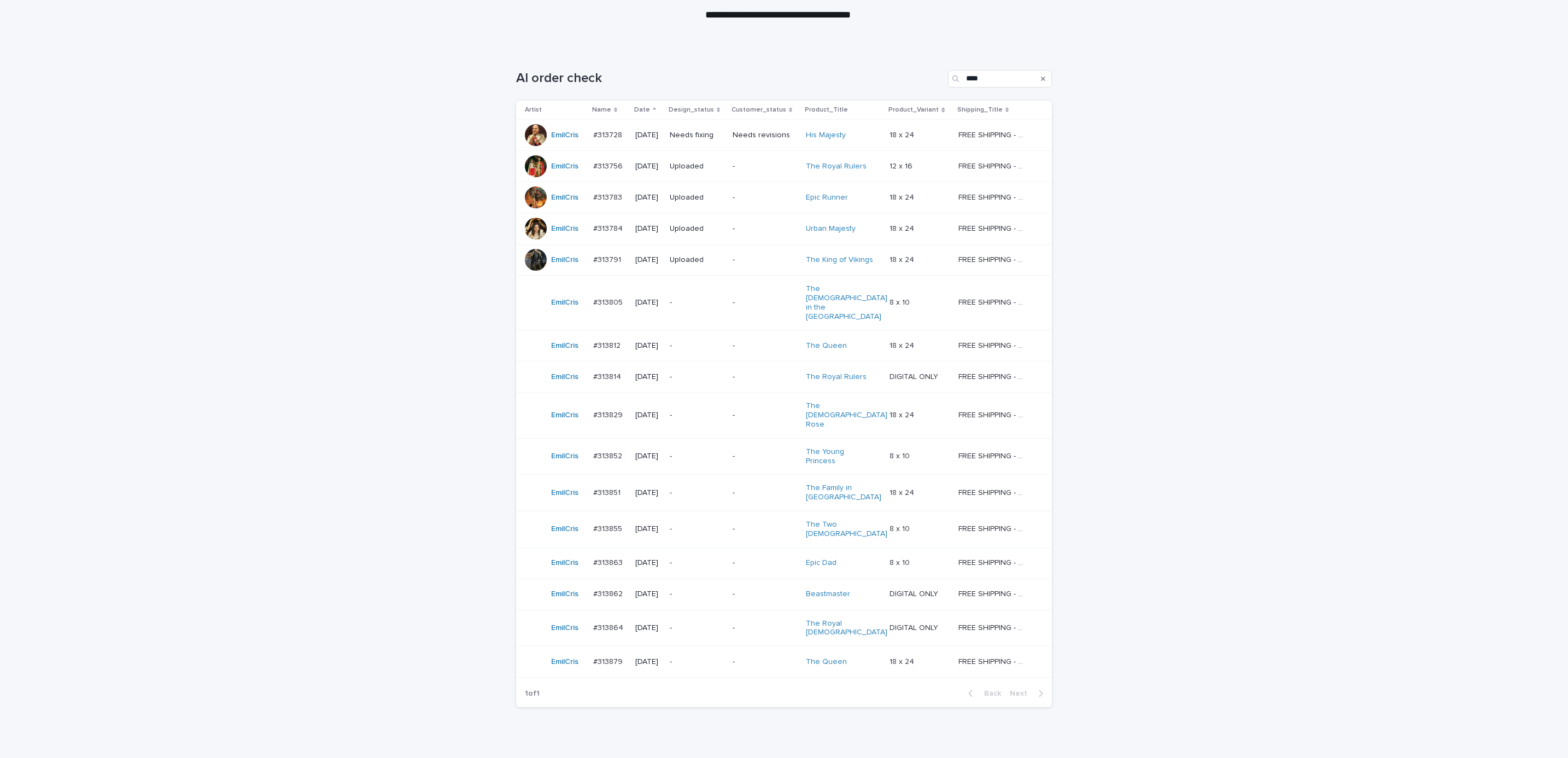
click at [747, 656] on div "-" at bounding box center [765, 661] width 65 height 11
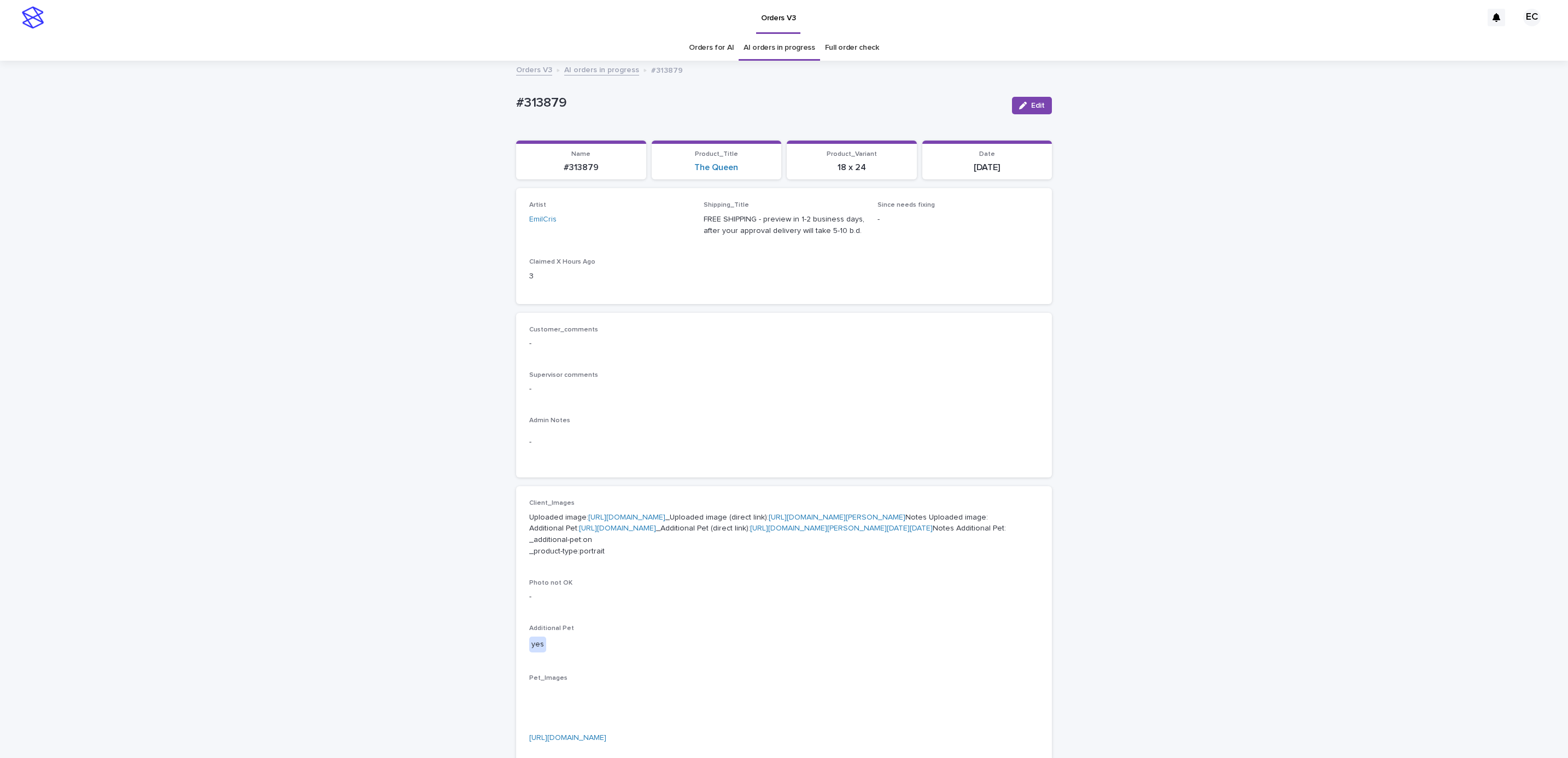
click at [630, 511] on div "Uploaded image: [URL][DOMAIN_NAME] _Uploaded image (direct link): [URL][DOMAIN_…" at bounding box center [784, 534] width 510 height 48
click at [630, 518] on link "[URL][DOMAIN_NAME]" at bounding box center [626, 517] width 77 height 8
click at [665, 558] on p "Uploaded image: [URL][DOMAIN_NAME] _Uploaded image (direct link): [URL][DOMAIN_…" at bounding box center [784, 535] width 510 height 45
click at [656, 532] on link "[URL][DOMAIN_NAME]" at bounding box center [617, 528] width 77 height 8
click at [326, 271] on div "Loading... Saving… Loading... Saving… #313879 Edit #313879 Edit Sorry, there wa…" at bounding box center [784, 600] width 1568 height 1076
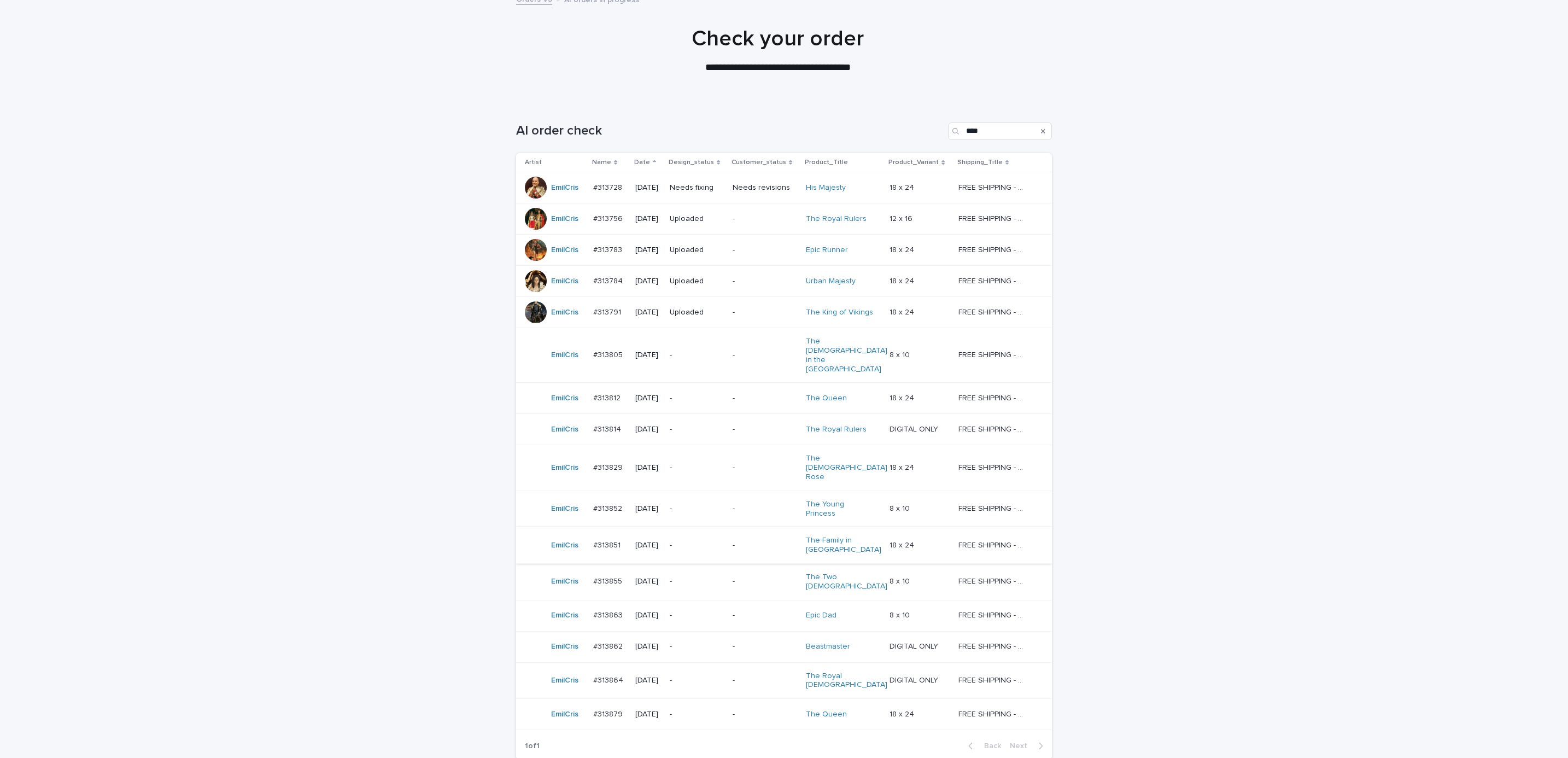
scroll to position [123, 0]
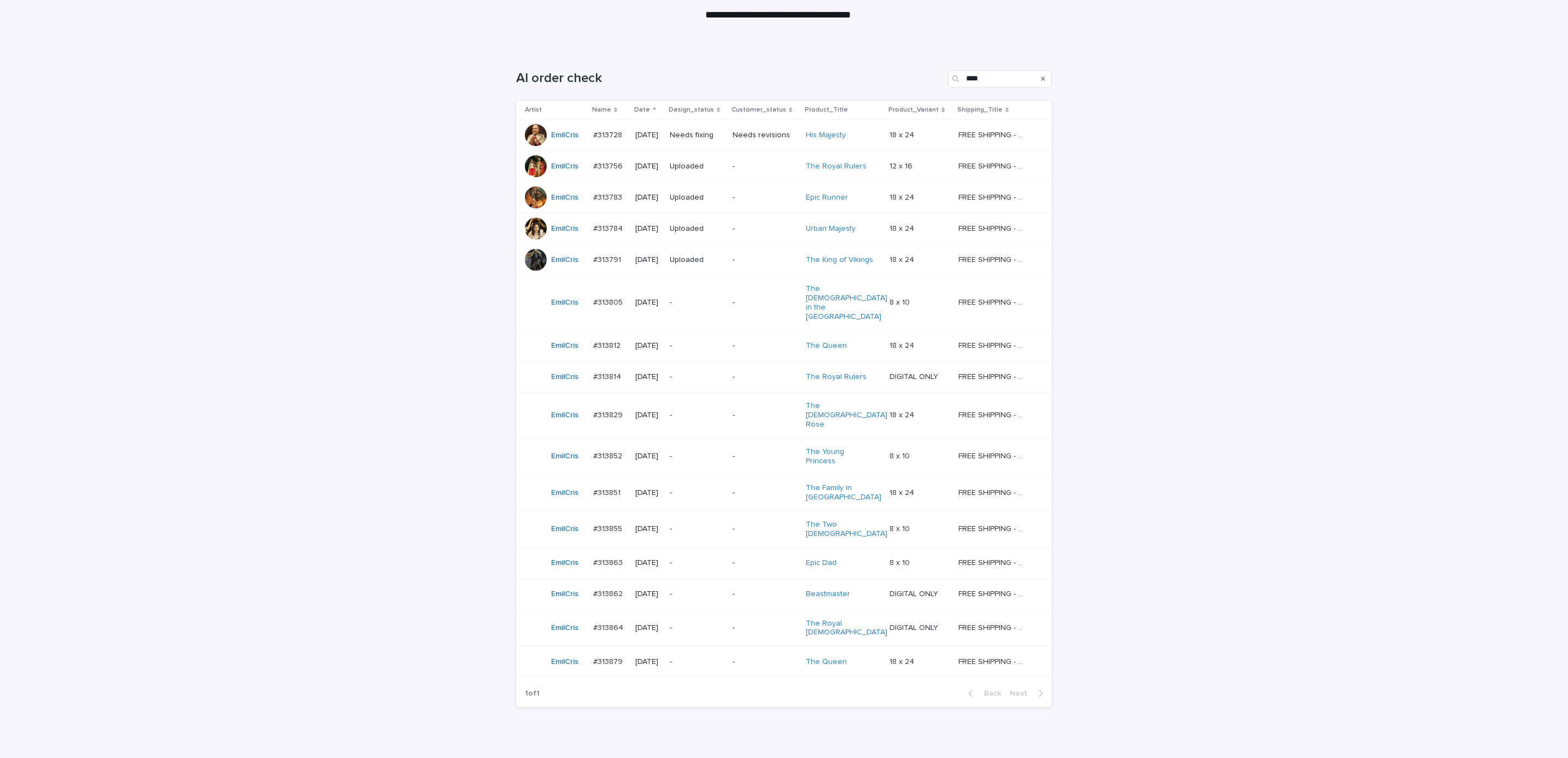
click at [1174, 619] on div "Loading... Saving… Loading... Saving… AI order check **** Artist Name Date Desi…" at bounding box center [784, 409] width 1568 height 723
click at [368, 603] on div "Loading... Saving… Loading... Saving… AI order check **** Artist Name Date Desi…" at bounding box center [784, 409] width 1568 height 723
click at [724, 623] on p "-" at bounding box center [697, 628] width 55 height 9
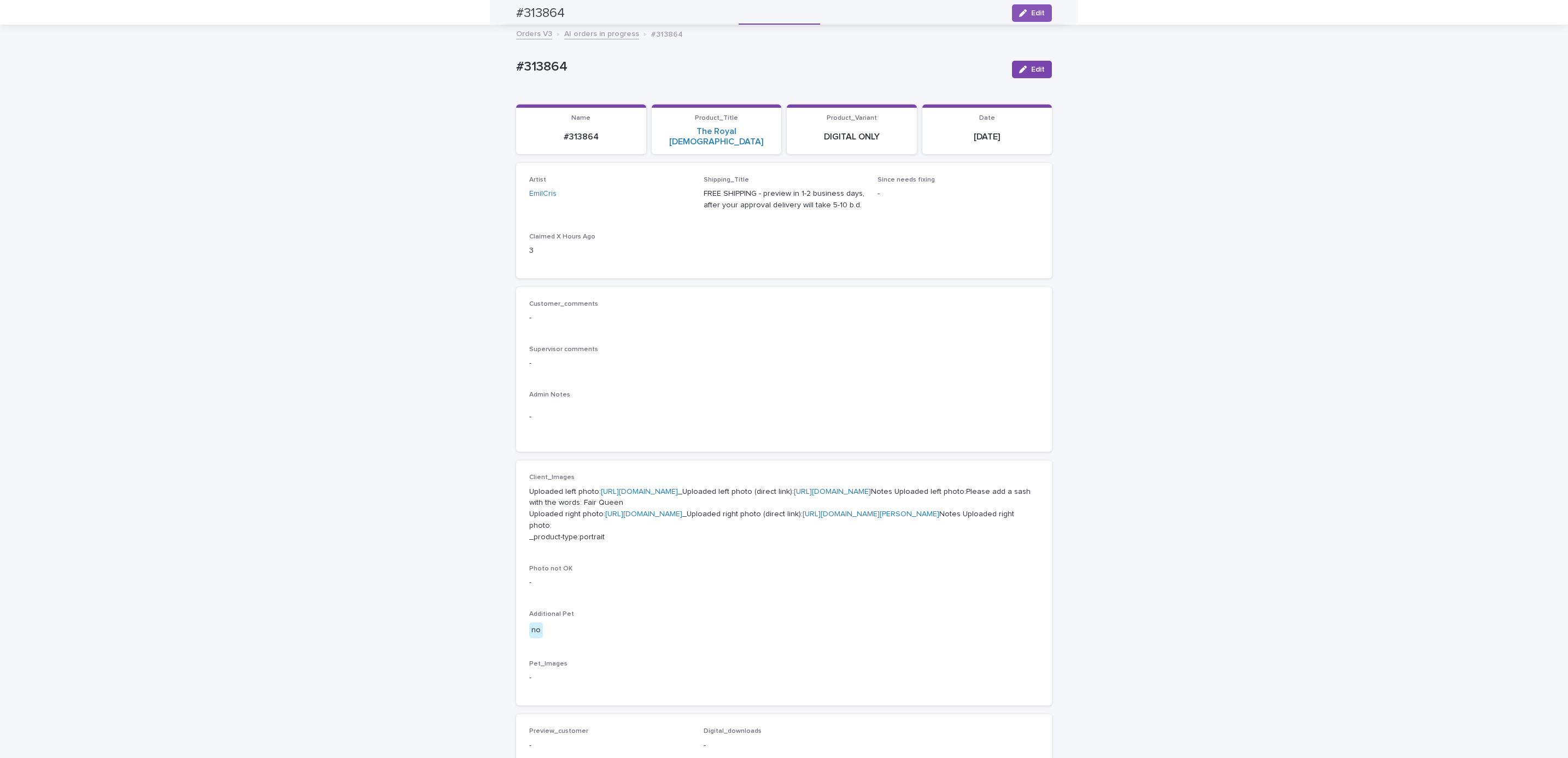
scroll to position [35, 0]
click at [256, 376] on div "Loading... Saving… Loading... Saving… #313864 Edit #313864 Edit Sorry, there wa…" at bounding box center [784, 547] width 1568 height 1041
click at [433, 576] on div "Loading... Saving… Loading... Saving… #313864 Edit #313864 Edit Sorry, there wa…" at bounding box center [784, 547] width 1568 height 1041
click at [644, 500] on p "Uploaded left photo: [URL][DOMAIN_NAME] _Uploaded left photo (direct link): [UR…" at bounding box center [784, 516] width 510 height 57
click at [342, 454] on div "Loading... Saving… Loading... Saving… #313864 Edit #313864 Edit Sorry, there wa…" at bounding box center [784, 547] width 1568 height 1041
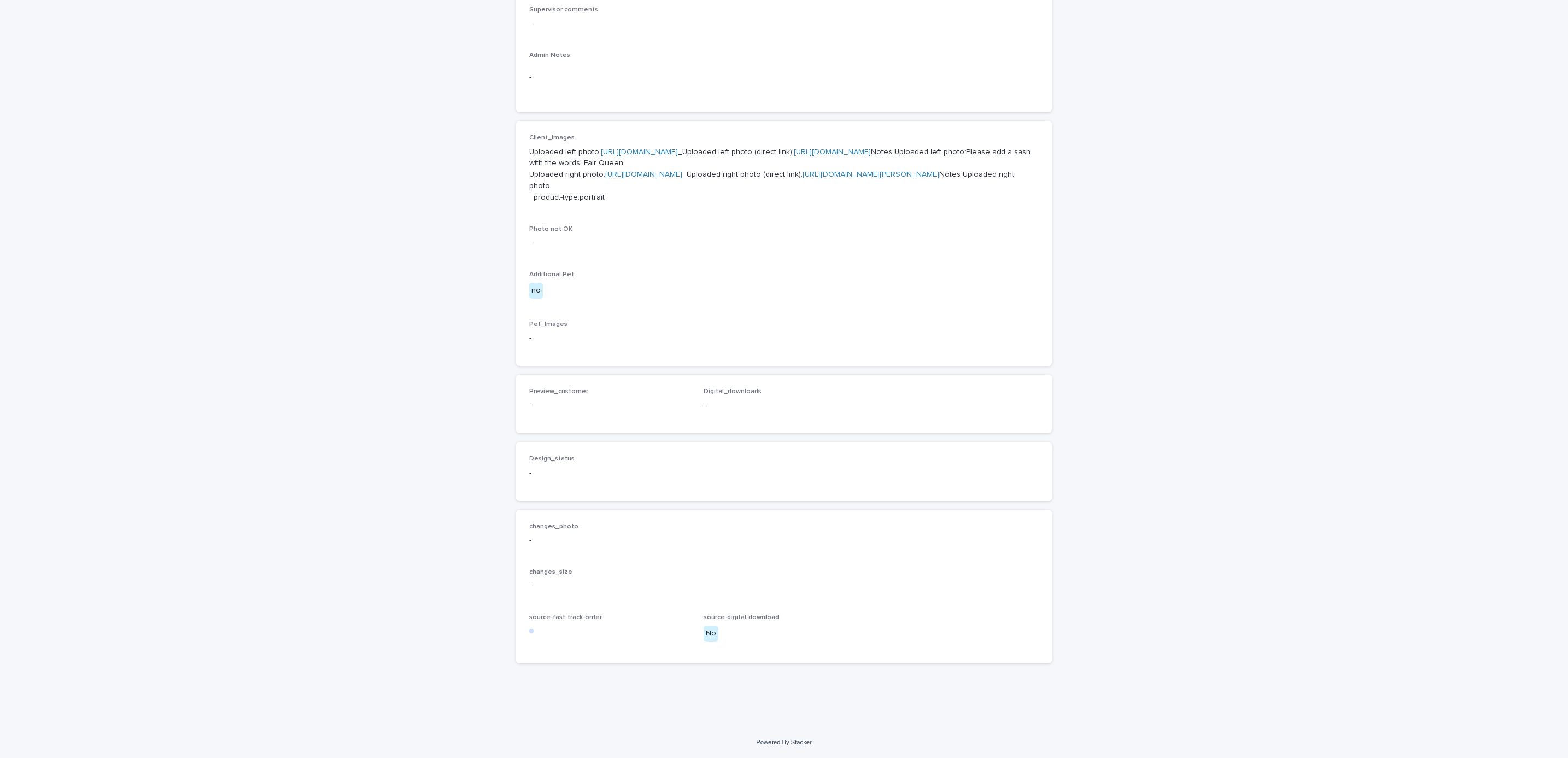
scroll to position [445, 0]
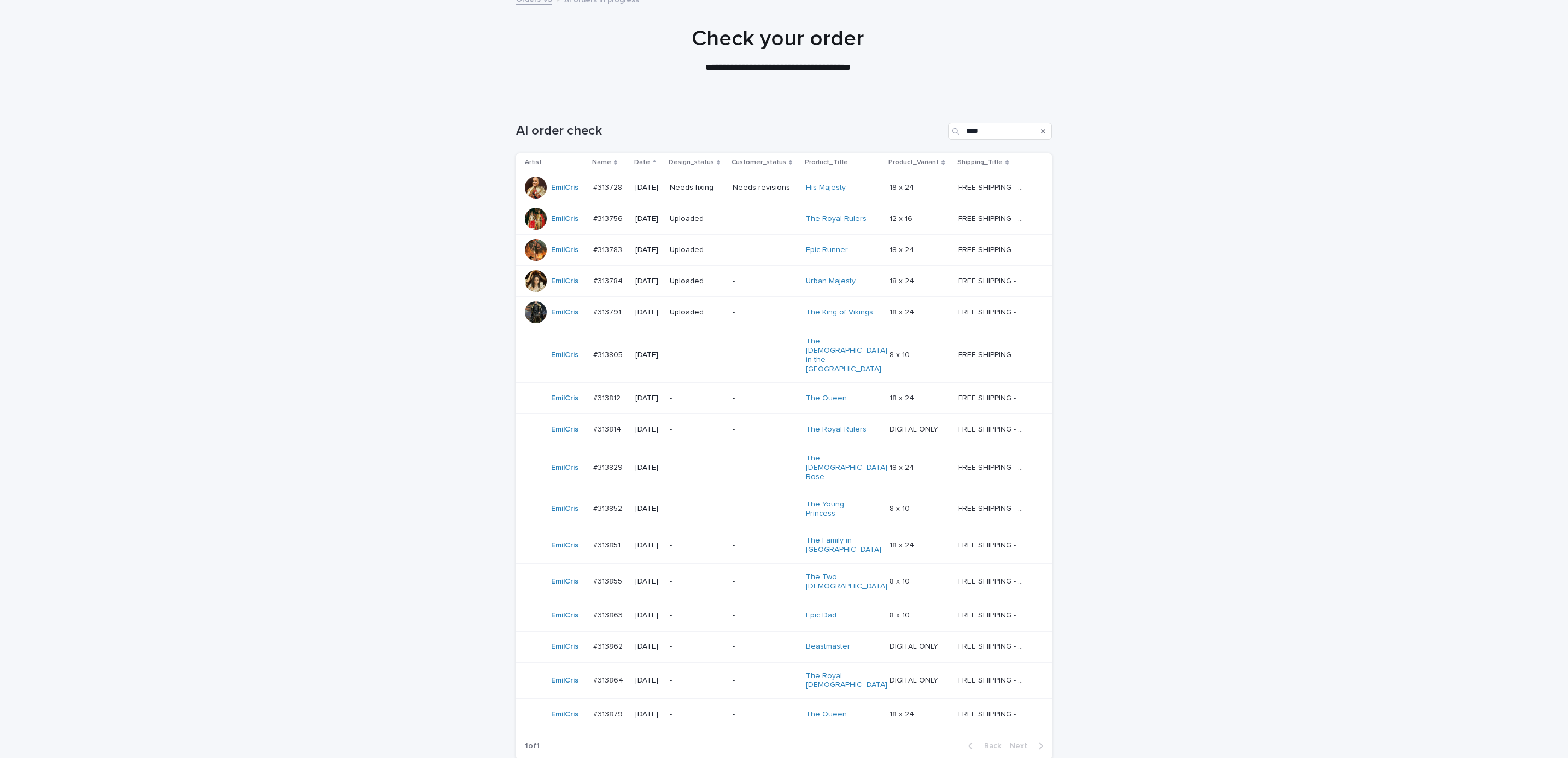
scroll to position [123, 0]
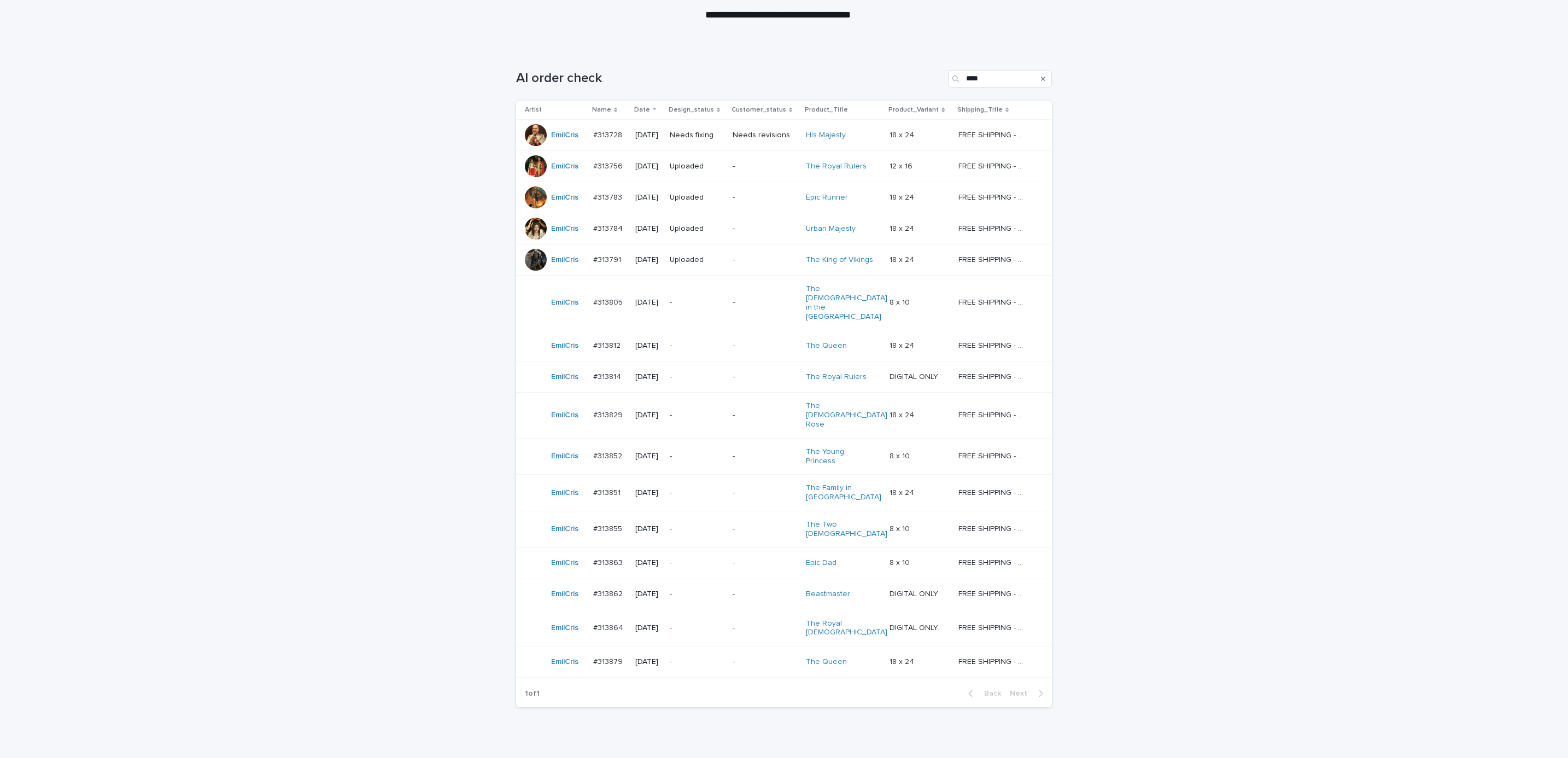
click at [715, 619] on div "-" at bounding box center [697, 628] width 55 height 18
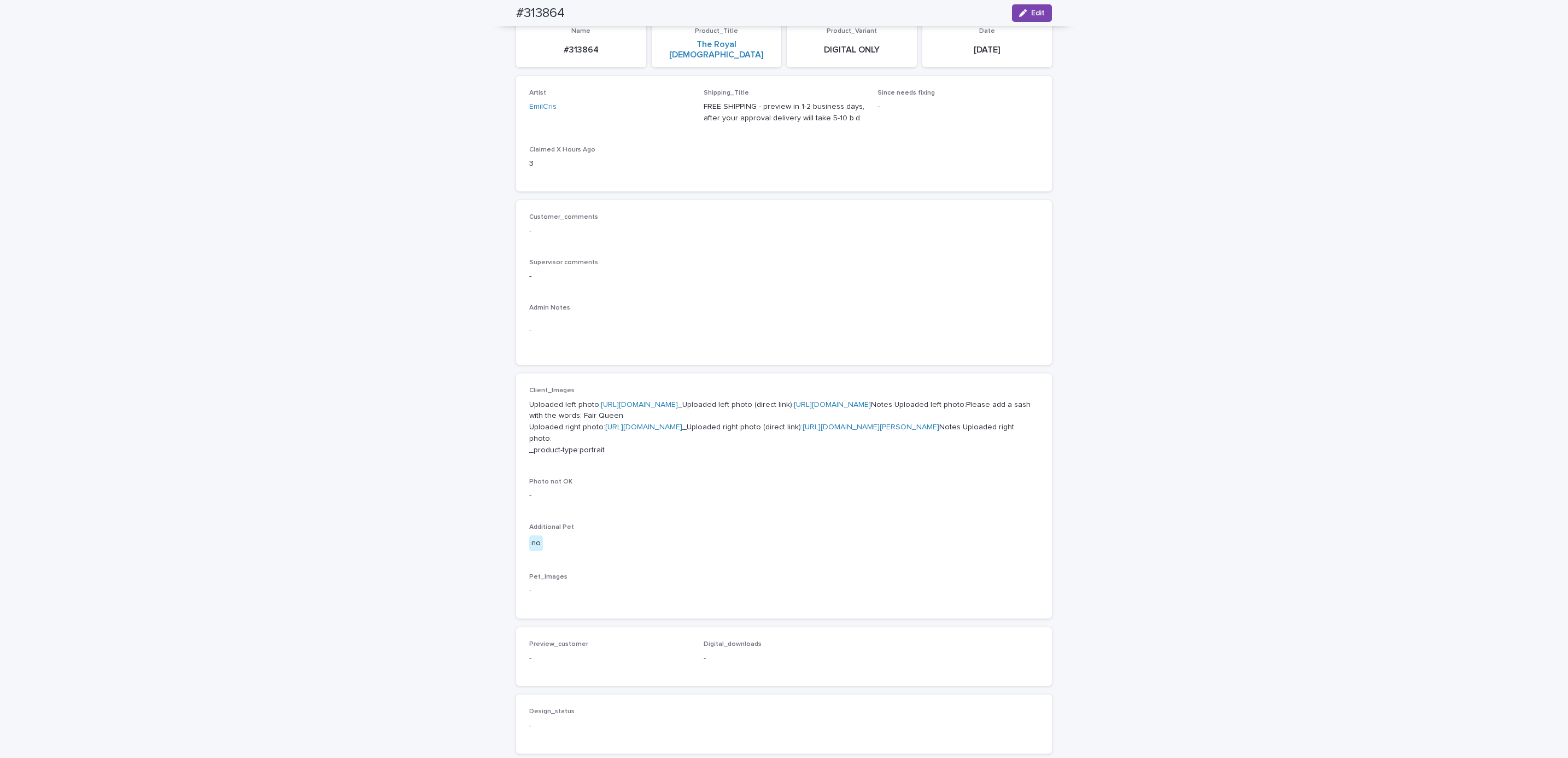
scroll to position [35, 0]
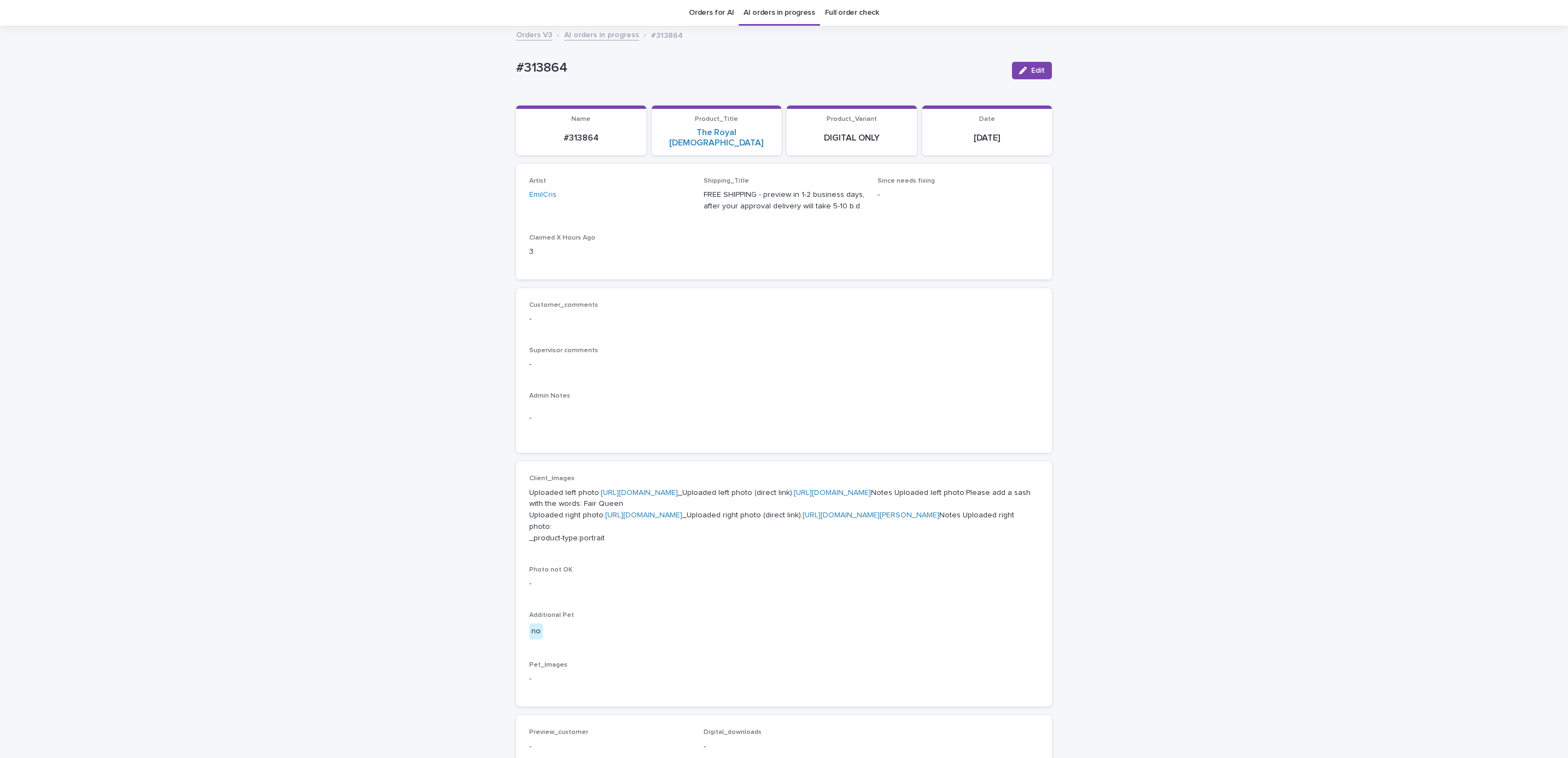
click at [652, 489] on link "[URL][DOMAIN_NAME]" at bounding box center [639, 493] width 77 height 8
click at [210, 356] on div "Loading... Saving… Loading... Saving… #313864 Edit #313864 Edit Sorry, there wa…" at bounding box center [784, 547] width 1568 height 1041
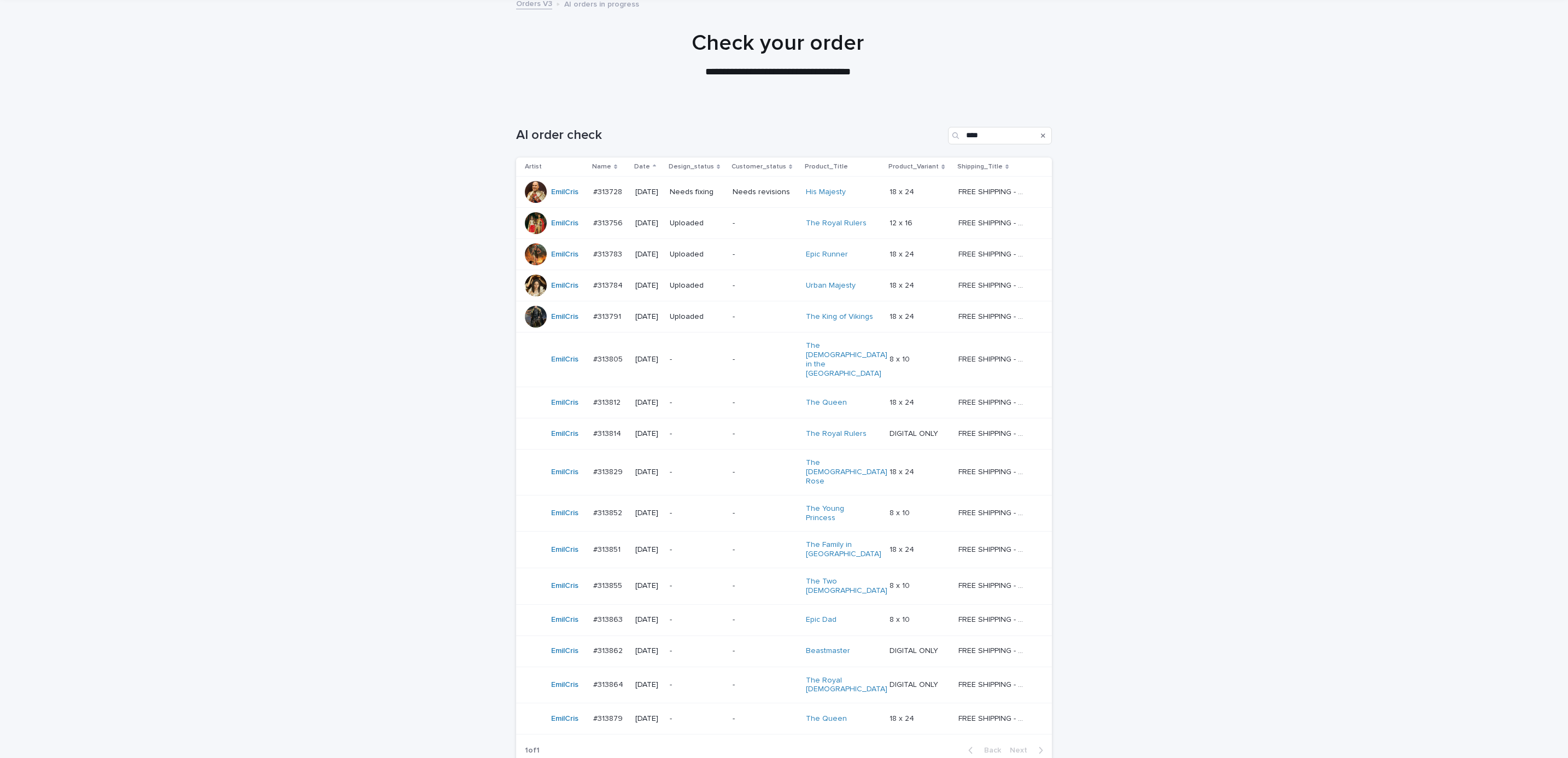
scroll to position [123, 0]
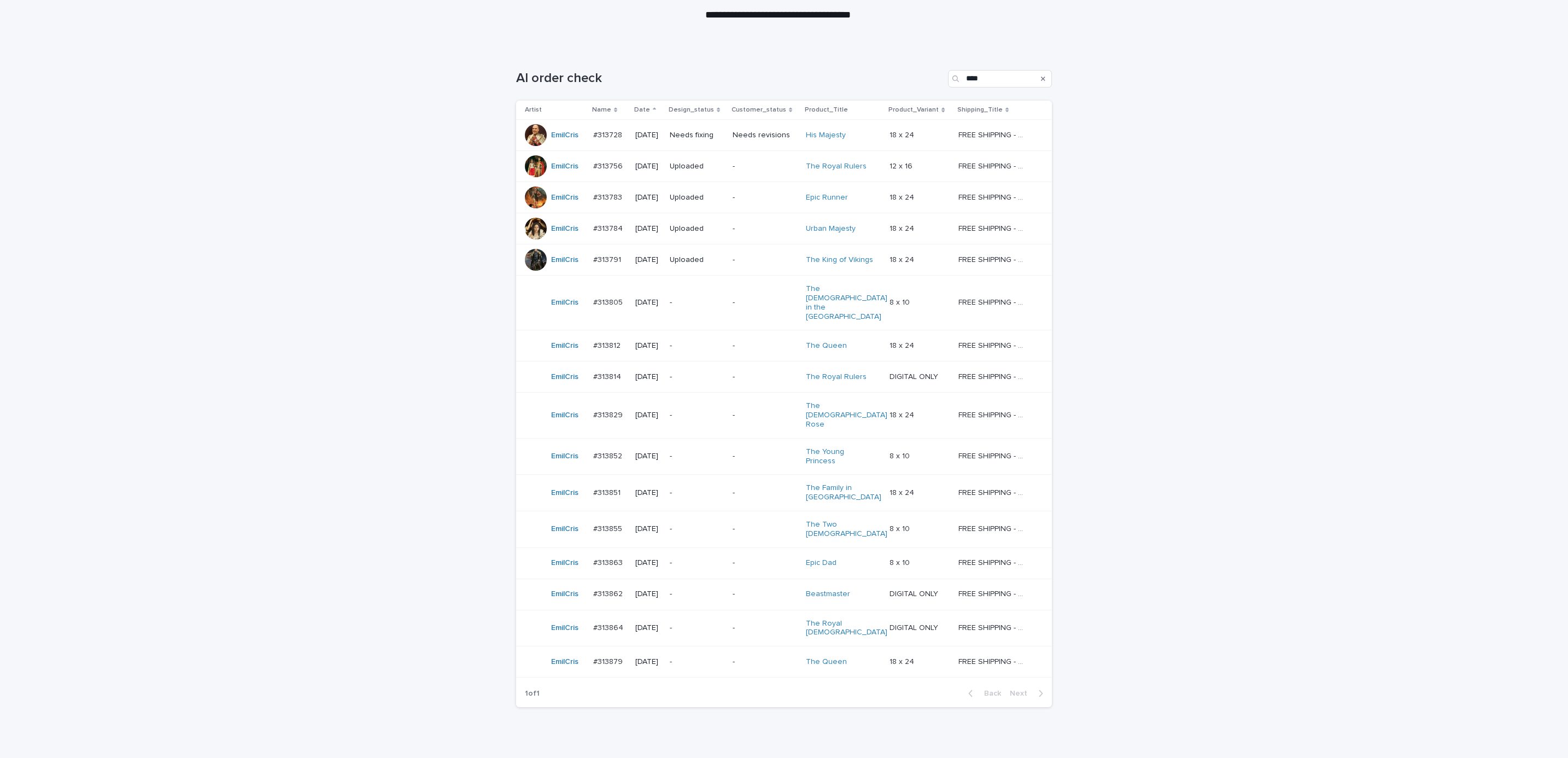
click at [401, 550] on div "Loading... Saving… Loading... Saving… AI order check **** Artist Name Date Desi…" at bounding box center [784, 409] width 1568 height 723
click at [750, 610] on td "-" at bounding box center [765, 628] width 73 height 37
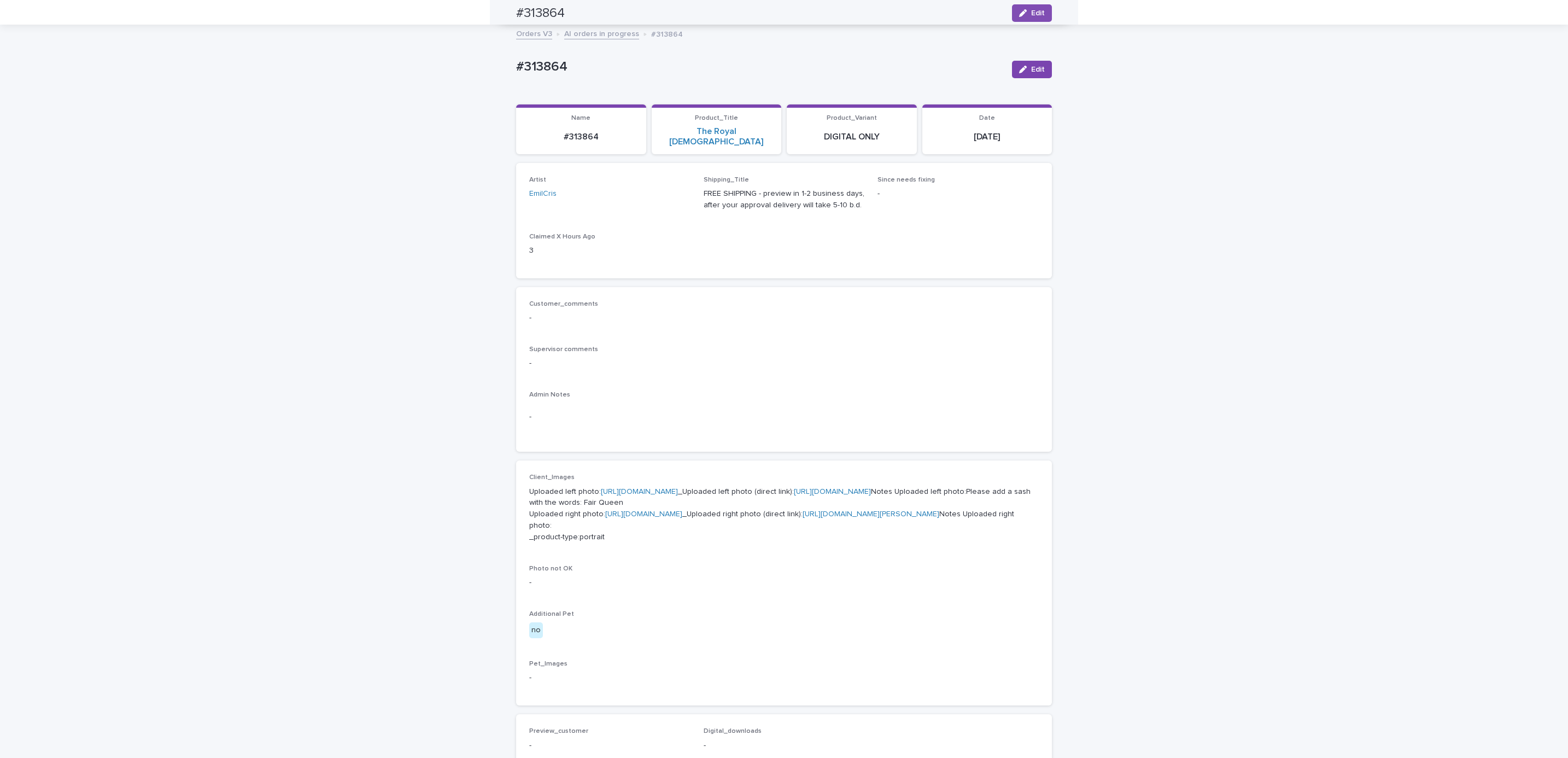
scroll to position [35, 0]
drag, startPoint x: 548, startPoint y: 63, endPoint x: 599, endPoint y: 63, distance: 51.0
click at [599, 63] on div "Loading... Saving… Loading... Saving… #313864 Edit #313864 Edit Sorry, there wa…" at bounding box center [784, 547] width 1568 height 1041
copy p "#313864"
drag, startPoint x: 389, startPoint y: 144, endPoint x: 392, endPoint y: 140, distance: 5.0
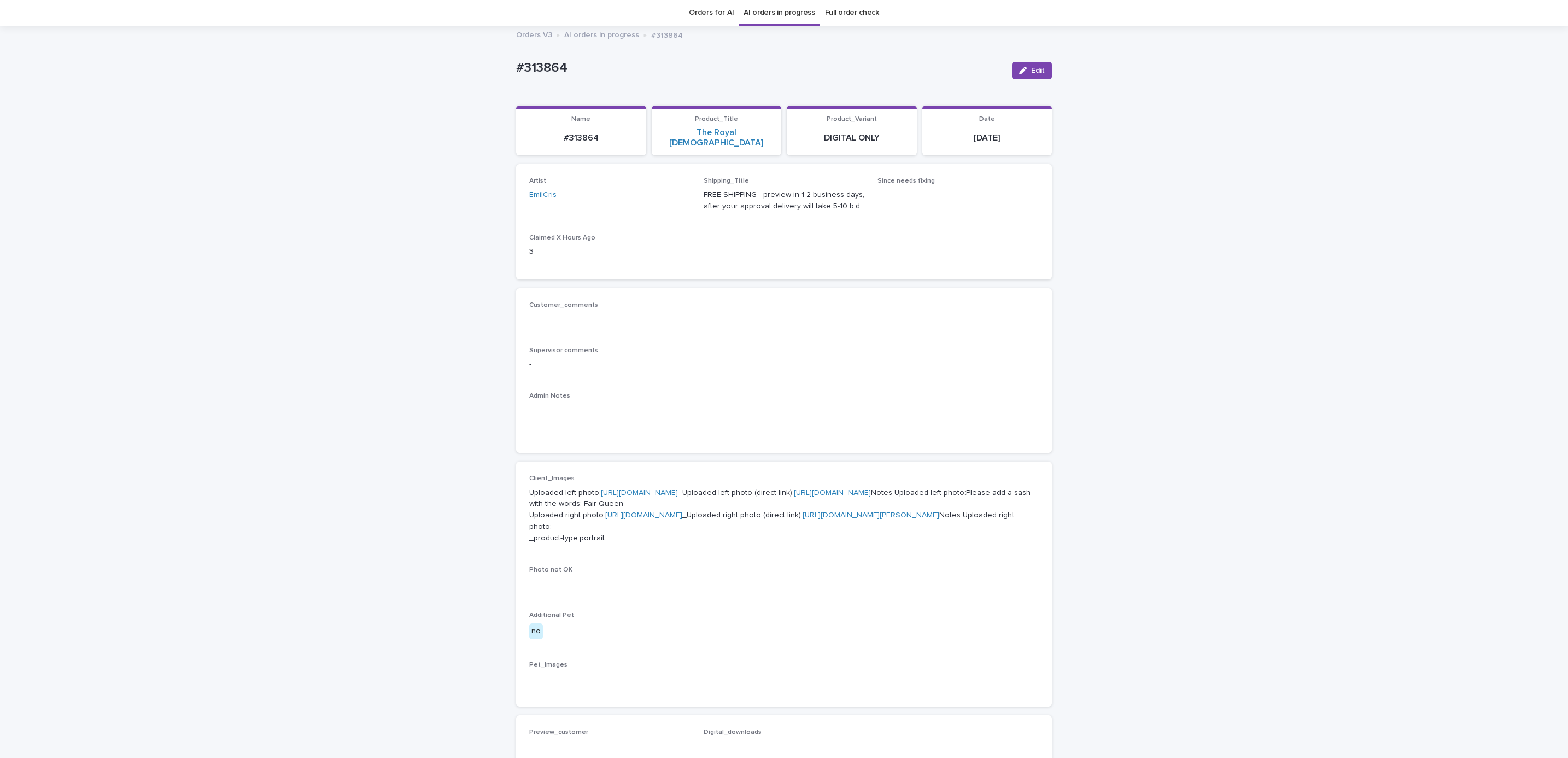
click at [389, 142] on div "Loading... Saving… Loading... Saving… #313864 Edit #313864 Edit Sorry, there wa…" at bounding box center [784, 547] width 1568 height 1041
drag, startPoint x: 476, startPoint y: 72, endPoint x: 706, endPoint y: 86, distance: 230.4
click at [706, 86] on div "Loading... Saving… Loading... Saving… #313864 Edit #313864 Edit Sorry, there wa…" at bounding box center [784, 547] width 1568 height 1041
copy p "#313864"
click at [323, 358] on div "Loading... Saving… Loading... Saving… #313864 Edit #313864 Edit Sorry, there wa…" at bounding box center [784, 547] width 1568 height 1041
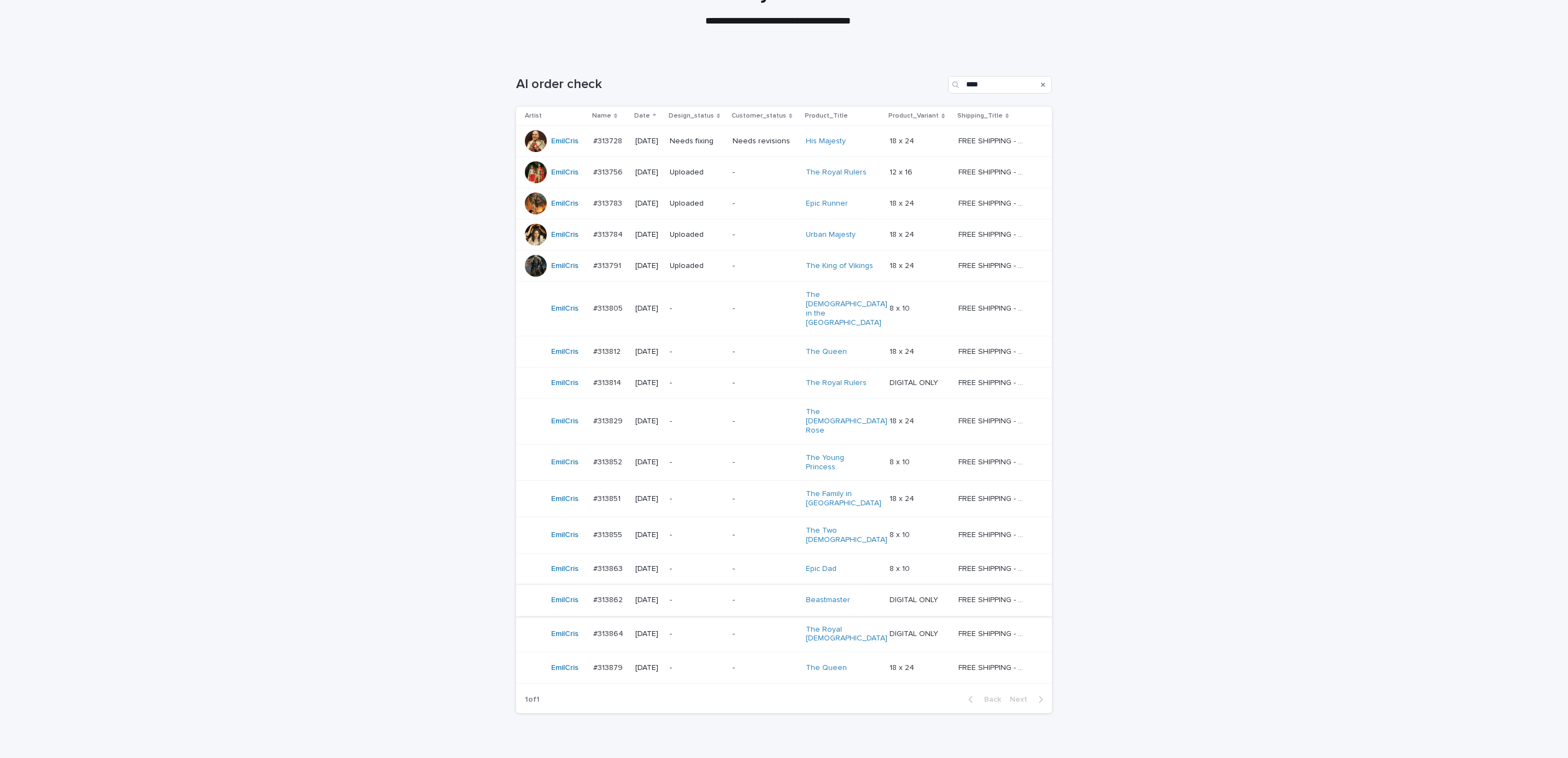
scroll to position [123, 0]
